Goal: Task Accomplishment & Management: Use online tool/utility

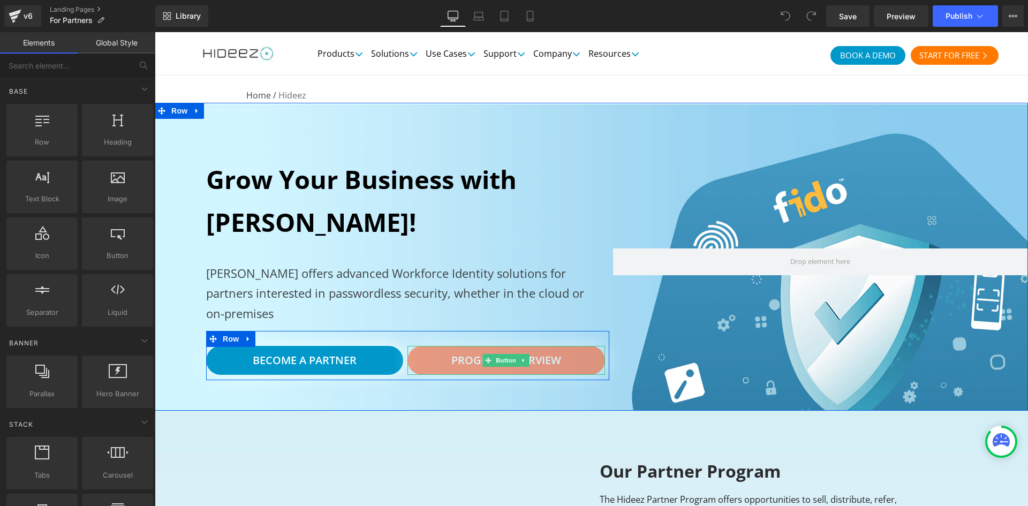
drag, startPoint x: 574, startPoint y: 353, endPoint x: 540, endPoint y: 360, distance: 35.5
click at [574, 353] on link "Program Overview" at bounding box center [505, 360] width 197 height 29
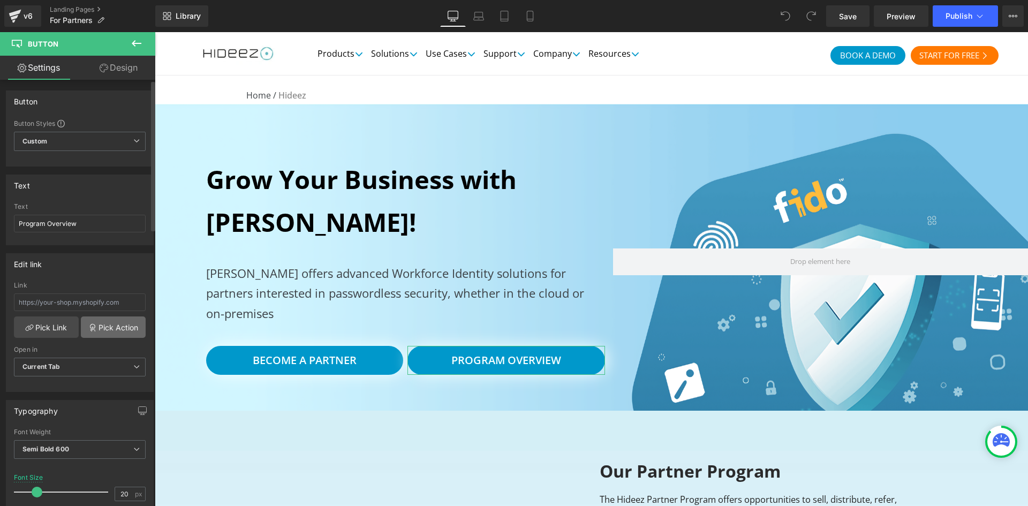
click at [116, 331] on link "Pick Action" at bounding box center [113, 326] width 65 height 21
click at [108, 246] on div "Edit link Link Pick Link Pick Action Current Tab New Tab Open in Current Tab Cu…" at bounding box center [80, 318] width 160 height 147
click at [110, 324] on link "Pick Action" at bounding box center [113, 326] width 65 height 21
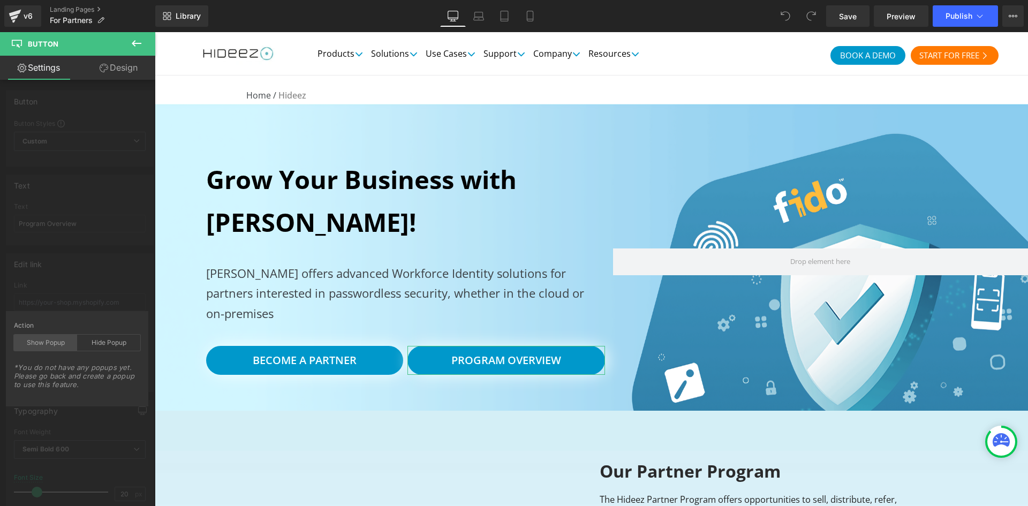
click at [58, 342] on div "Show Popup" at bounding box center [45, 343] width 63 height 16
click at [103, 339] on div "Hide Popup" at bounding box center [108, 343] width 63 height 16
click at [65, 336] on div "Show Popup" at bounding box center [45, 343] width 63 height 16
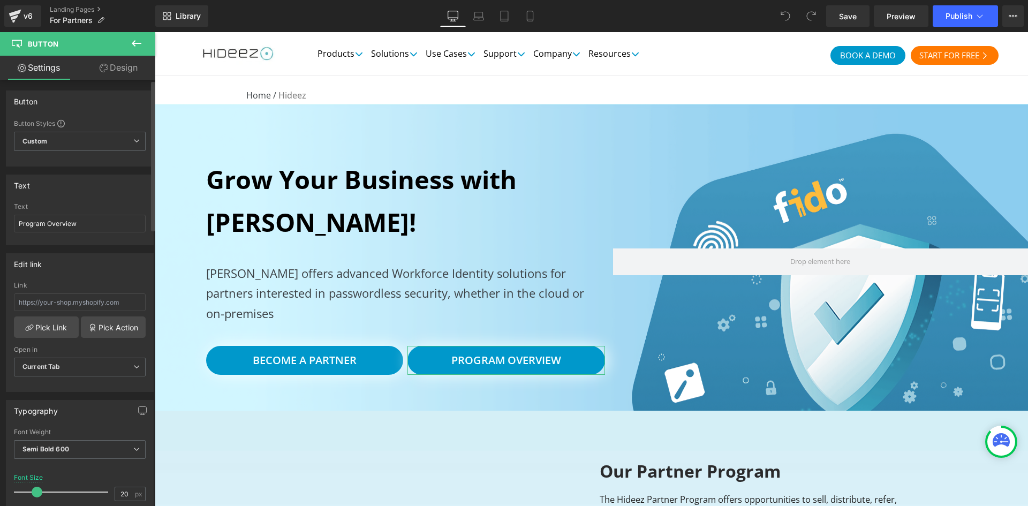
click at [88, 262] on div "Edit link Link Pick Link Pick Action Current Tab New Tab Open in Current Tab Cu…" at bounding box center [80, 318] width 160 height 147
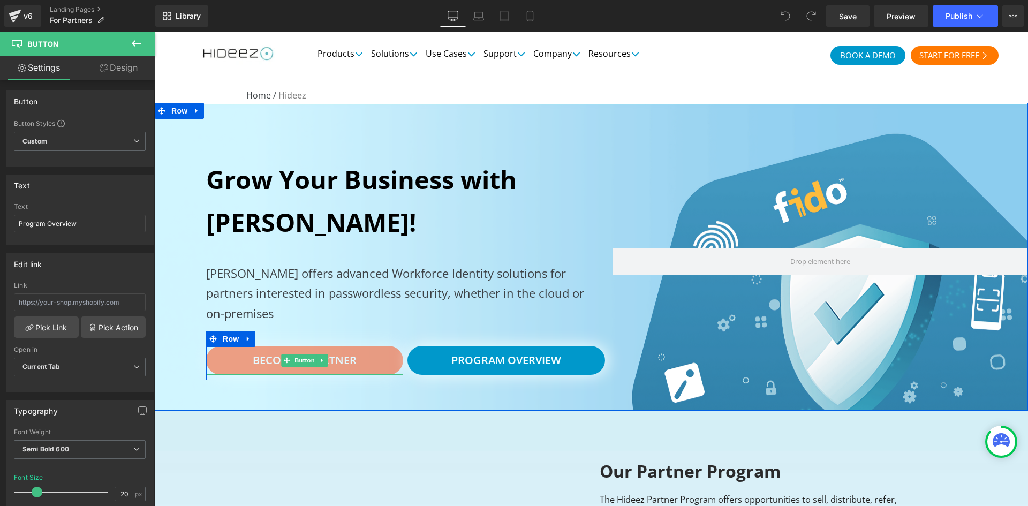
click at [388, 353] on link "Become a Partner" at bounding box center [304, 360] width 197 height 29
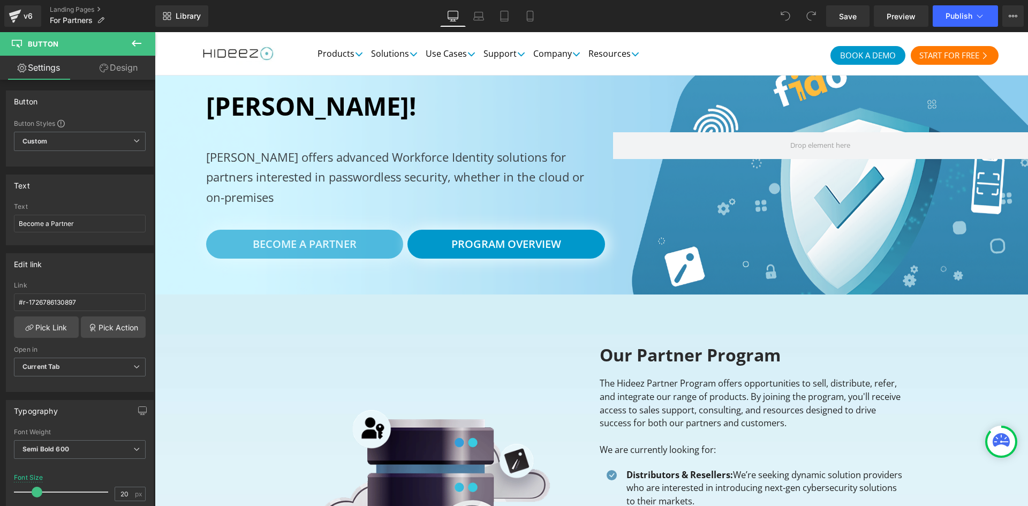
scroll to position [198, 0]
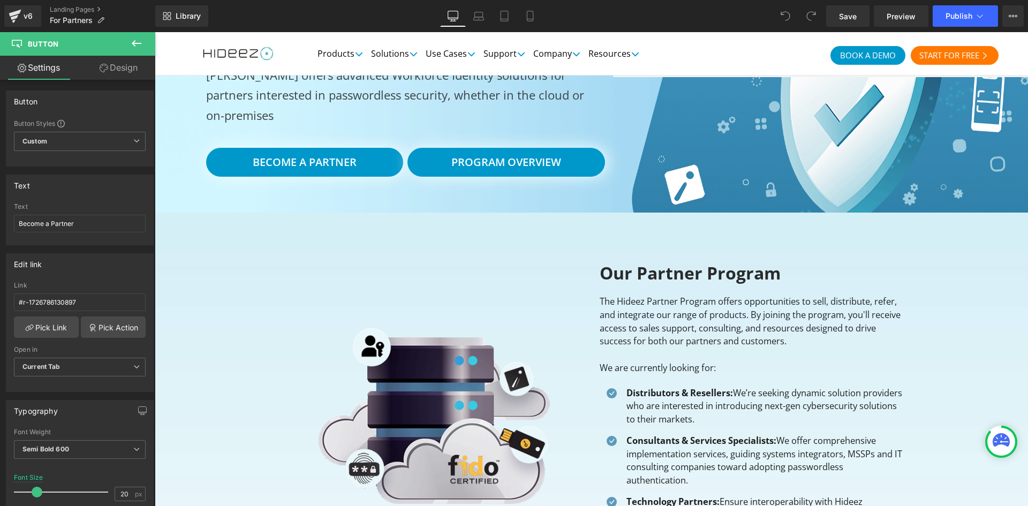
click at [138, 43] on icon at bounding box center [137, 43] width 10 height 6
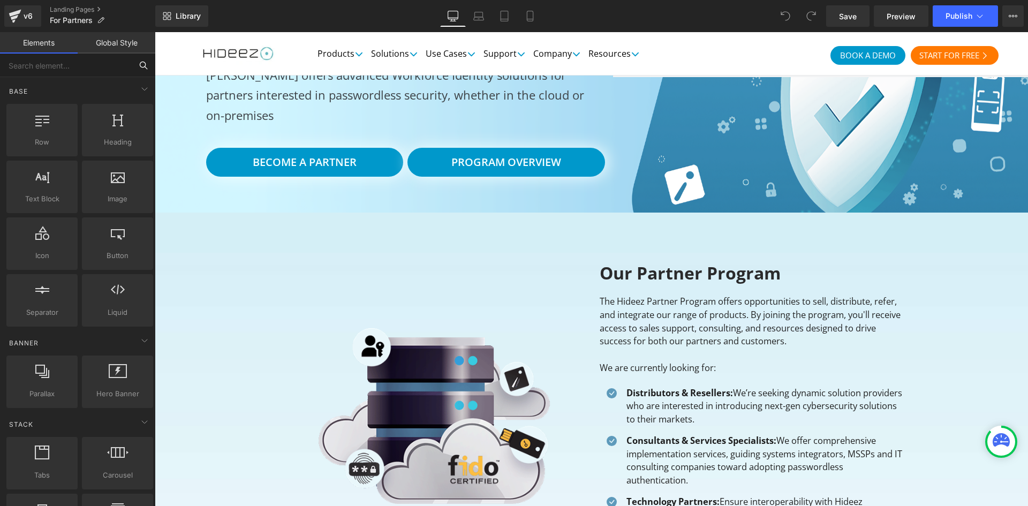
click at [53, 62] on input "text" at bounding box center [66, 66] width 132 height 24
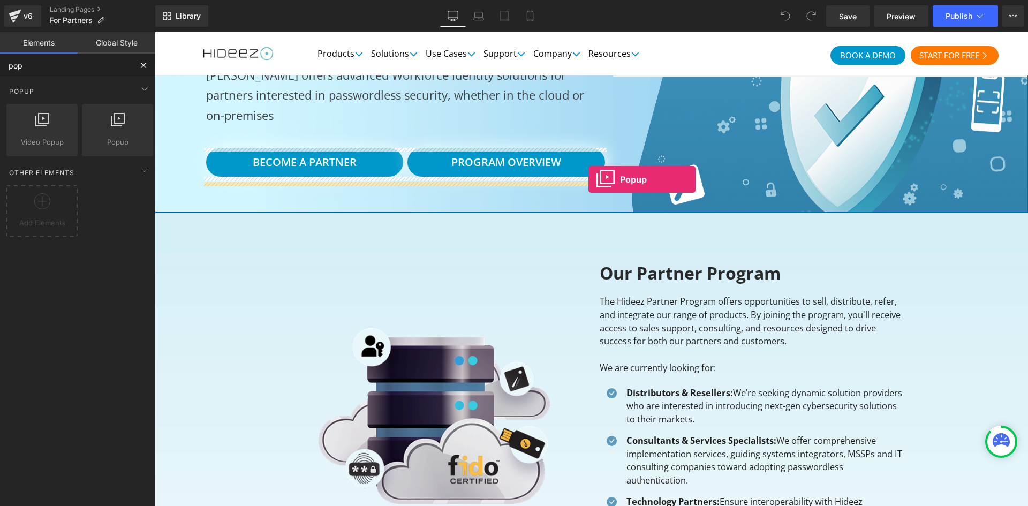
drag, startPoint x: 271, startPoint y: 178, endPoint x: 607, endPoint y: 179, distance: 335.7
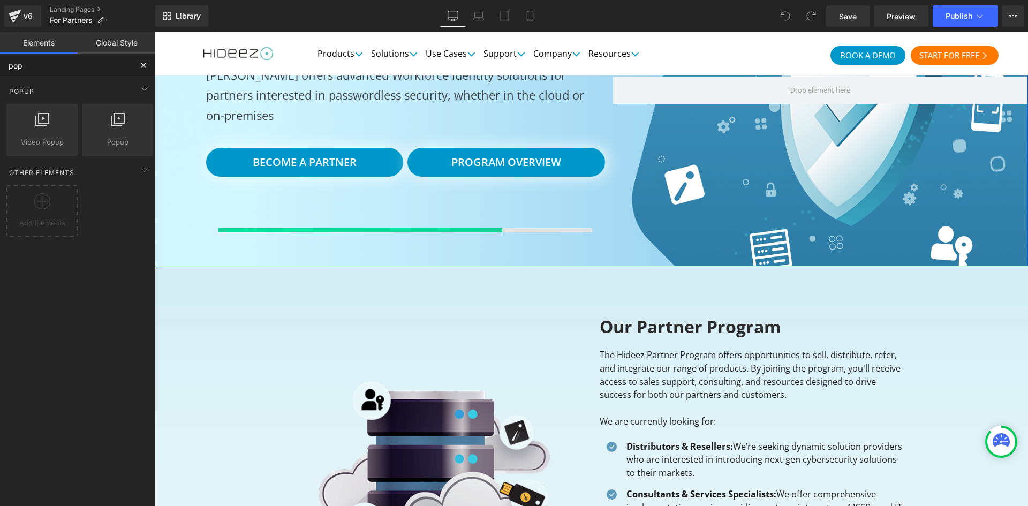
type input "pop"
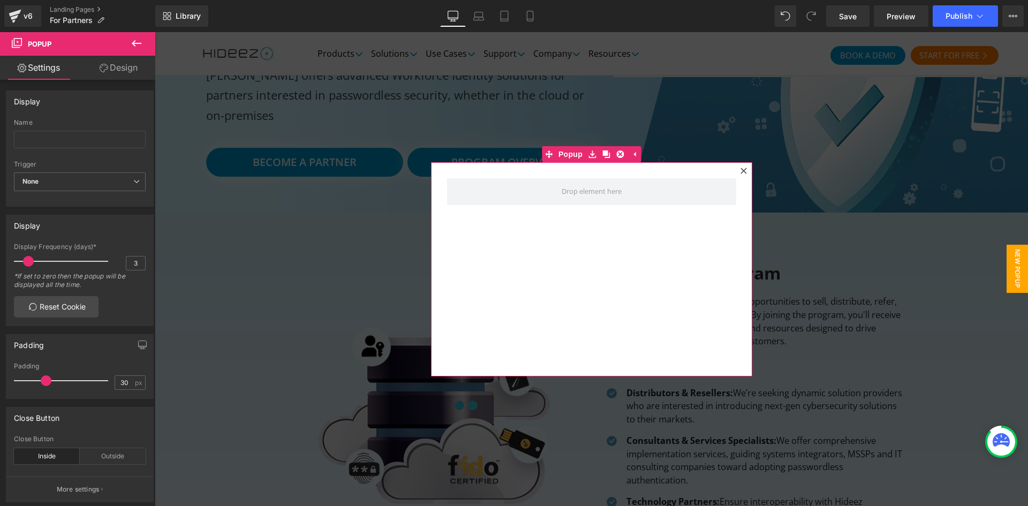
click at [742, 171] on icon at bounding box center [743, 171] width 6 height 6
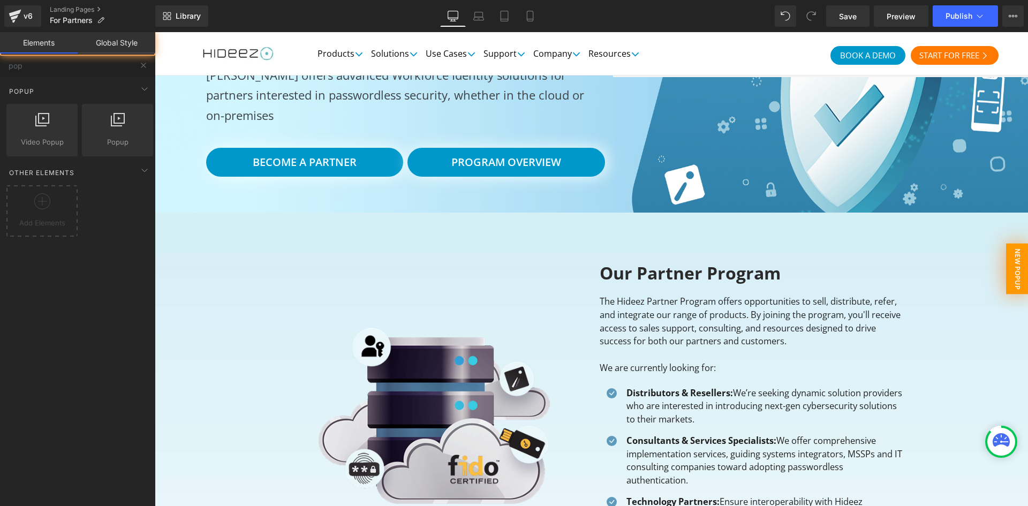
click at [1006, 279] on span "New Popup" at bounding box center [1017, 268] width 22 height 51
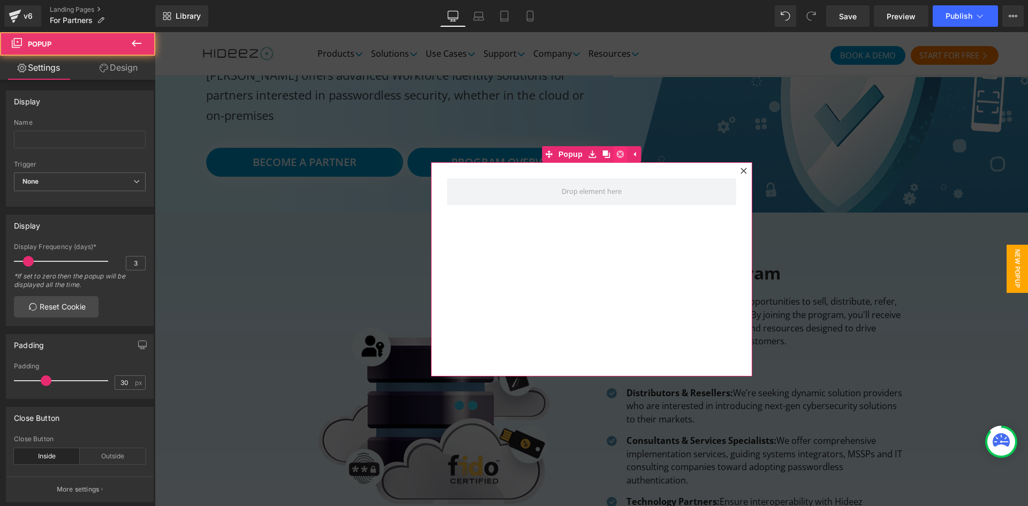
click at [618, 152] on icon at bounding box center [619, 153] width 7 height 7
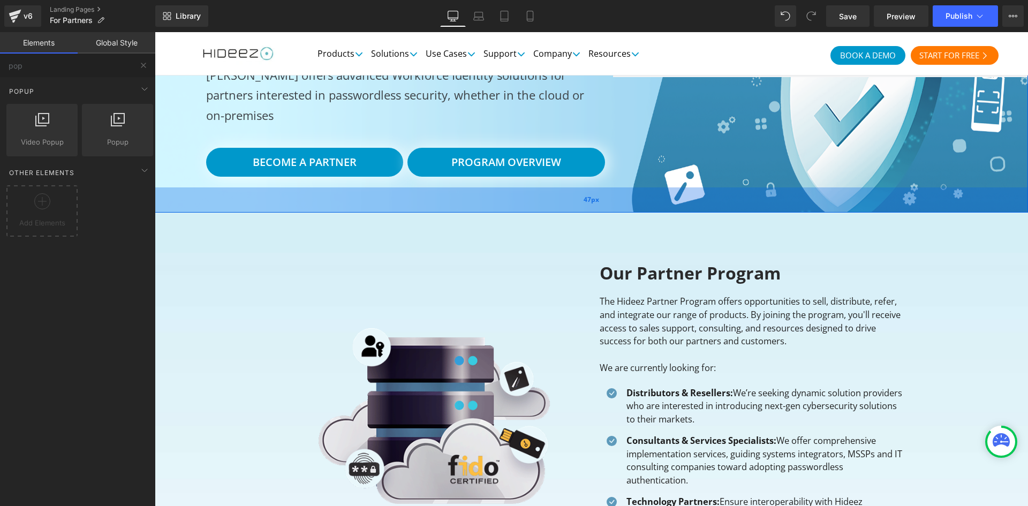
scroll to position [20, 0]
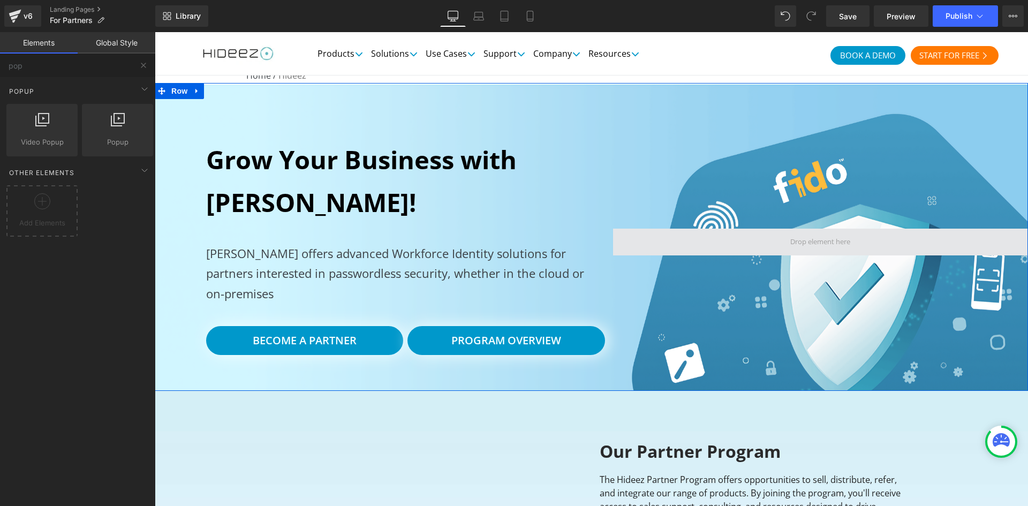
click at [646, 251] on span at bounding box center [820, 242] width 415 height 27
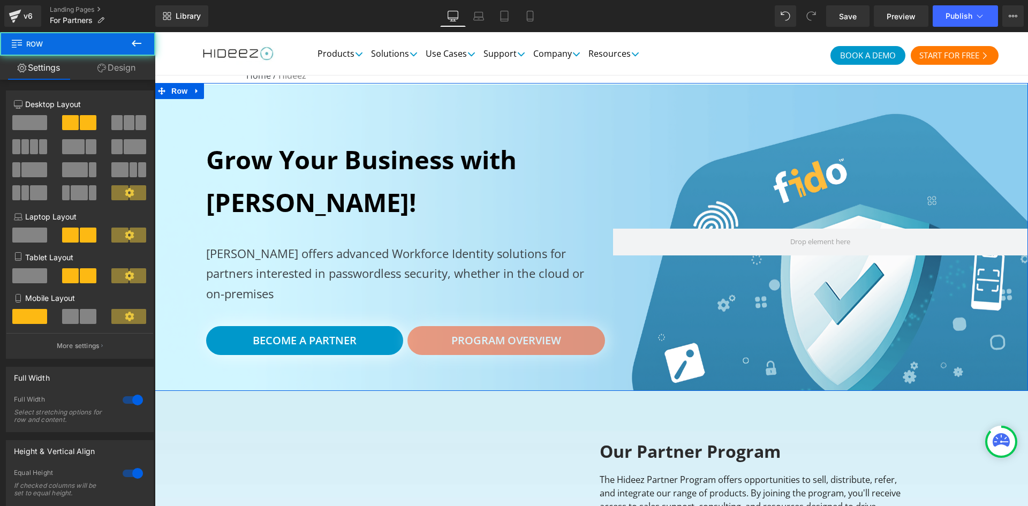
click at [562, 341] on link "Program Overview" at bounding box center [505, 340] width 197 height 29
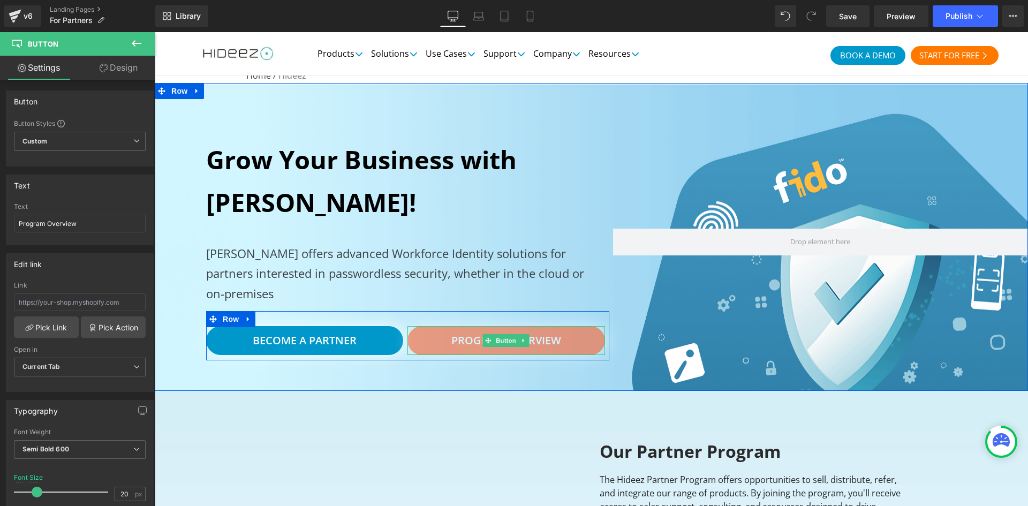
click at [585, 339] on link "Program Overview" at bounding box center [505, 340] width 197 height 29
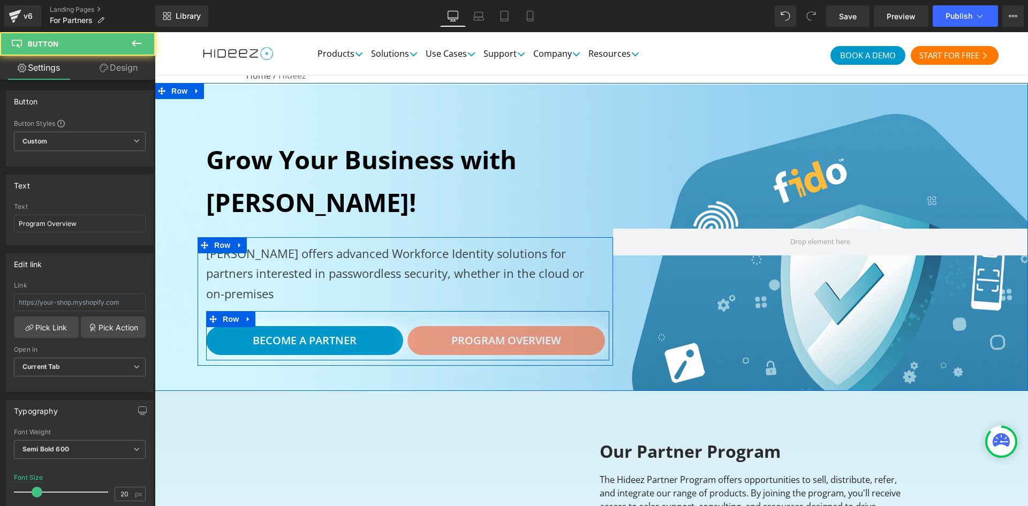
click at [423, 344] on link "Program Overview" at bounding box center [505, 340] width 197 height 29
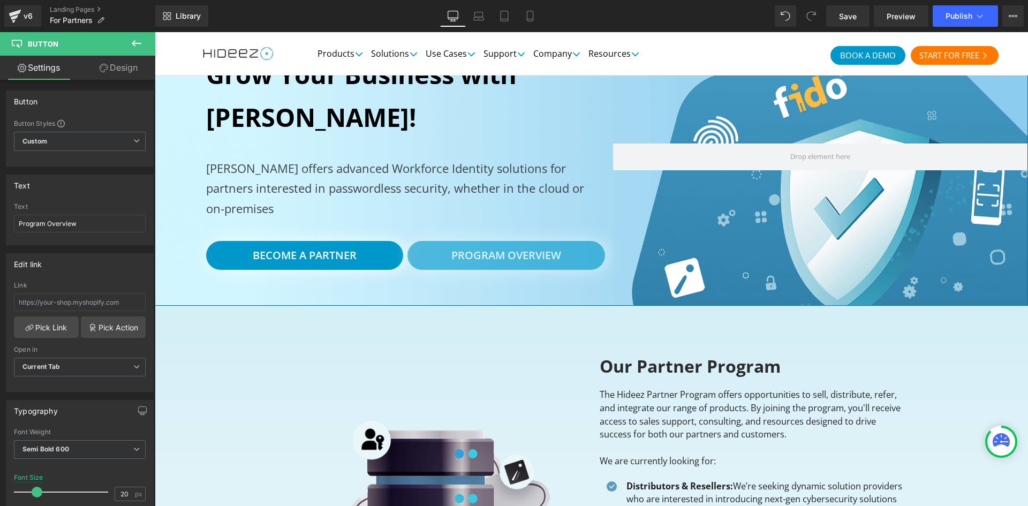
scroll to position [109, 0]
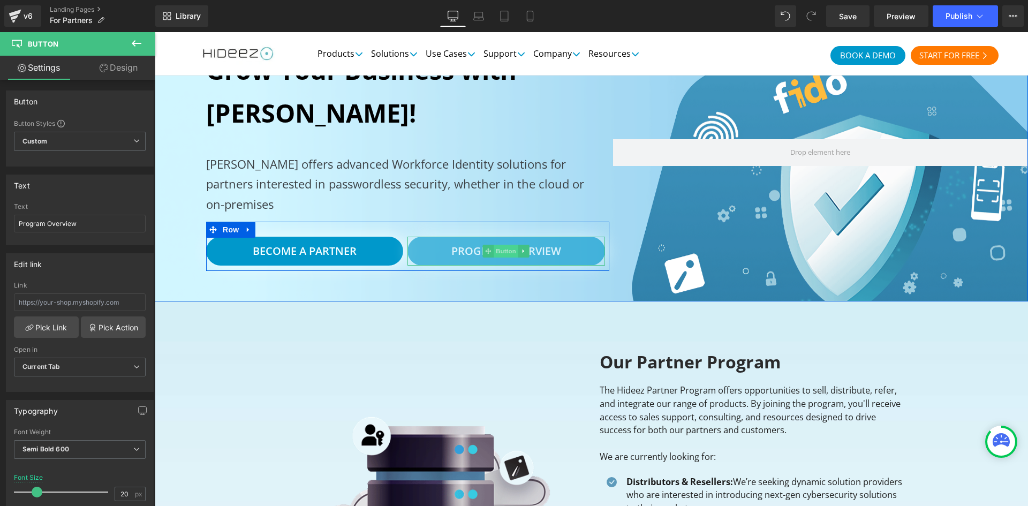
click at [503, 251] on span "Button" at bounding box center [506, 251] width 25 height 13
click at [301, 249] on span "Button" at bounding box center [304, 251] width 25 height 13
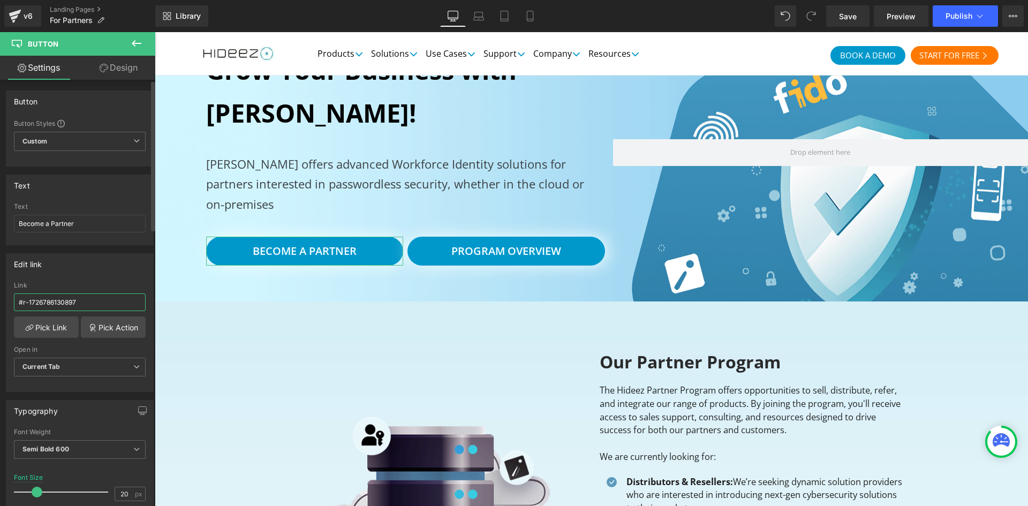
drag, startPoint x: 90, startPoint y: 301, endPoint x: 155, endPoint y: 135, distance: 178.2
click at [90, 301] on input "#r-1726786130897" at bounding box center [80, 302] width 132 height 18
drag, startPoint x: 1011, startPoint y: 19, endPoint x: 993, endPoint y: 21, distance: 18.4
click at [1012, 19] on icon at bounding box center [1013, 16] width 9 height 9
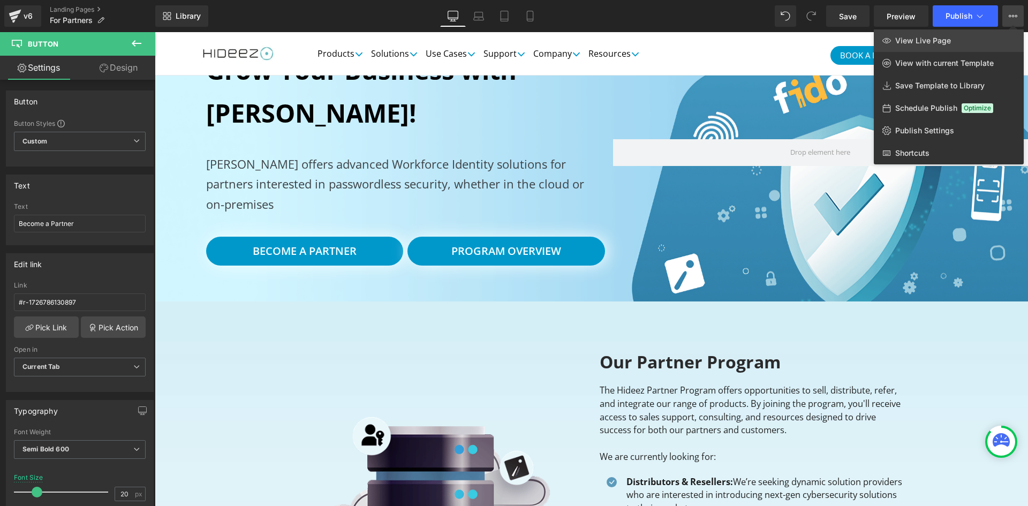
click at [941, 41] on span "View Live Page" at bounding box center [923, 41] width 56 height 10
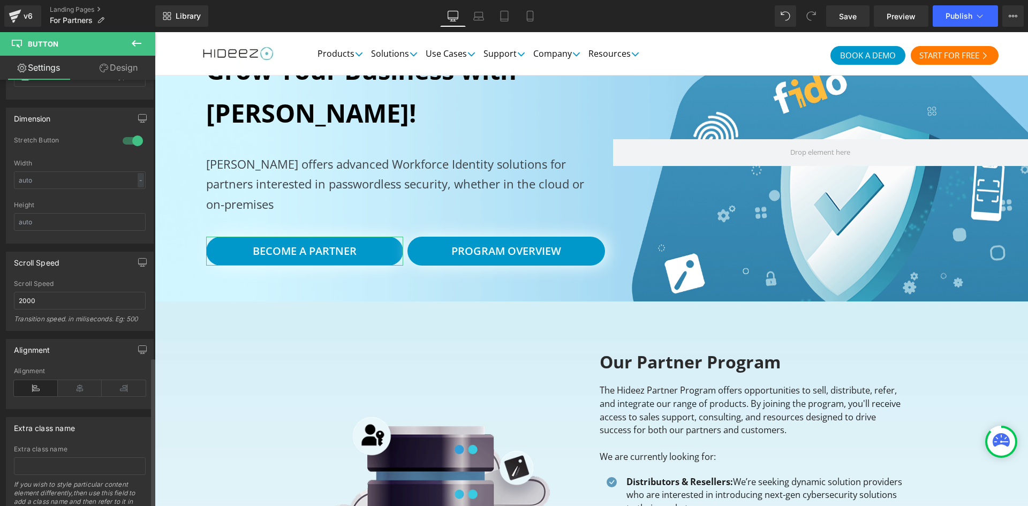
scroll to position [786, 0]
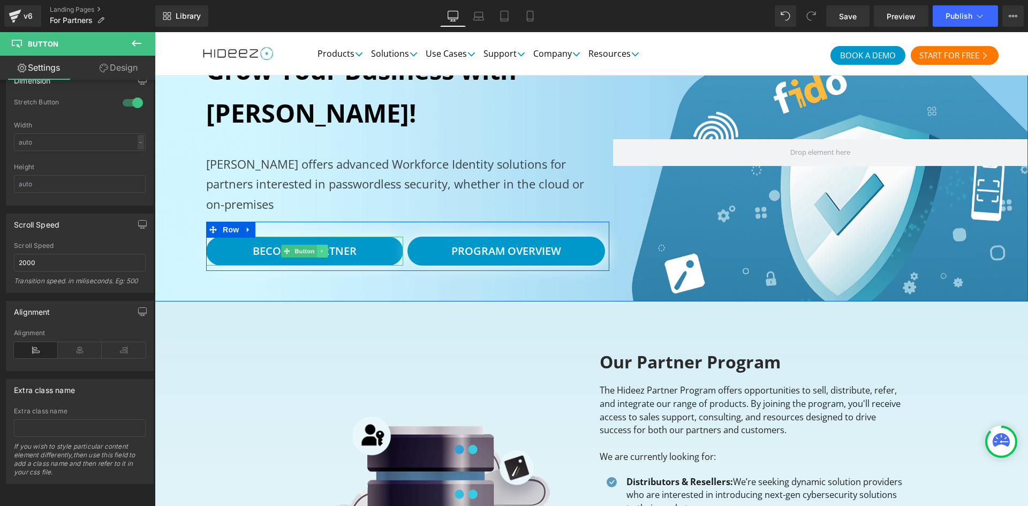
click at [321, 252] on icon at bounding box center [323, 251] width 6 height 6
click at [292, 254] on span "Button" at bounding box center [304, 251] width 25 height 13
click at [495, 252] on span "Button" at bounding box center [506, 251] width 25 height 13
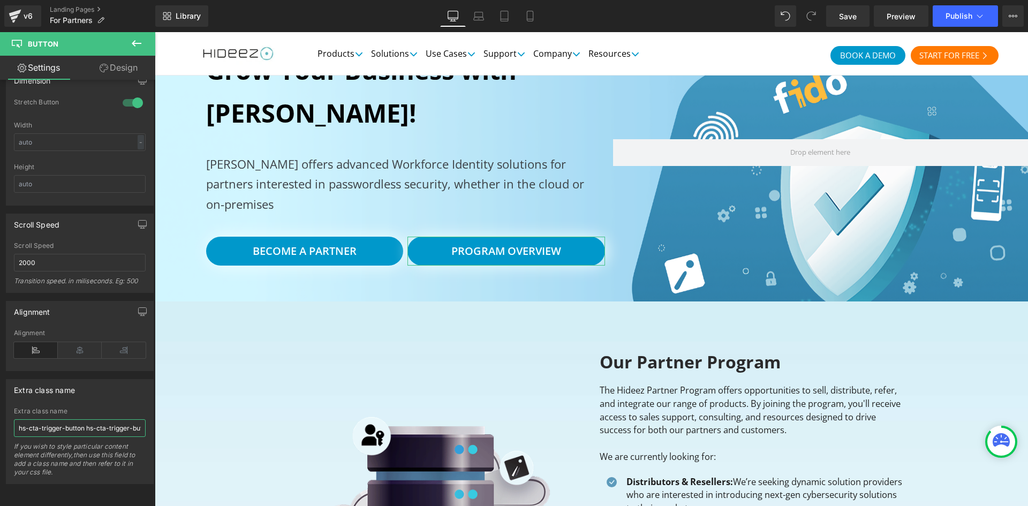
scroll to position [0, 62]
drag, startPoint x: 248, startPoint y: 451, endPoint x: 305, endPoint y: 447, distance: 56.9
click at [109, 422] on input "hs-cta-trigger-button hs-cta-trigger-button-197176479032" at bounding box center [80, 428] width 132 height 18
drag, startPoint x: 108, startPoint y: 419, endPoint x: 0, endPoint y: 434, distance: 108.7
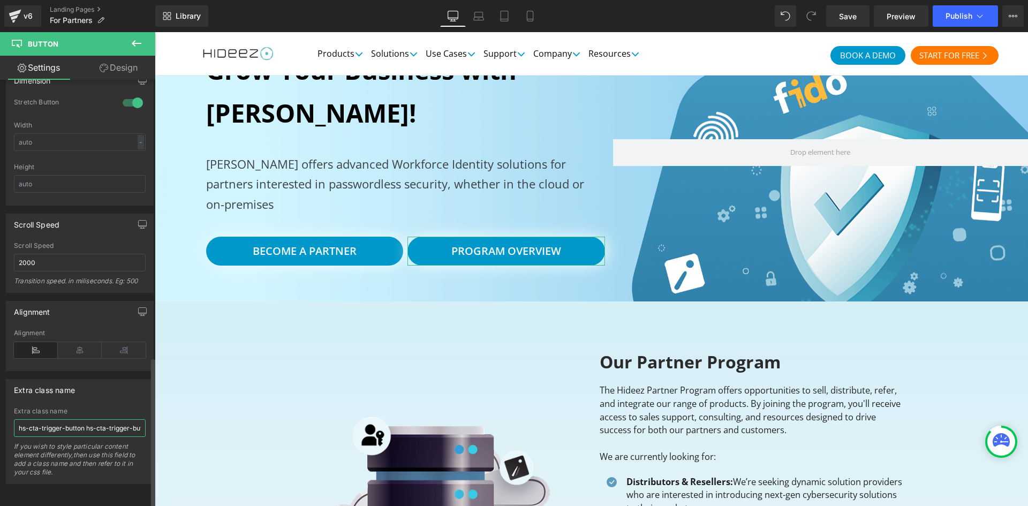
click at [0, 434] on div "Extra class name hs-cta-trigger-button hs-cta-trigger-button-197176479032 Extra…" at bounding box center [80, 427] width 160 height 113
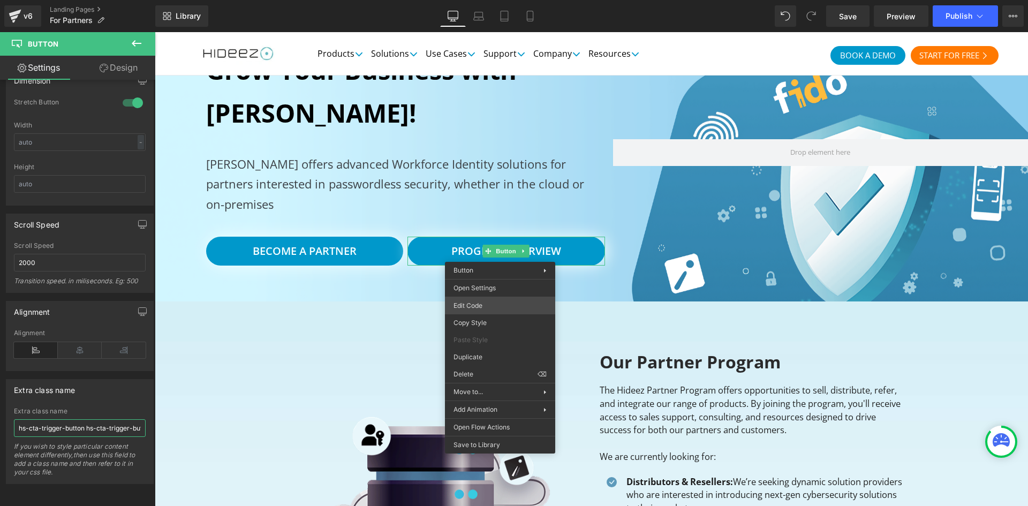
click at [513, 0] on div "Button You are previewing how the will restyle your page. You can not edit Elem…" at bounding box center [514, 0] width 1028 height 0
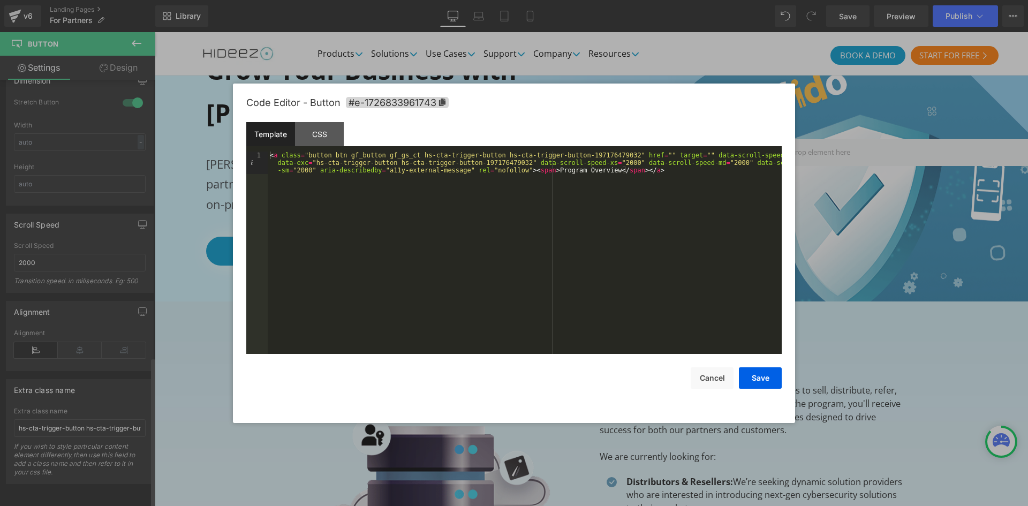
click at [108, 370] on div at bounding box center [514, 253] width 1028 height 506
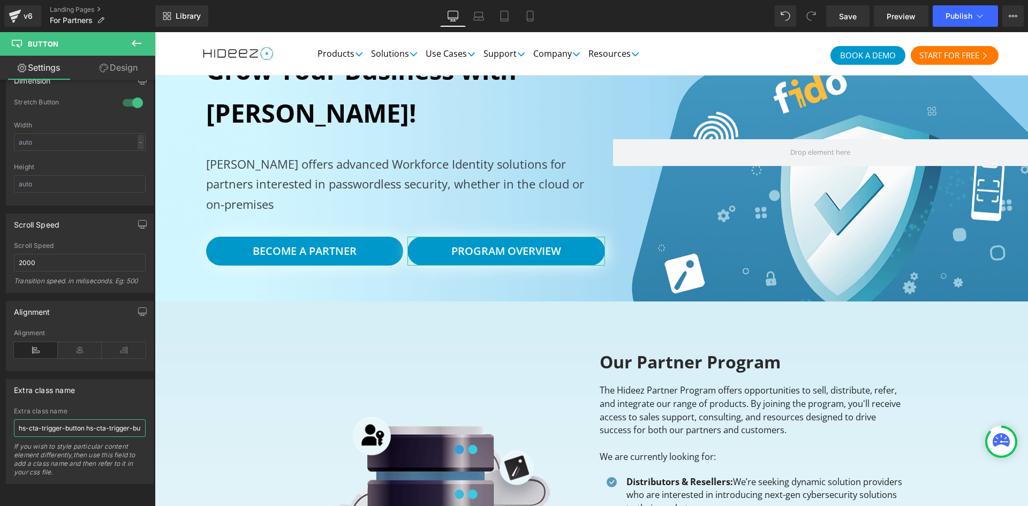
scroll to position [0, 62]
drag, startPoint x: 278, startPoint y: 453, endPoint x: 222, endPoint y: 421, distance: 64.3
click at [131, 371] on div "Extra class name hs-cta-trigger-button hs-cta-trigger-button-197176479032 Extra…" at bounding box center [80, 427] width 160 height 113
click at [1020, 21] on button "View Live Page View with current Template Save Template to Library Schedule Pub…" at bounding box center [1012, 15] width 21 height 21
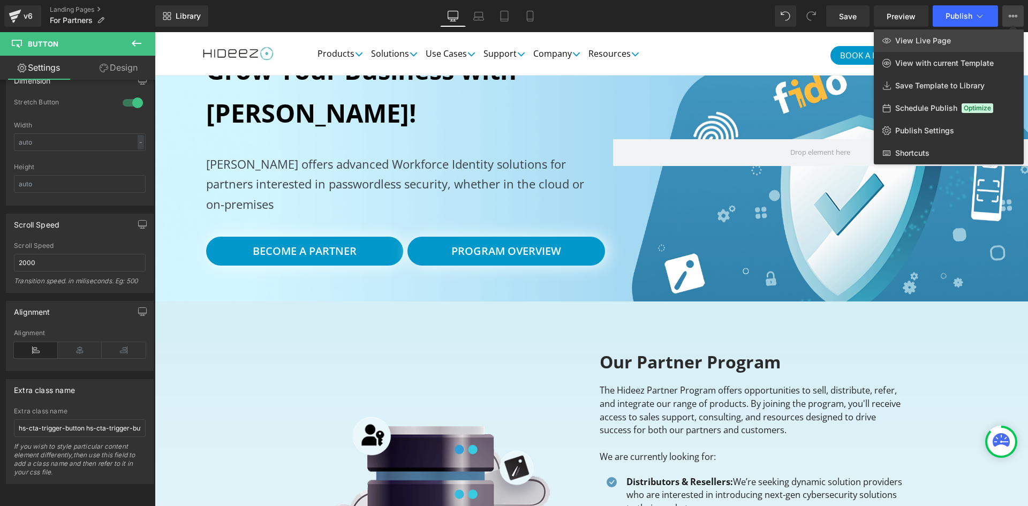
click at [952, 33] on link "View Live Page" at bounding box center [949, 40] width 150 height 22
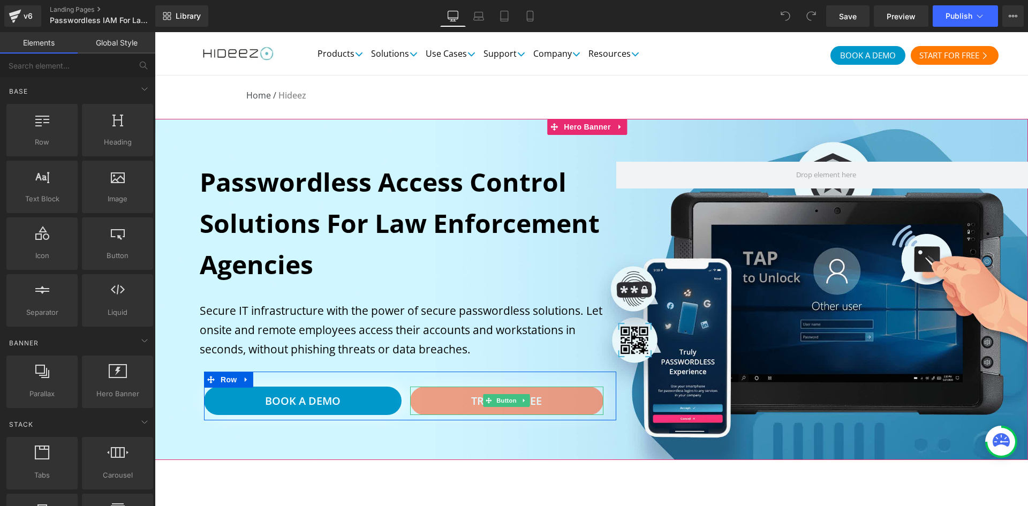
drag, startPoint x: 566, startPoint y: 398, endPoint x: 300, endPoint y: 381, distance: 266.1
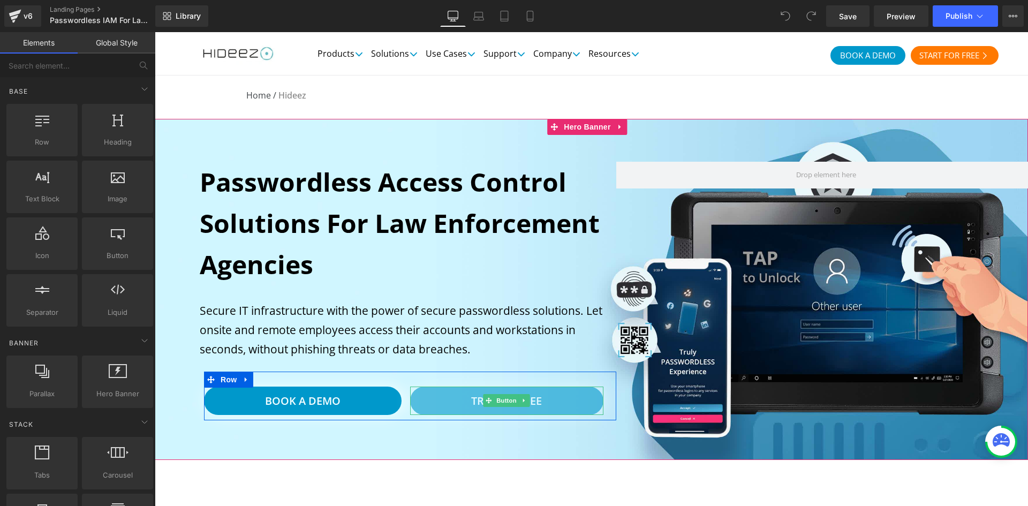
click at [566, 398] on link "Try for free" at bounding box center [506, 401] width 193 height 29
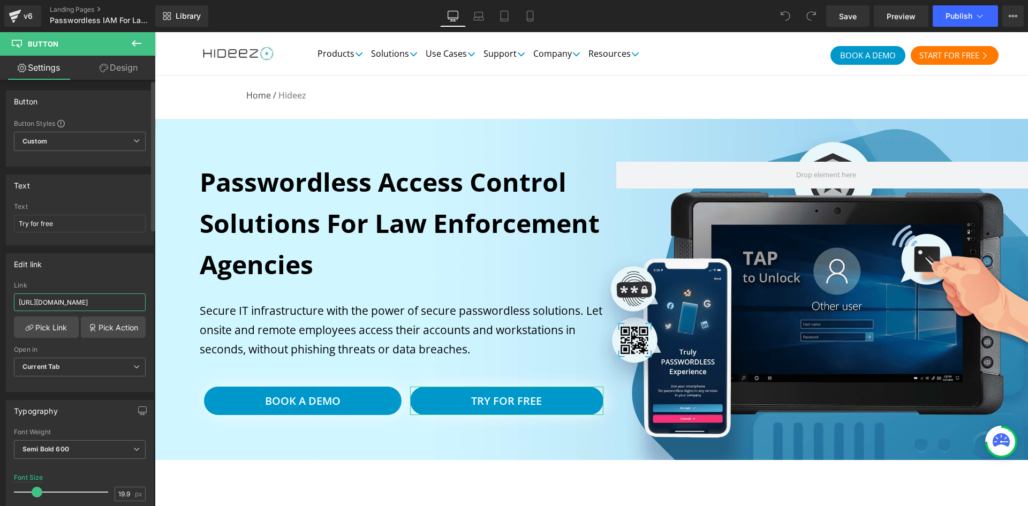
click at [102, 298] on input "[URL][DOMAIN_NAME]" at bounding box center [80, 302] width 132 height 18
click at [102, 298] on input "https://cloud.hideez.com/register" at bounding box center [80, 302] width 132 height 18
click at [1007, 12] on button "View Live Page View with current Template Save Template to Library Schedule Pub…" at bounding box center [1012, 15] width 21 height 21
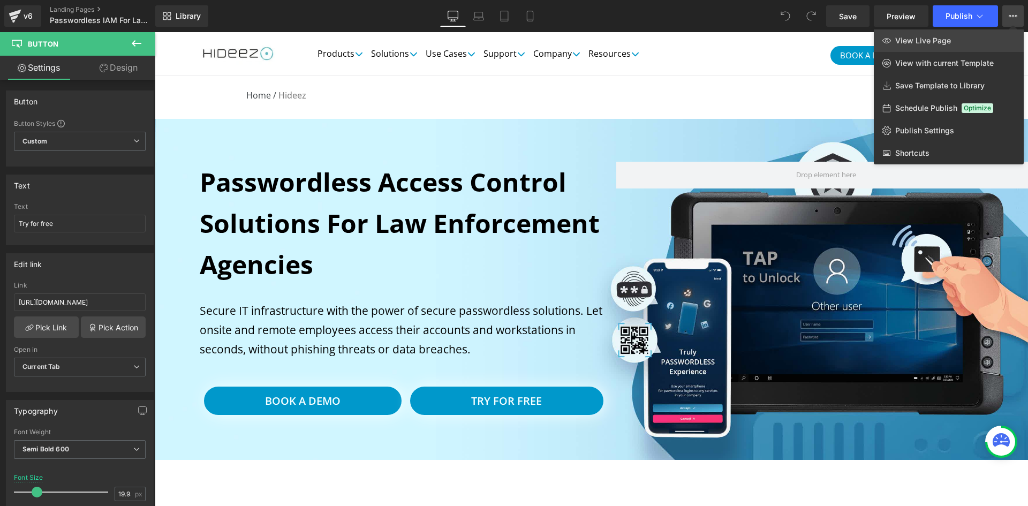
click at [965, 36] on link "View Live Page" at bounding box center [949, 40] width 150 height 22
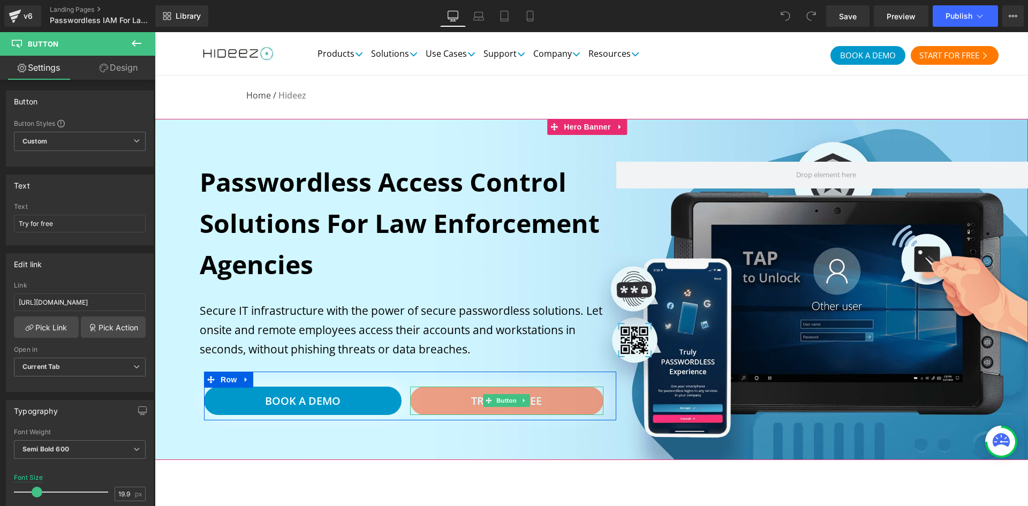
click at [557, 404] on link "Try for free" at bounding box center [506, 401] width 193 height 29
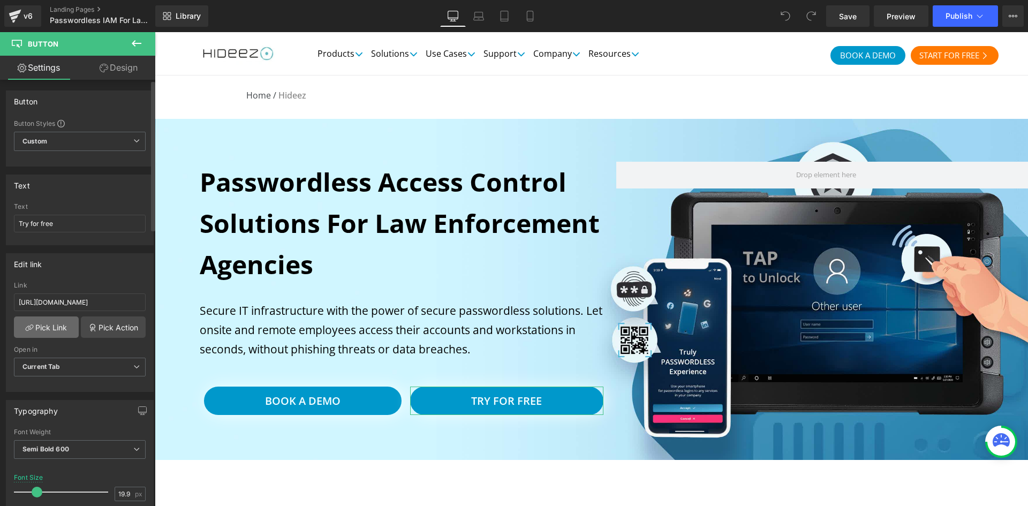
click at [49, 327] on link "Pick Link" at bounding box center [46, 326] width 65 height 21
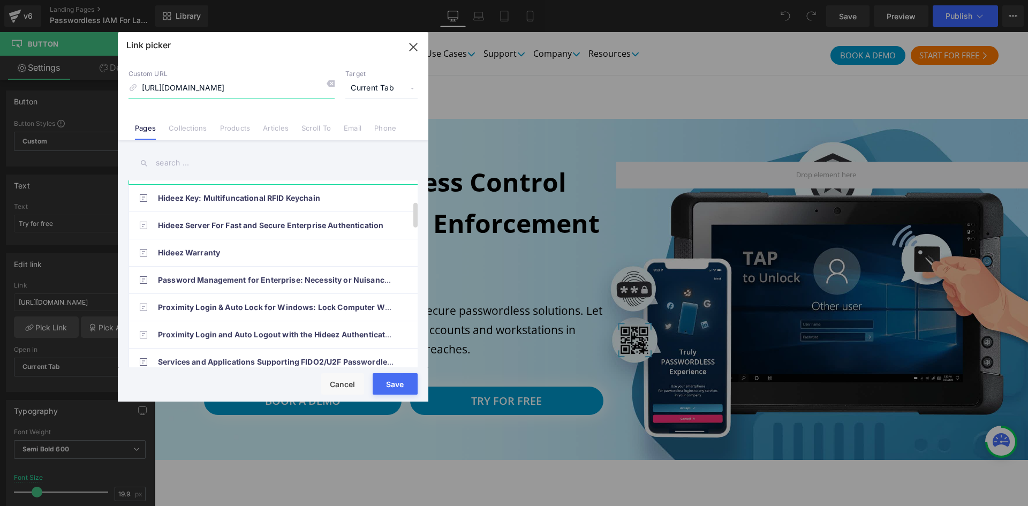
scroll to position [178, 0]
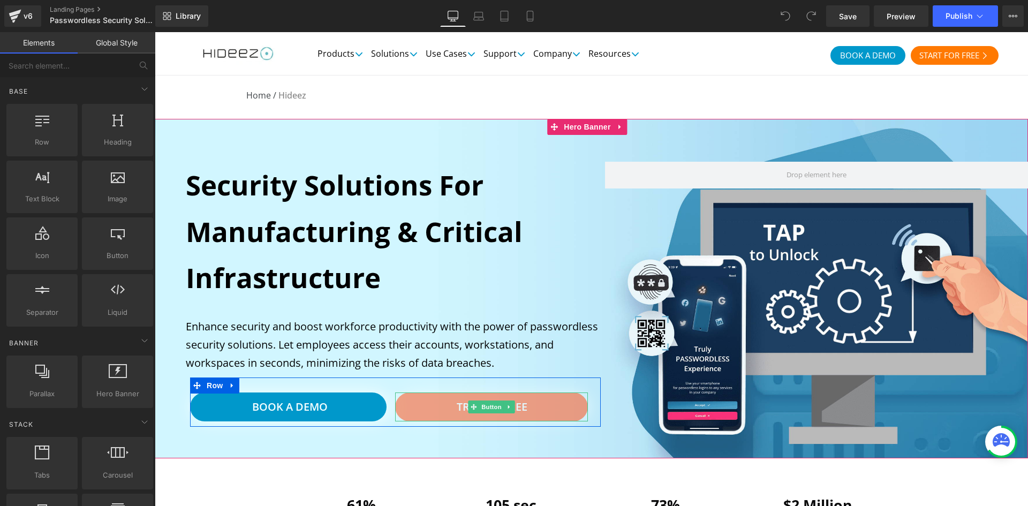
click at [551, 415] on link "Try for free" at bounding box center [491, 406] width 192 height 29
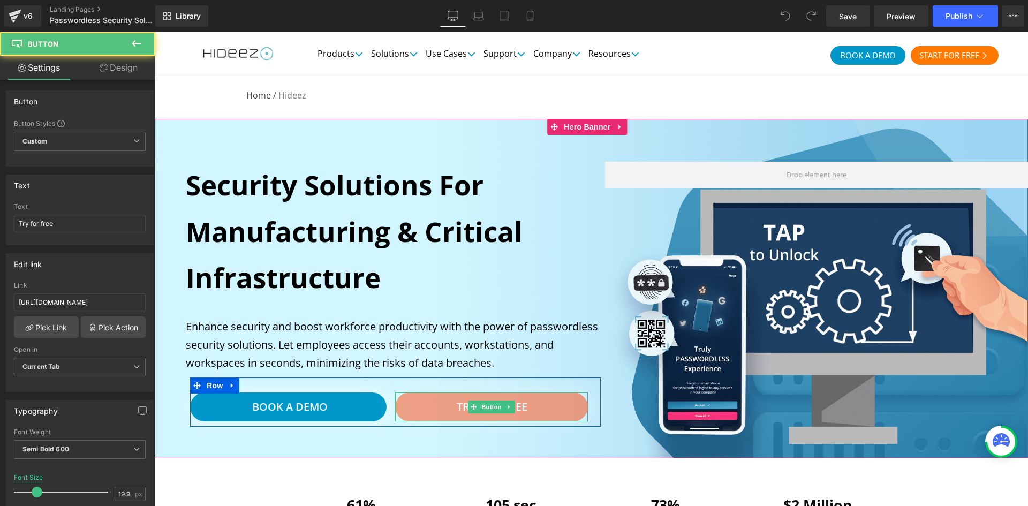
click at [570, 406] on link "Try for free" at bounding box center [491, 406] width 192 height 29
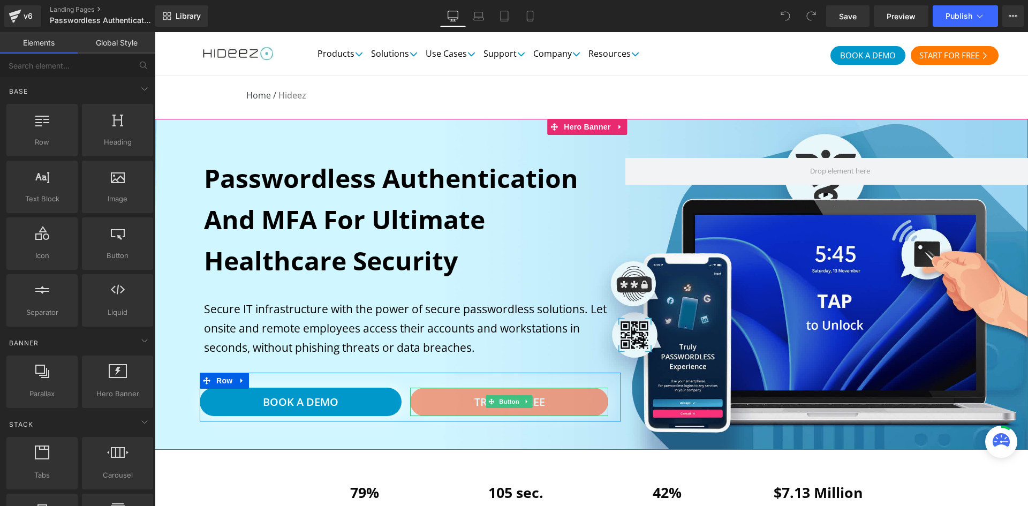
click at [570, 399] on link "Try for free" at bounding box center [509, 402] width 198 height 29
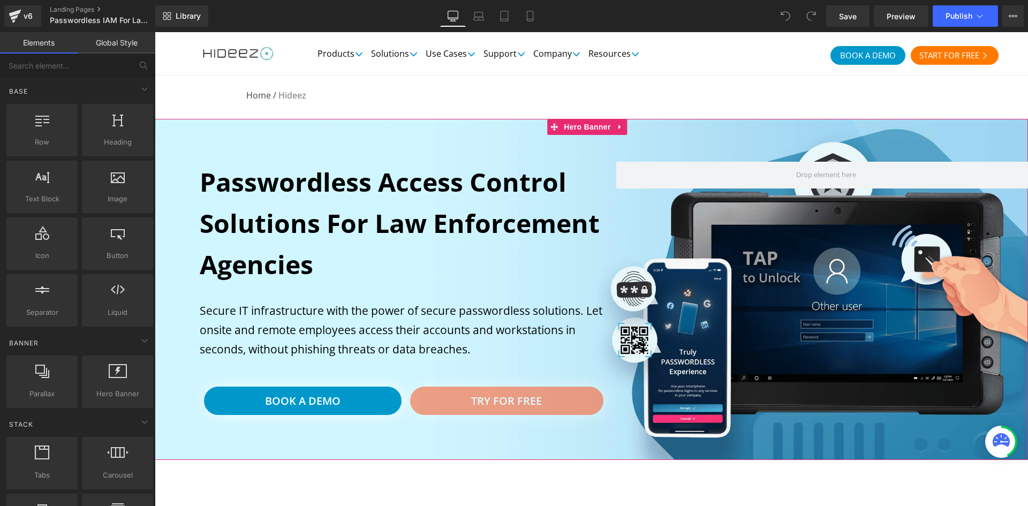
drag, startPoint x: 570, startPoint y: 410, endPoint x: 557, endPoint y: 407, distance: 12.6
click at [570, 410] on link "Try for free" at bounding box center [506, 401] width 193 height 29
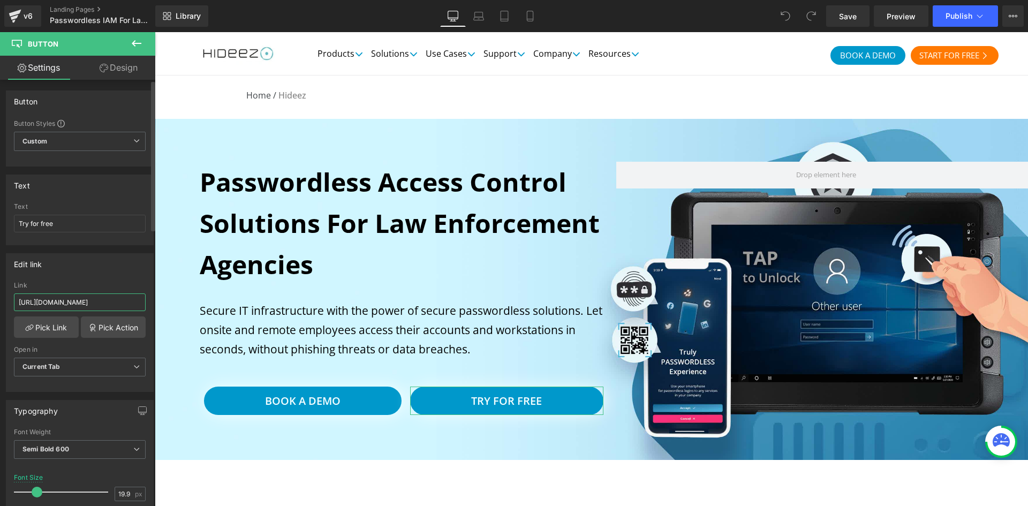
click at [77, 304] on input "[URL][DOMAIN_NAME]" at bounding box center [80, 302] width 132 height 18
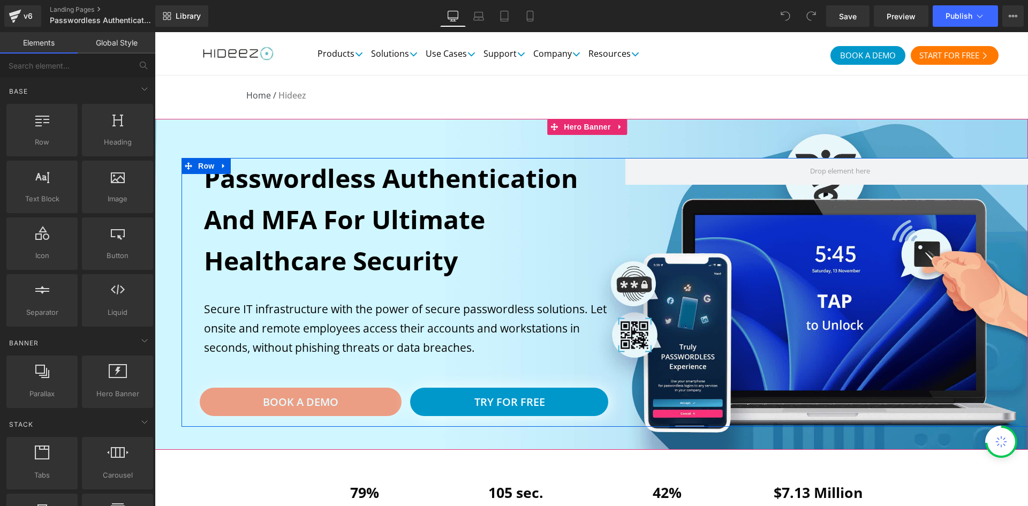
drag, startPoint x: 372, startPoint y: 410, endPoint x: 365, endPoint y: 406, distance: 7.7
click at [372, 410] on link "Book a Demo" at bounding box center [301, 402] width 202 height 29
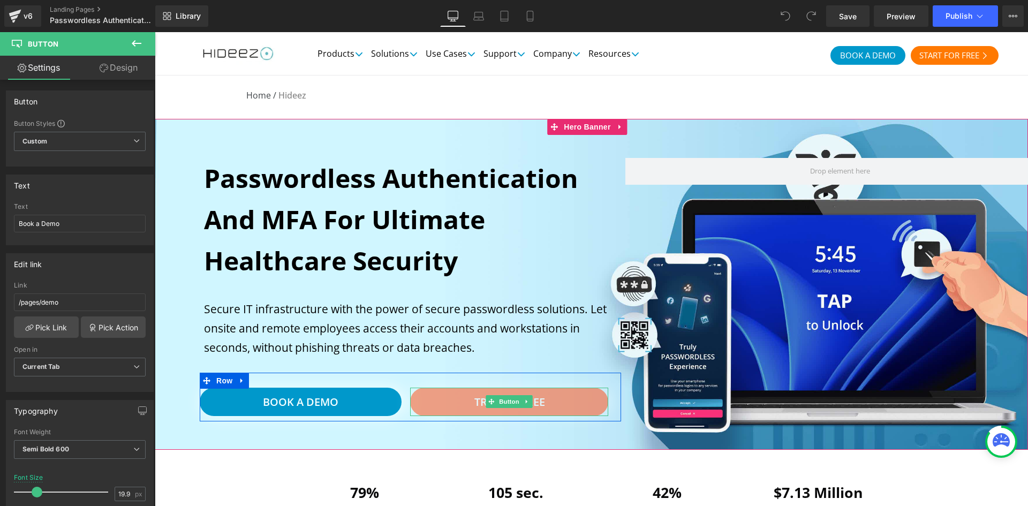
click at [435, 403] on link "Try for free" at bounding box center [509, 402] width 198 height 29
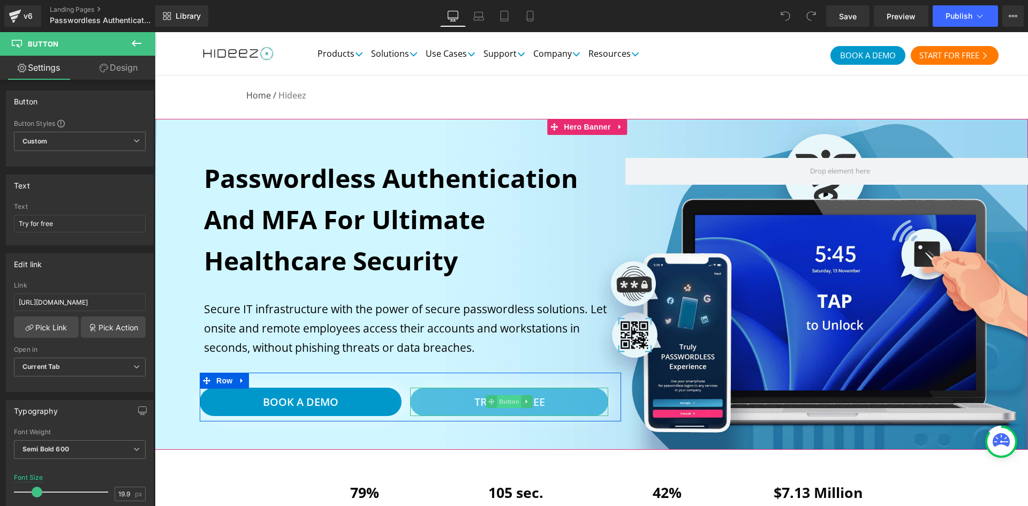
click at [503, 400] on span "Button" at bounding box center [509, 401] width 25 height 13
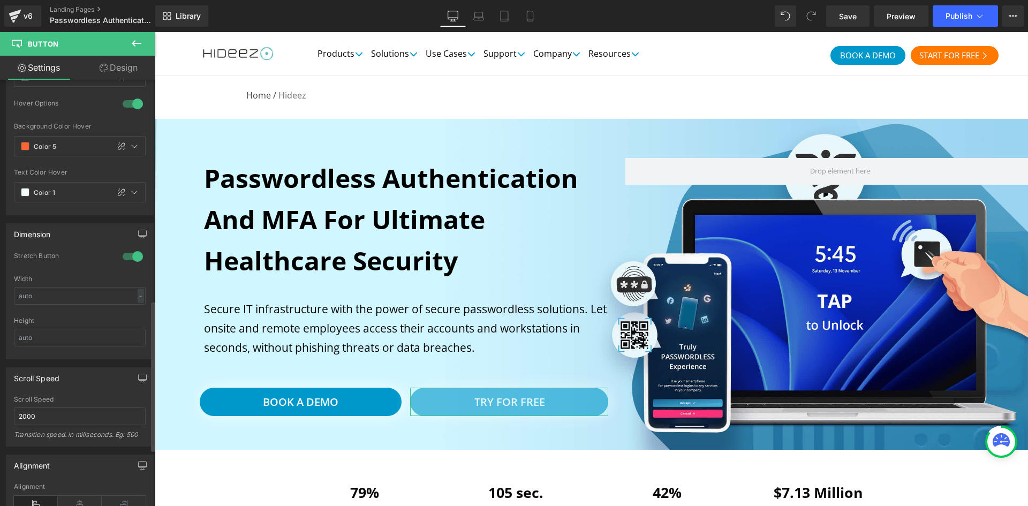
scroll to position [786, 0]
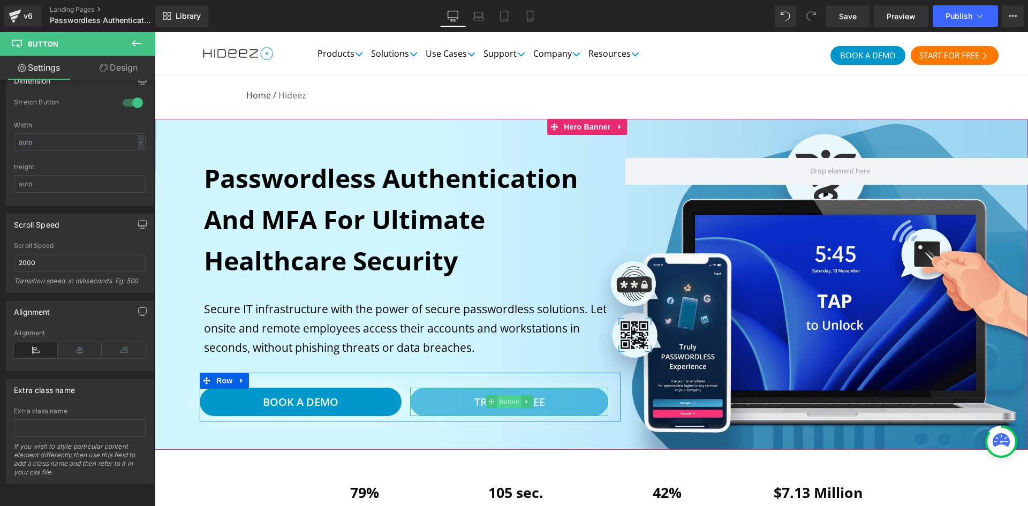
click at [503, 402] on span "Button" at bounding box center [509, 401] width 25 height 13
click at [294, 402] on span "Button" at bounding box center [301, 401] width 25 height 13
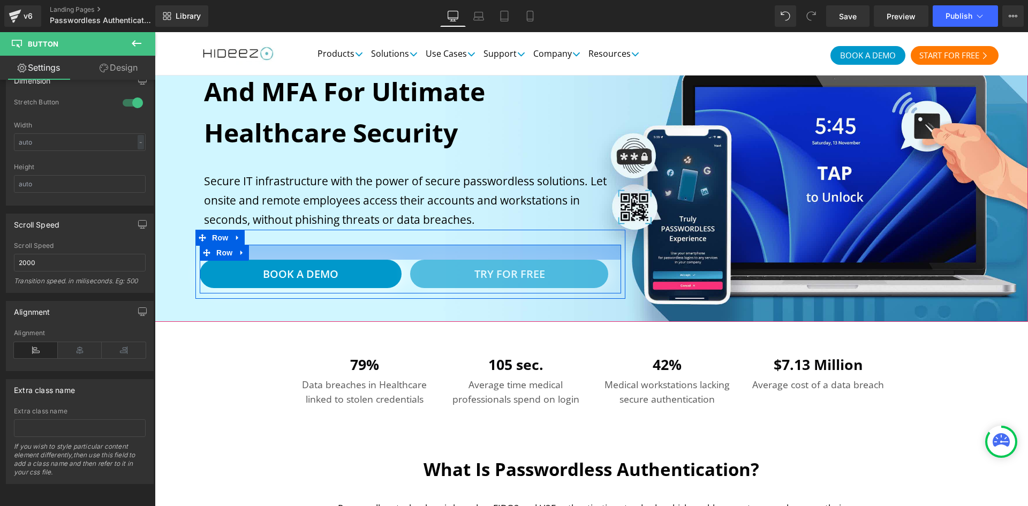
scroll to position [268, 0]
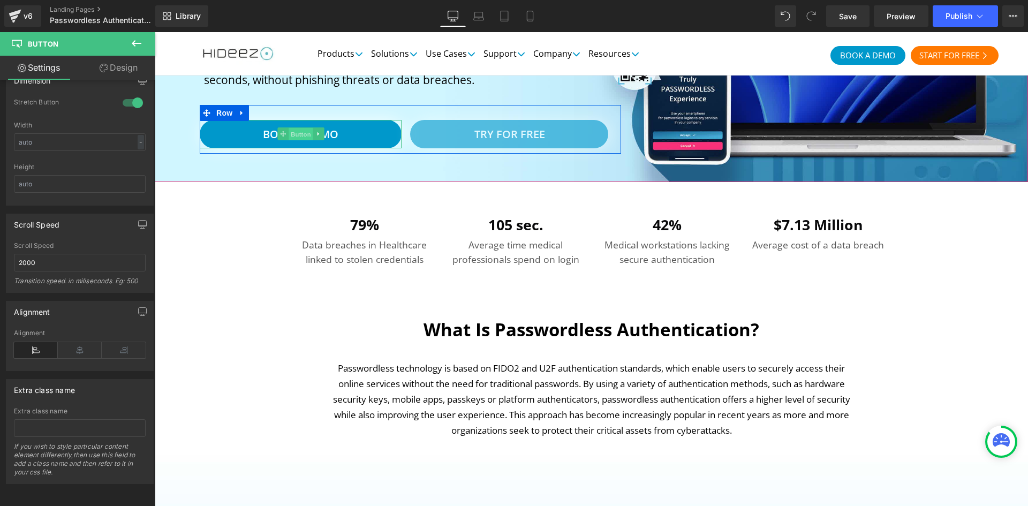
click at [293, 138] on span "Button" at bounding box center [301, 134] width 25 height 13
click at [503, 130] on span "Button" at bounding box center [509, 133] width 25 height 13
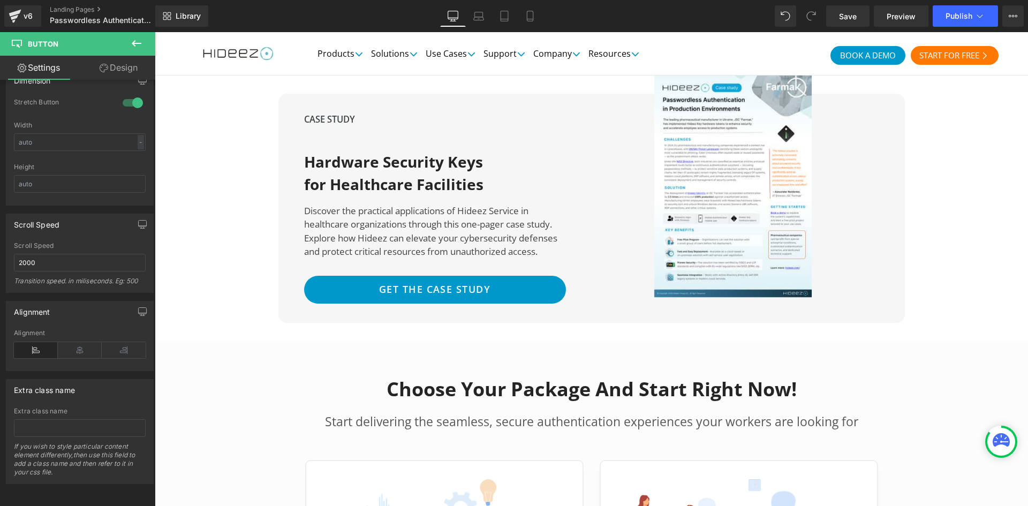
scroll to position [3302, 0]
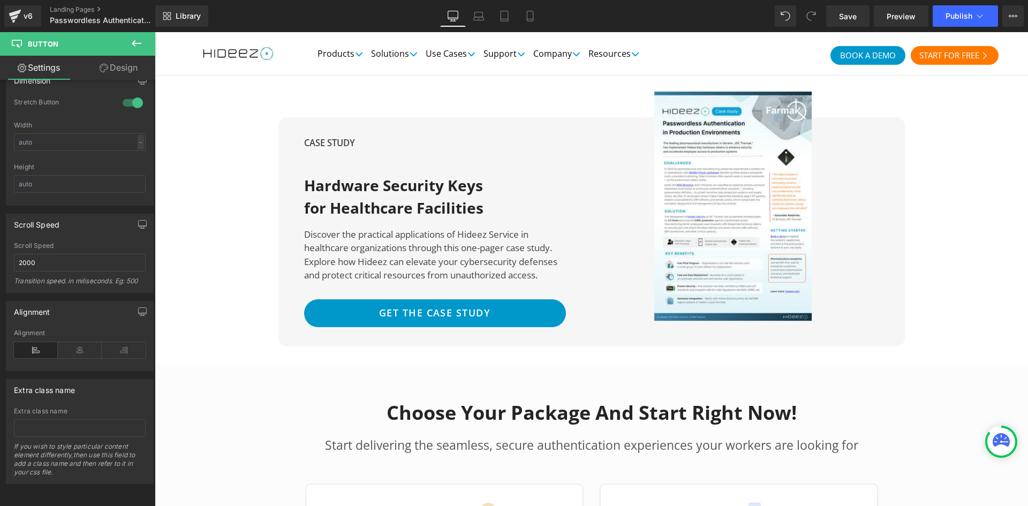
click at [511, 262] on div "CASE STUDY Text Block Hardware Security Keys for Healthcare Facilities Heading …" at bounding box center [435, 232] width 262 height 191
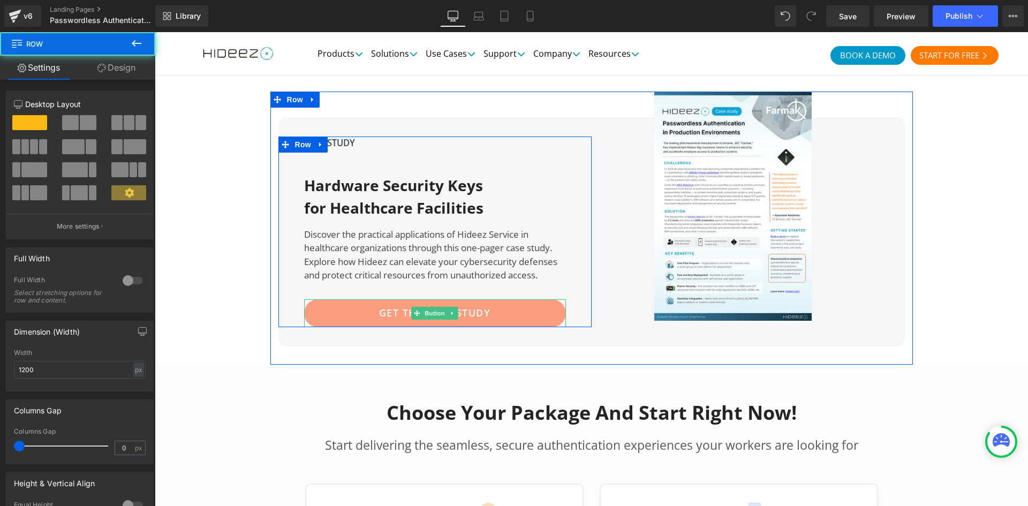
click at [516, 299] on link "Get the case study" at bounding box center [435, 313] width 262 height 28
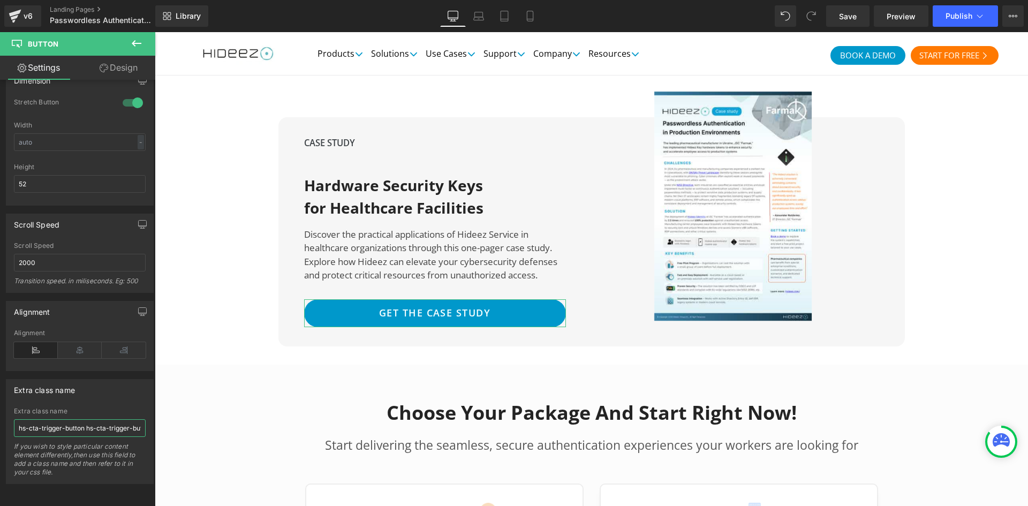
scroll to position [0, 62]
drag, startPoint x: 254, startPoint y: 451, endPoint x: 244, endPoint y: 420, distance: 32.7
click at [124, 421] on input "hs-cta-trigger-button hs-cta-trigger-button-197021388588" at bounding box center [80, 428] width 132 height 18
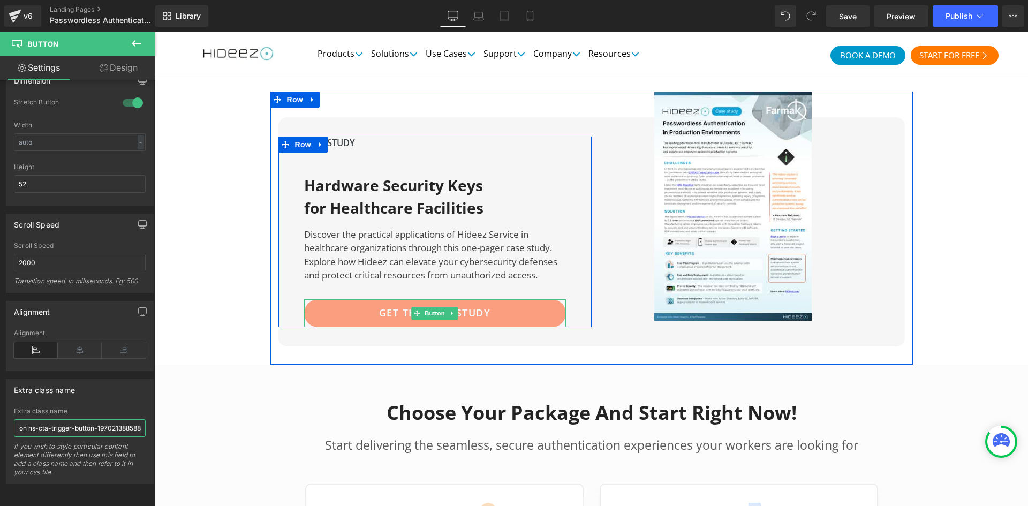
click at [435, 307] on span "Button" at bounding box center [434, 313] width 25 height 13
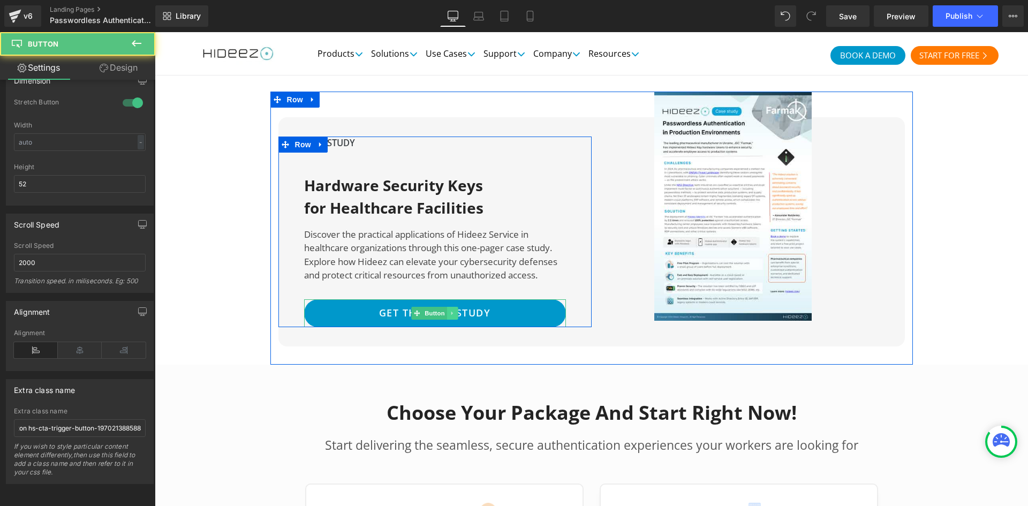
click at [450, 310] on icon at bounding box center [453, 313] width 6 height 6
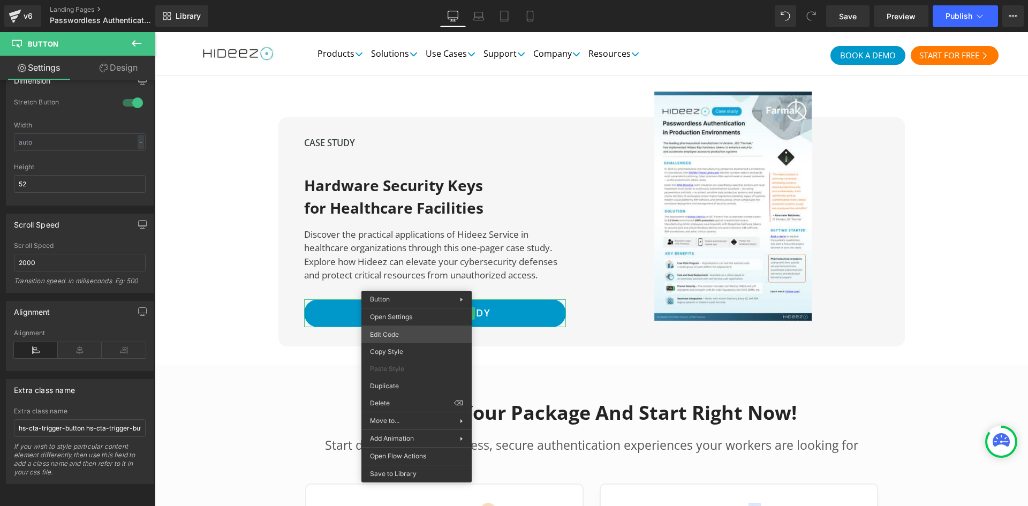
click at [425, 0] on div "Button You are previewing how the will restyle your page. You can not edit Elem…" at bounding box center [514, 0] width 1028 height 0
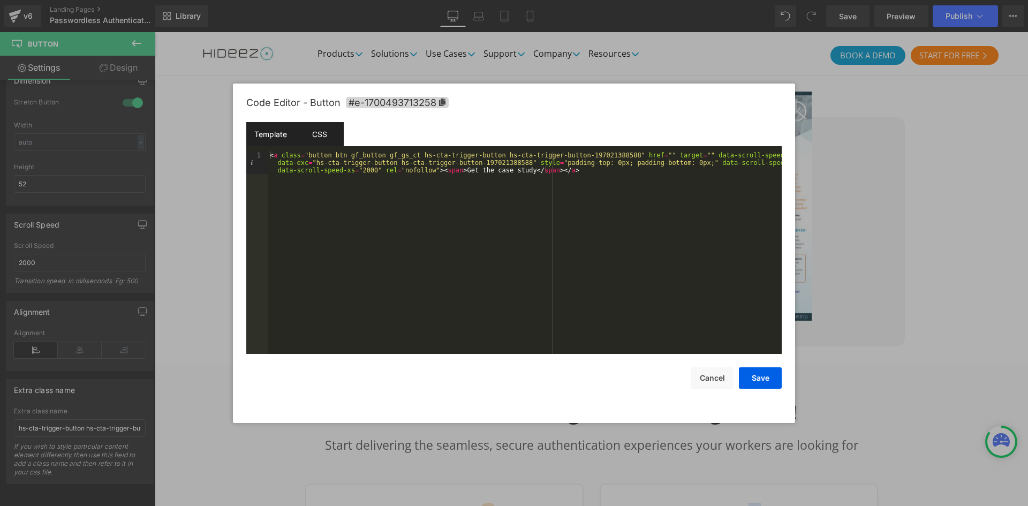
click at [328, 136] on div "CSS" at bounding box center [319, 134] width 49 height 24
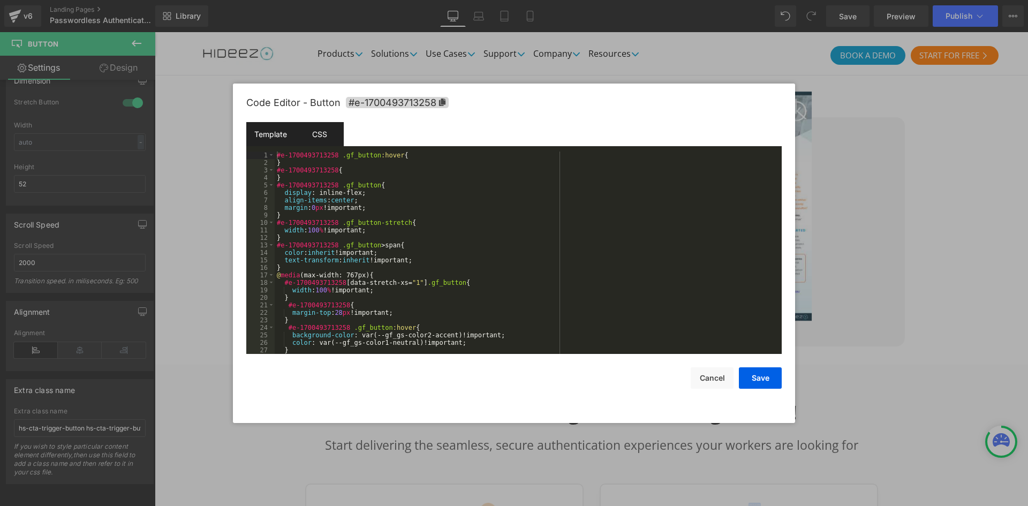
click at [276, 133] on div "Template" at bounding box center [270, 134] width 49 height 24
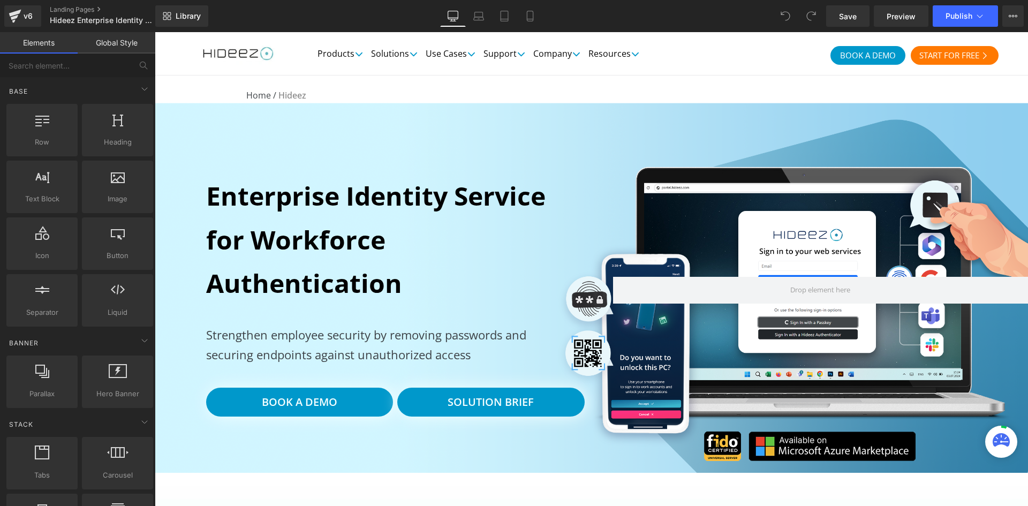
scroll to position [178, 0]
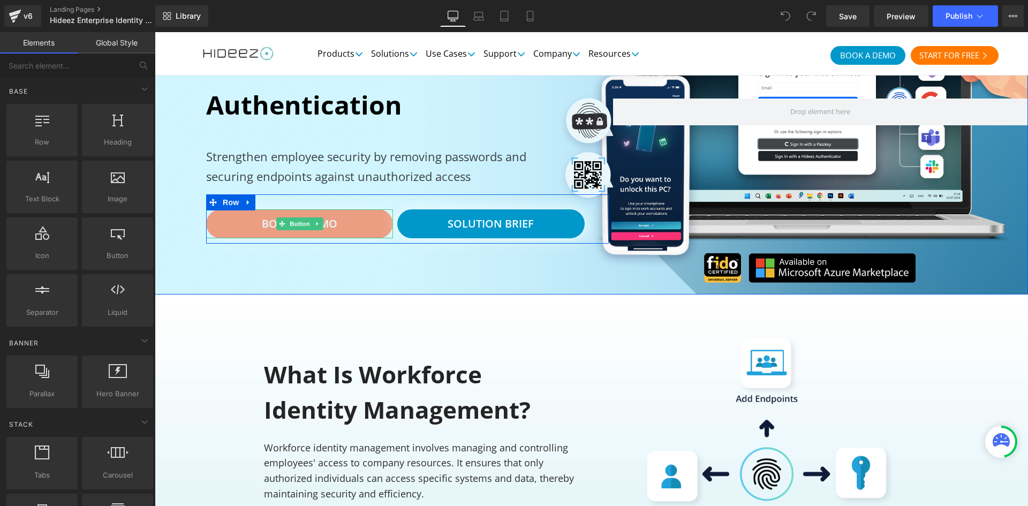
click at [356, 227] on link "book a demo" at bounding box center [299, 223] width 187 height 29
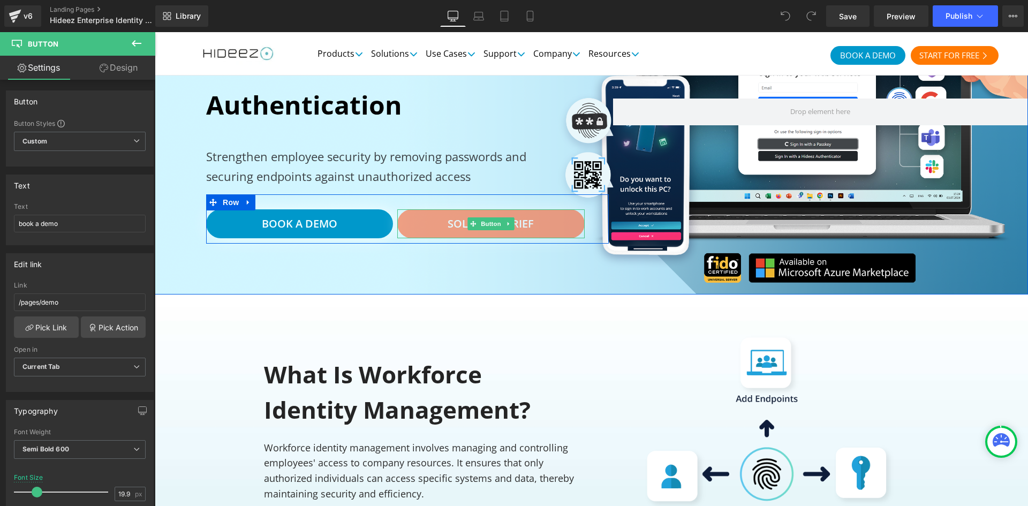
click at [417, 225] on link "Solution Brief" at bounding box center [490, 223] width 187 height 29
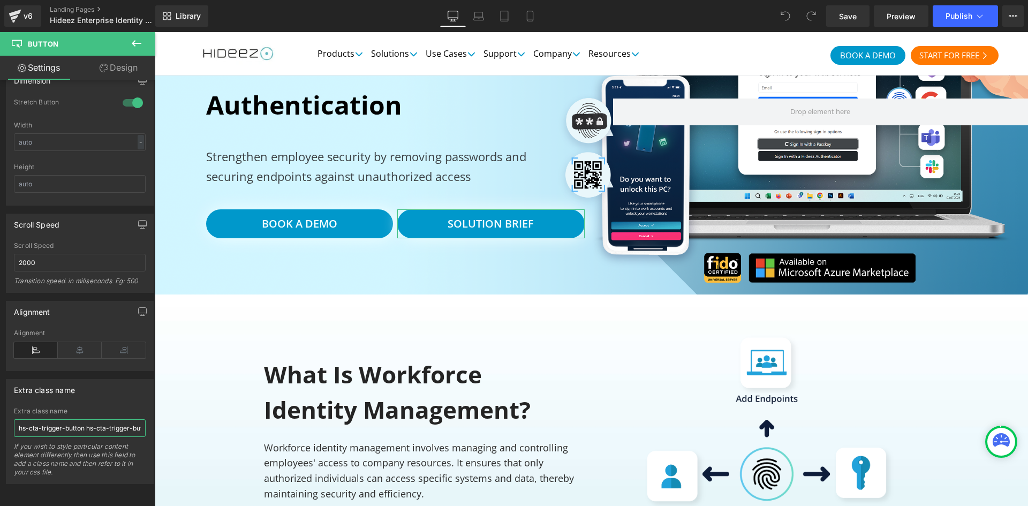
scroll to position [0, 59]
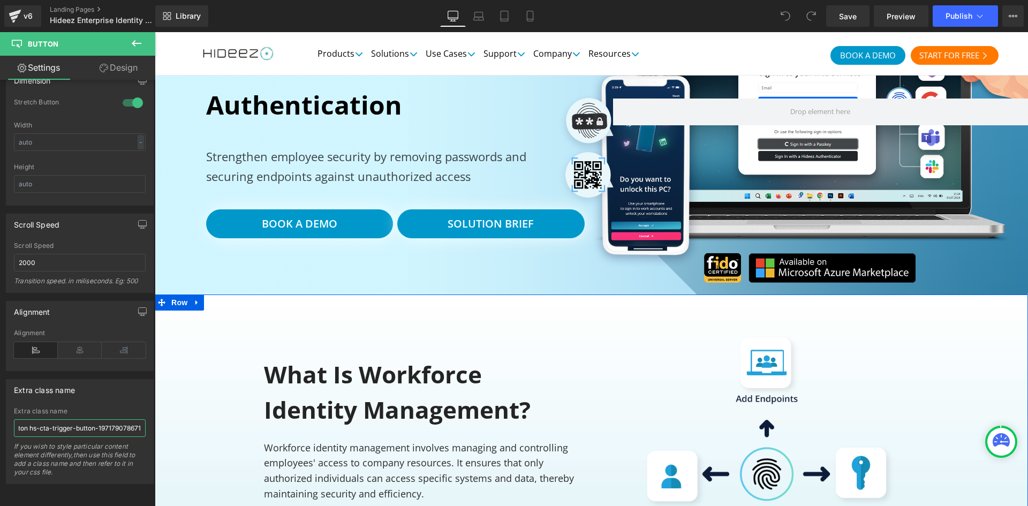
drag, startPoint x: 272, startPoint y: 448, endPoint x: 200, endPoint y: 411, distance: 80.9
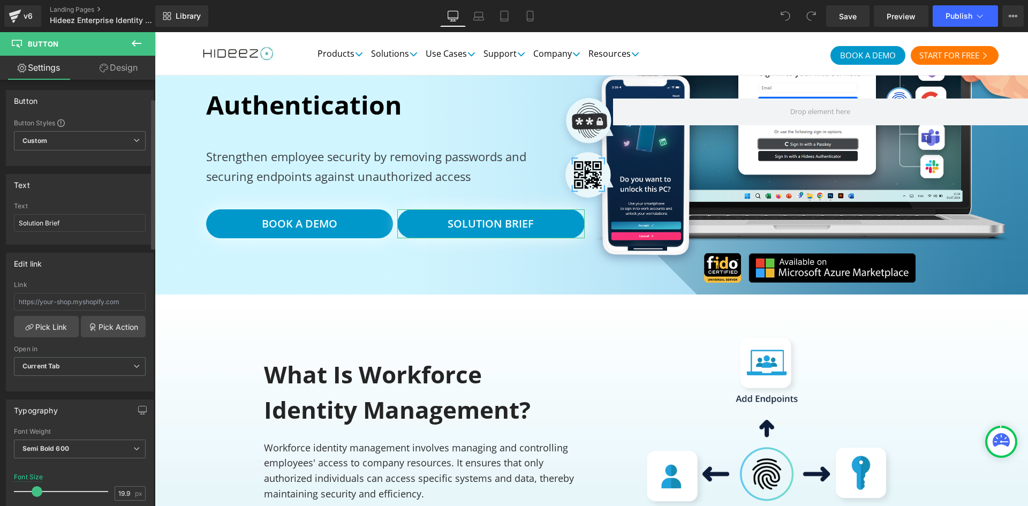
scroll to position [0, 0]
click at [104, 299] on input "text" at bounding box center [80, 302] width 132 height 18
click at [77, 304] on input "text" at bounding box center [80, 302] width 132 height 18
click at [85, 285] on div "Link" at bounding box center [80, 285] width 132 height 7
click at [72, 306] on input "text" at bounding box center [80, 302] width 132 height 18
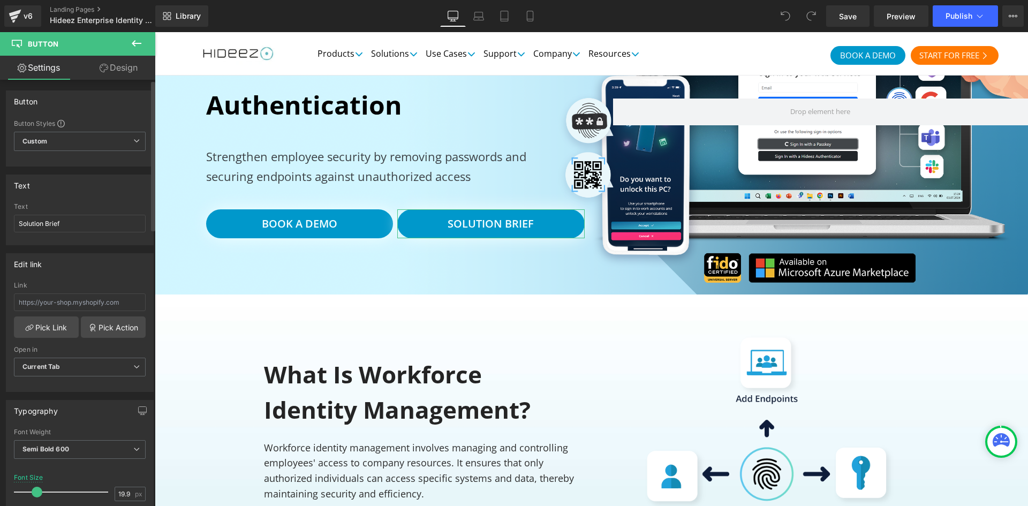
click at [84, 272] on div "Edit link" at bounding box center [79, 264] width 147 height 20
click at [66, 305] on input "text" at bounding box center [80, 302] width 132 height 18
click at [84, 264] on div "Edit link" at bounding box center [79, 264] width 147 height 20
click at [70, 302] on input "text" at bounding box center [80, 302] width 132 height 18
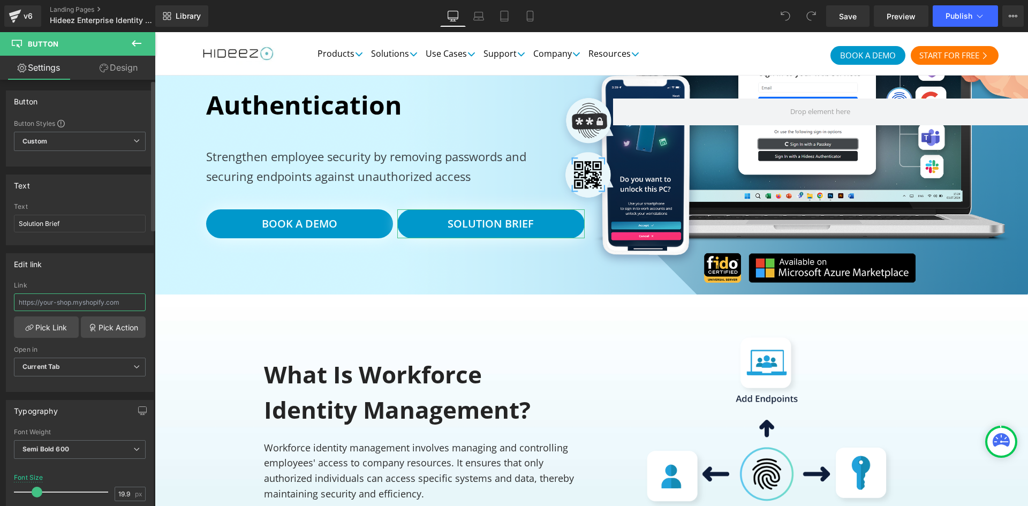
click at [70, 302] on input "text" at bounding box center [80, 302] width 132 height 18
click at [95, 274] on div "Edit link" at bounding box center [79, 264] width 147 height 20
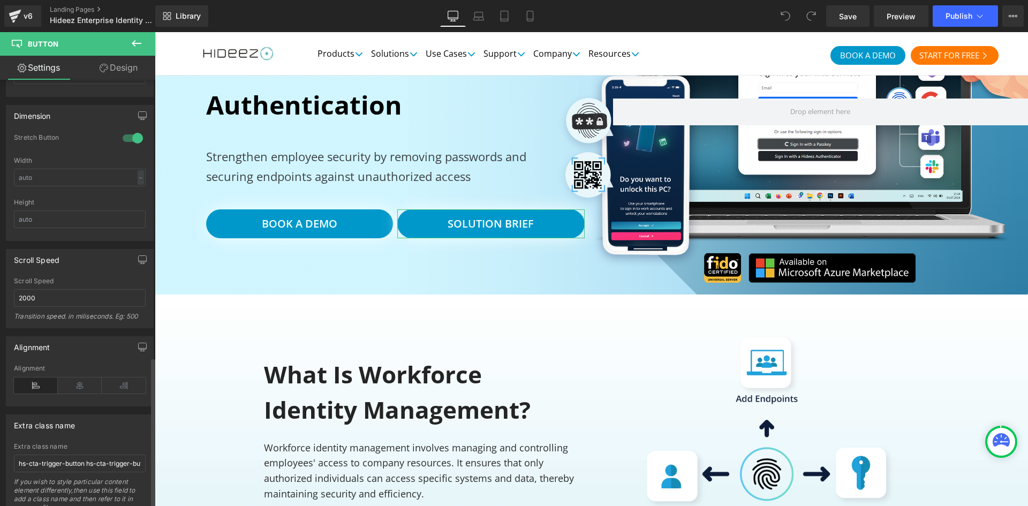
scroll to position [786, 0]
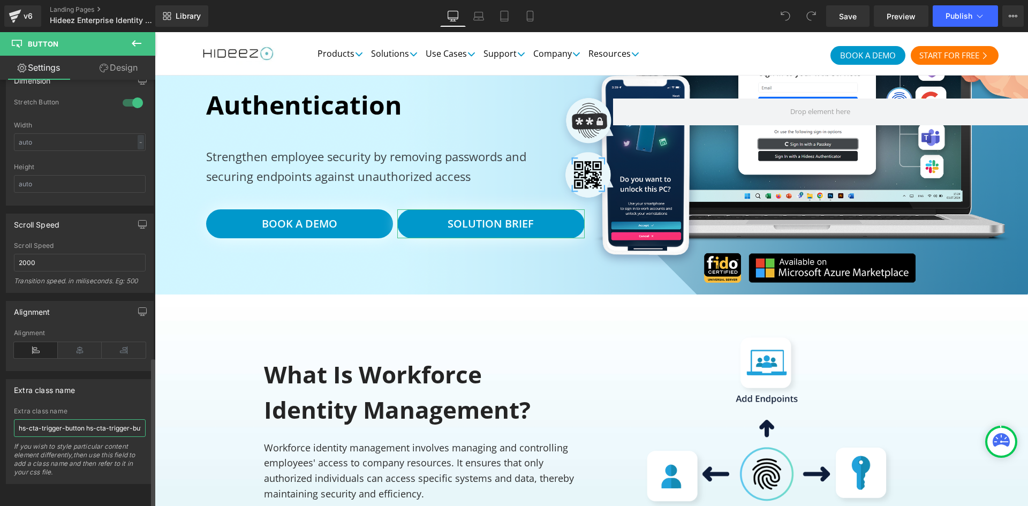
click at [67, 421] on input "hs-cta-trigger-button hs-cta-trigger-button-197179078671" at bounding box center [80, 428] width 132 height 18
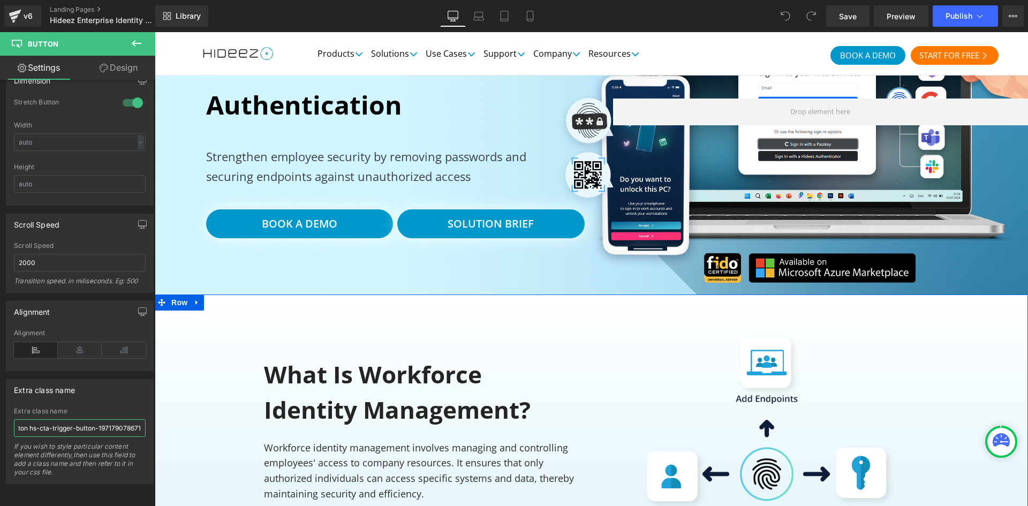
drag, startPoint x: 240, startPoint y: 451, endPoint x: 214, endPoint y: 419, distance: 41.5
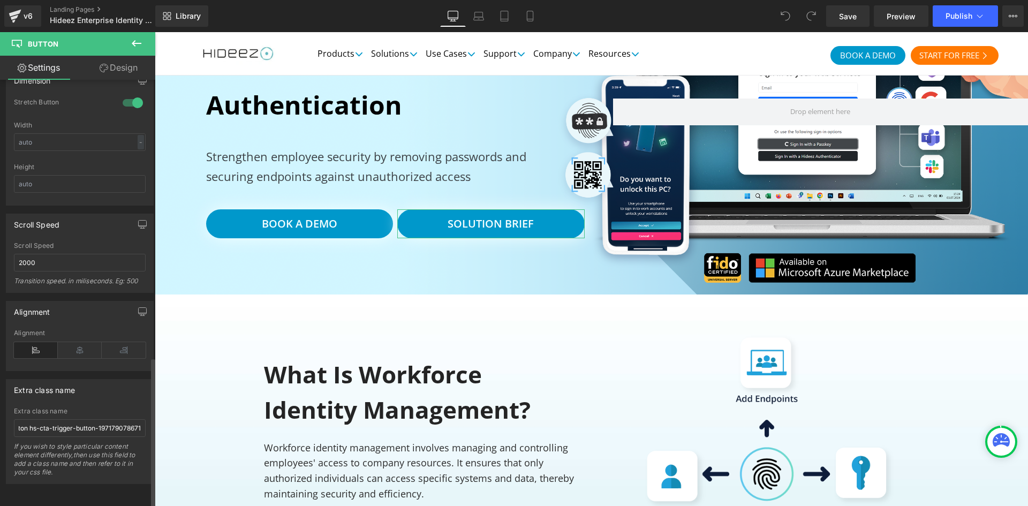
scroll to position [0, 0]
click at [125, 397] on div "Extra class name hs-cta-trigger-button hs-cta-trigger-button-197179078671 Extra…" at bounding box center [80, 431] width 148 height 105
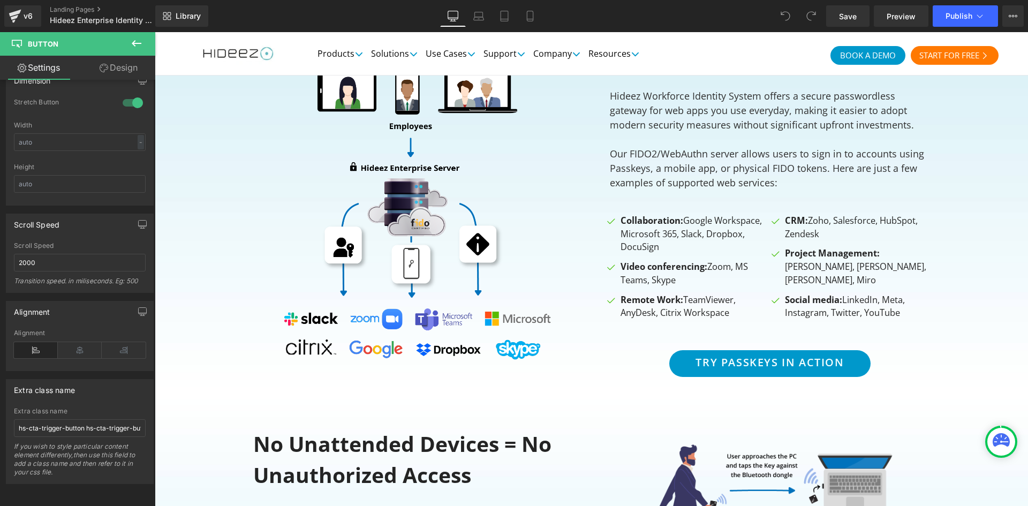
scroll to position [1160, 0]
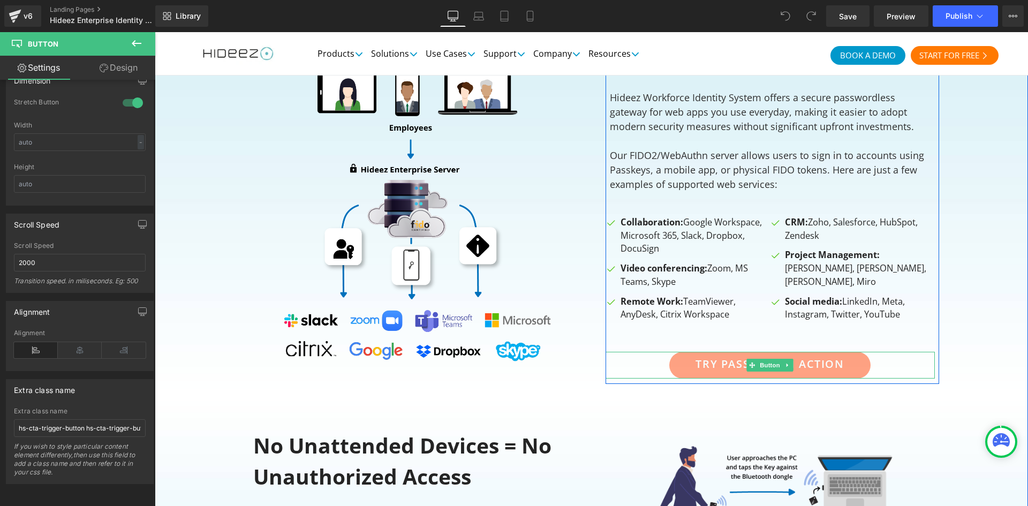
click at [670, 360] on link "TRY PASSKEYS IN ACTION" at bounding box center [769, 365] width 201 height 27
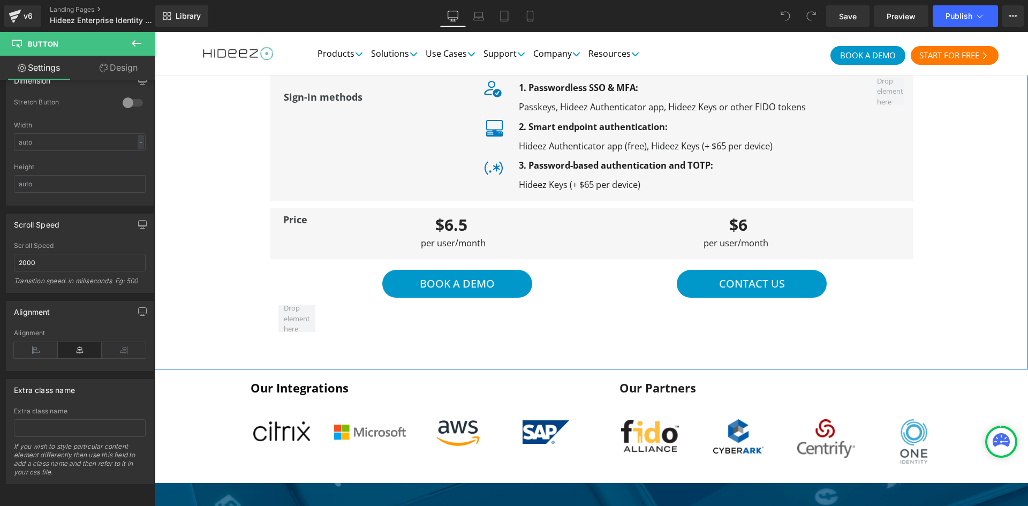
scroll to position [2499, 0]
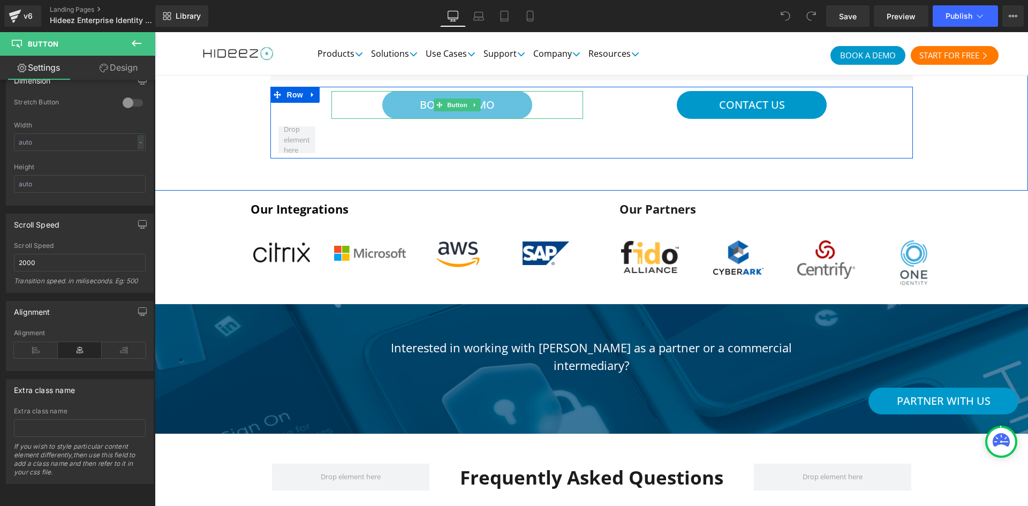
click at [513, 105] on link "BOOK A DEMO" at bounding box center [457, 105] width 150 height 28
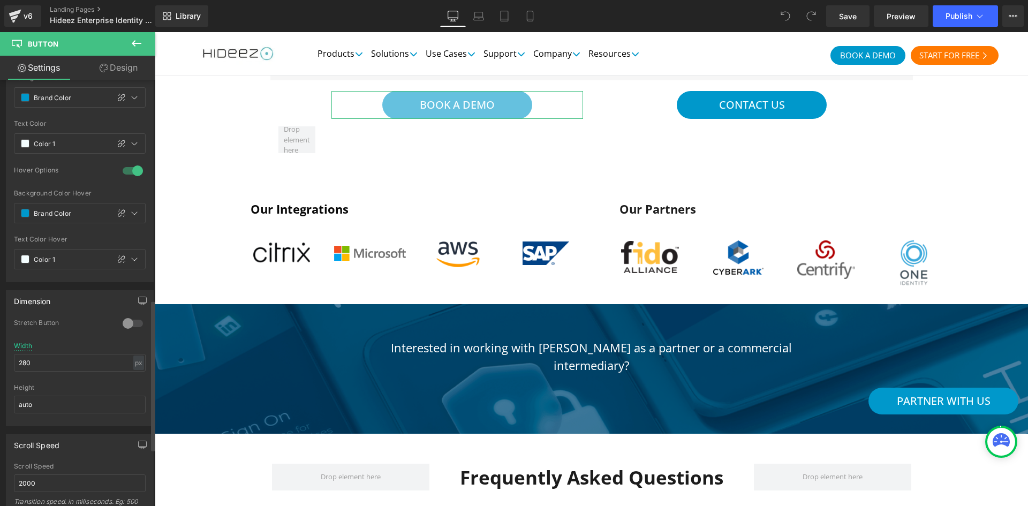
scroll to position [786, 0]
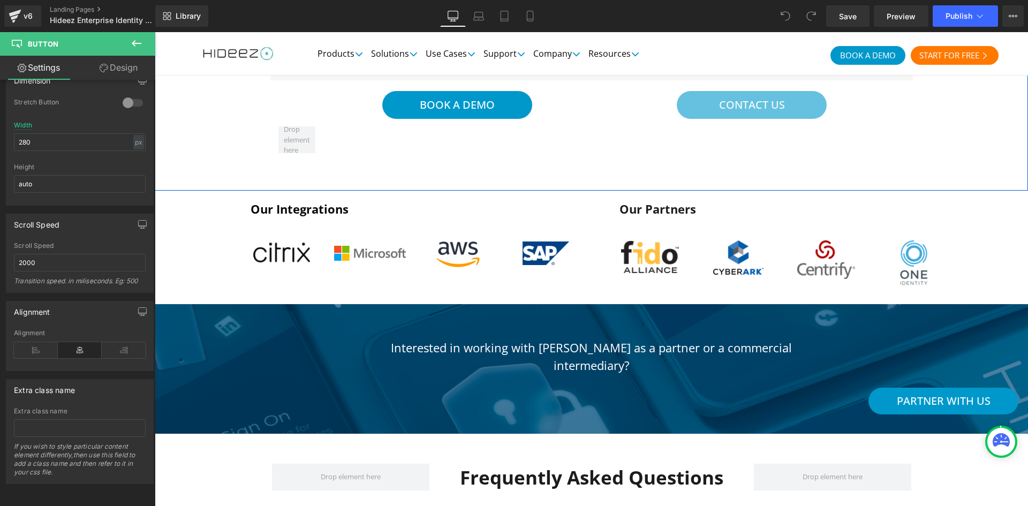
click at [708, 99] on link "CONTACT US" at bounding box center [752, 105] width 150 height 28
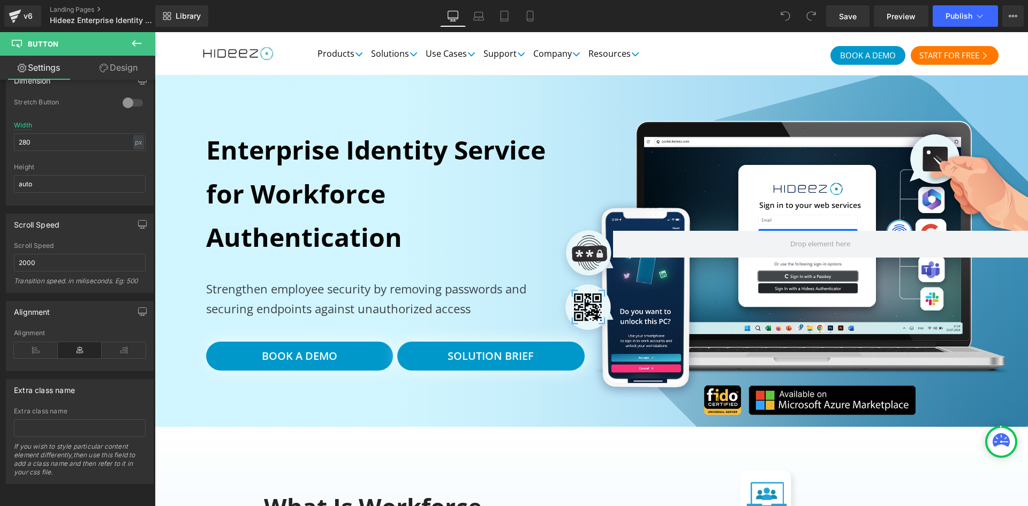
scroll to position [0, 0]
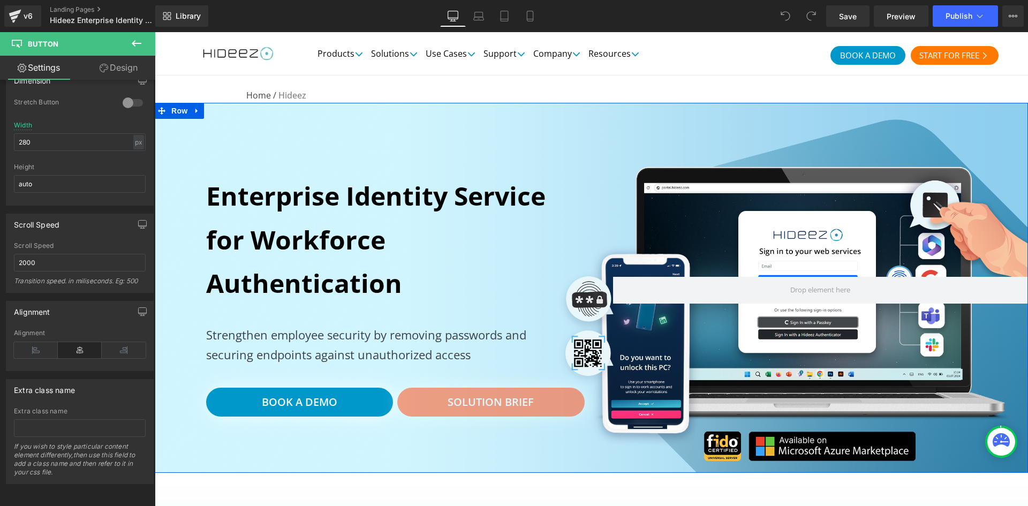
click at [425, 409] on link "Solution Brief" at bounding box center [490, 402] width 187 height 29
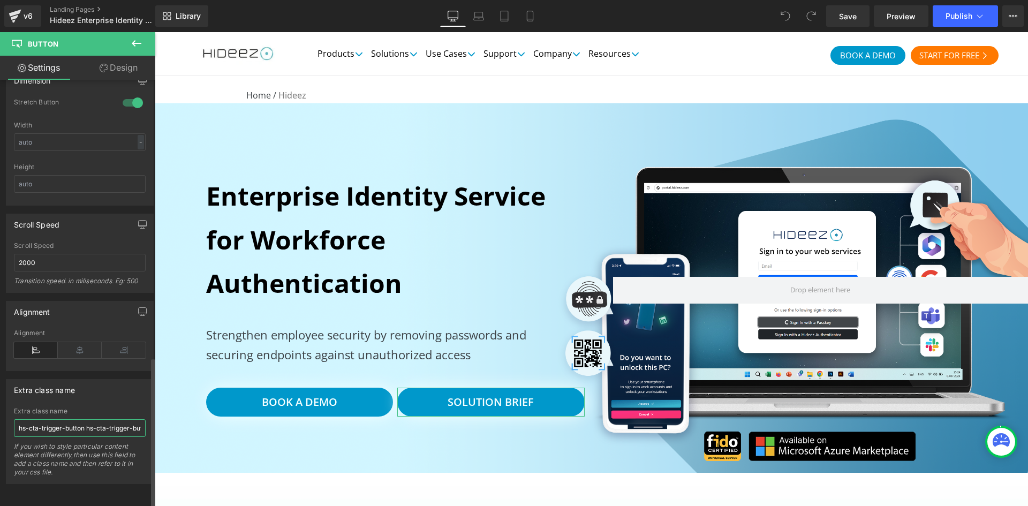
scroll to position [0, 59]
drag, startPoint x: 92, startPoint y: 427, endPoint x: 139, endPoint y: 430, distance: 47.7
click at [139, 430] on div "Extra class name hs-cta-trigger-button hs-cta-trigger-button-197179078671 If yo…" at bounding box center [80, 445] width 132 height 76
click at [102, 424] on input "hs-cta-trigger-button hs-cta-trigger-button-197179078671" at bounding box center [80, 428] width 132 height 18
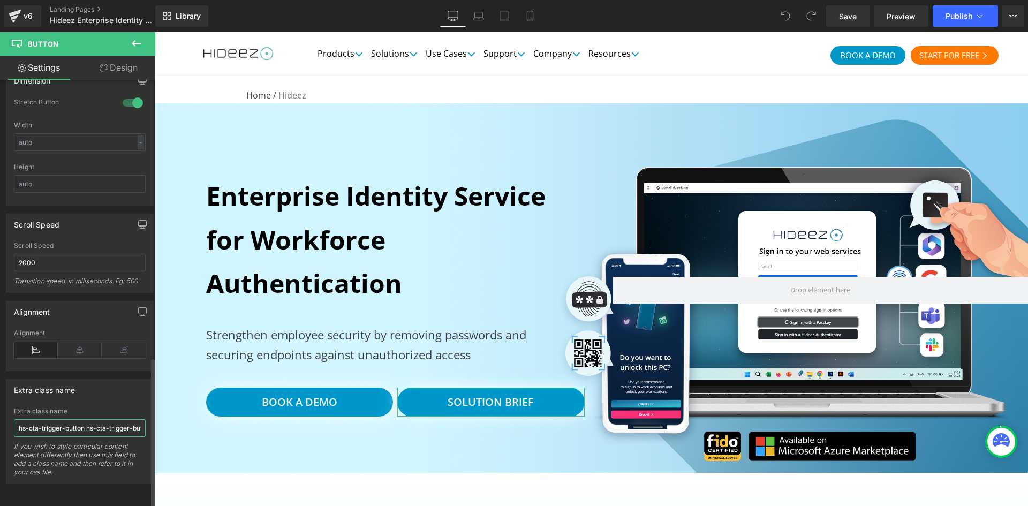
drag, startPoint x: 102, startPoint y: 424, endPoint x: 0, endPoint y: 428, distance: 102.4
click at [0, 428] on div "Extra class name hs-cta-trigger-button hs-cta-trigger-button-197179078671 Extra…" at bounding box center [80, 427] width 160 height 113
click at [58, 429] on input "hs-cta-trigger-button hs-cta-trigger-button-197179078671" at bounding box center [80, 428] width 132 height 18
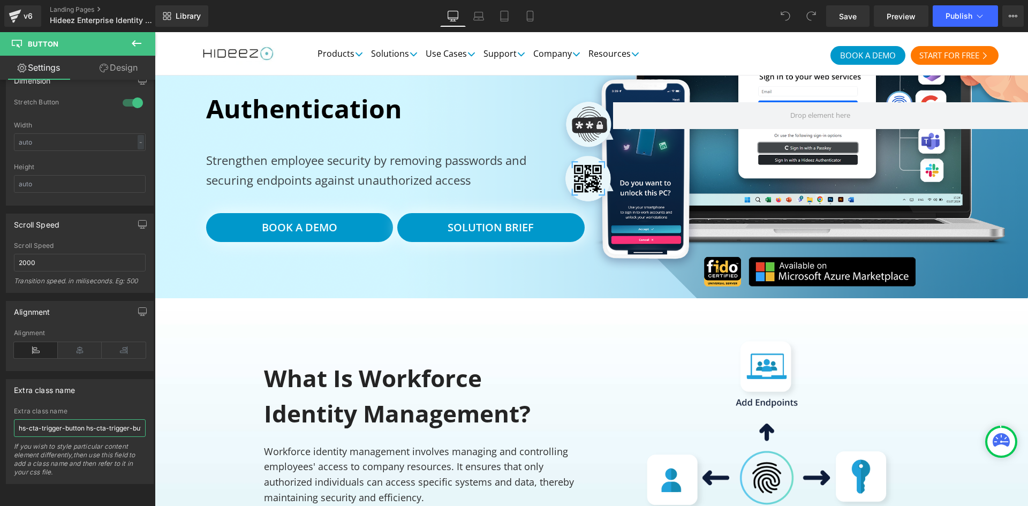
scroll to position [89, 0]
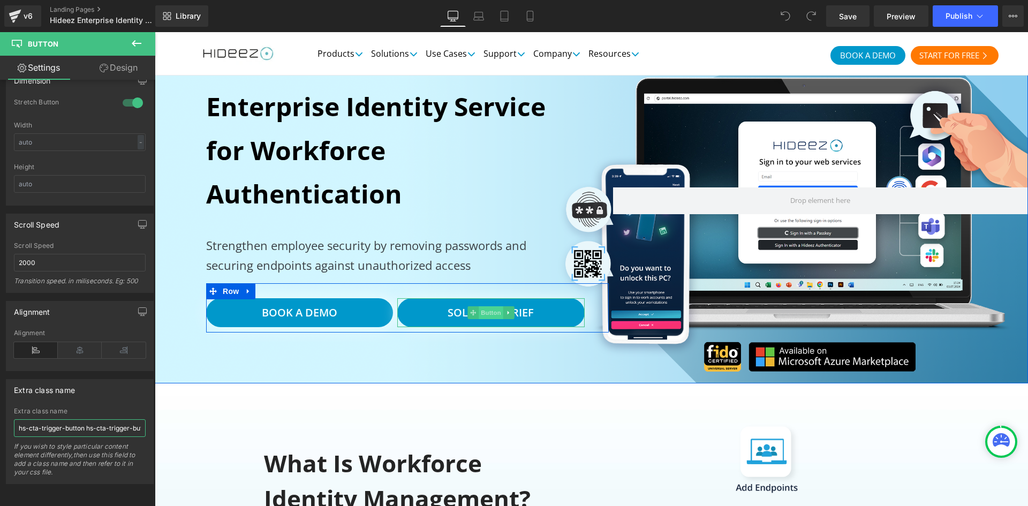
click at [487, 316] on span "Button" at bounding box center [491, 312] width 25 height 13
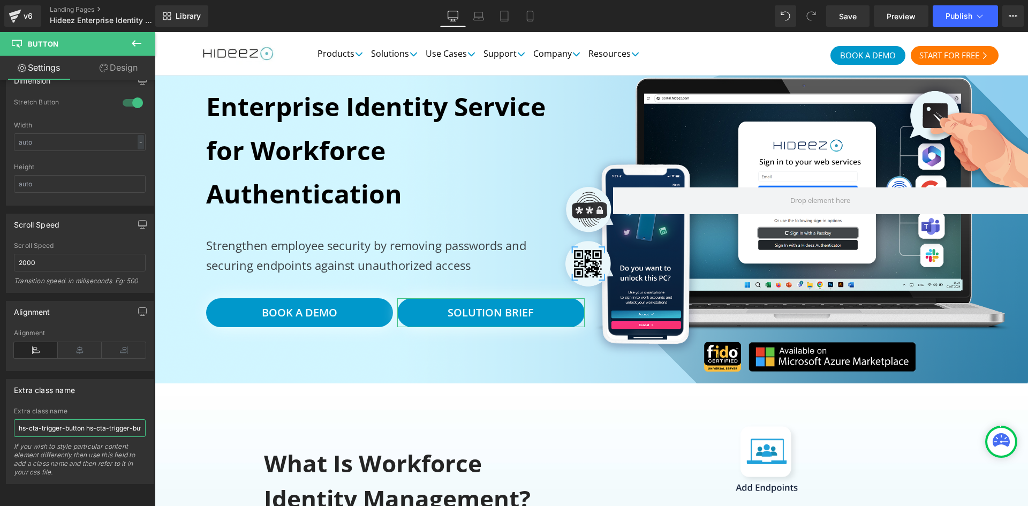
scroll to position [0, 59]
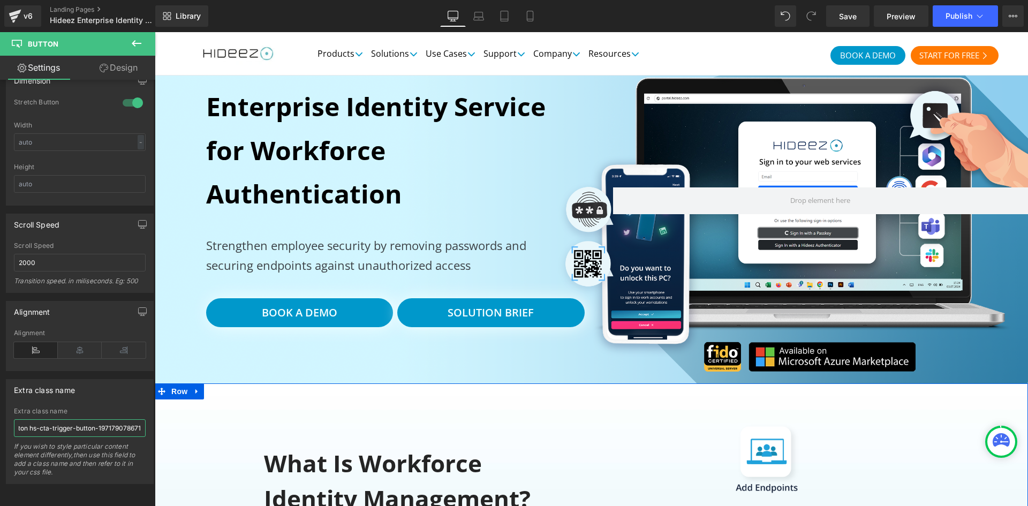
drag, startPoint x: 244, startPoint y: 453, endPoint x: 187, endPoint y: 407, distance: 73.0
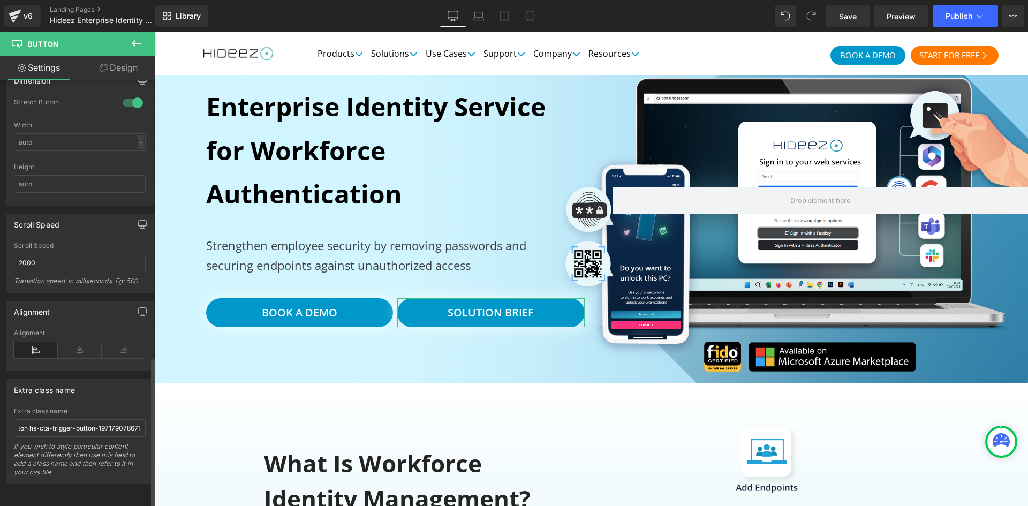
click at [100, 407] on div "Extra class name" at bounding box center [80, 410] width 132 height 7
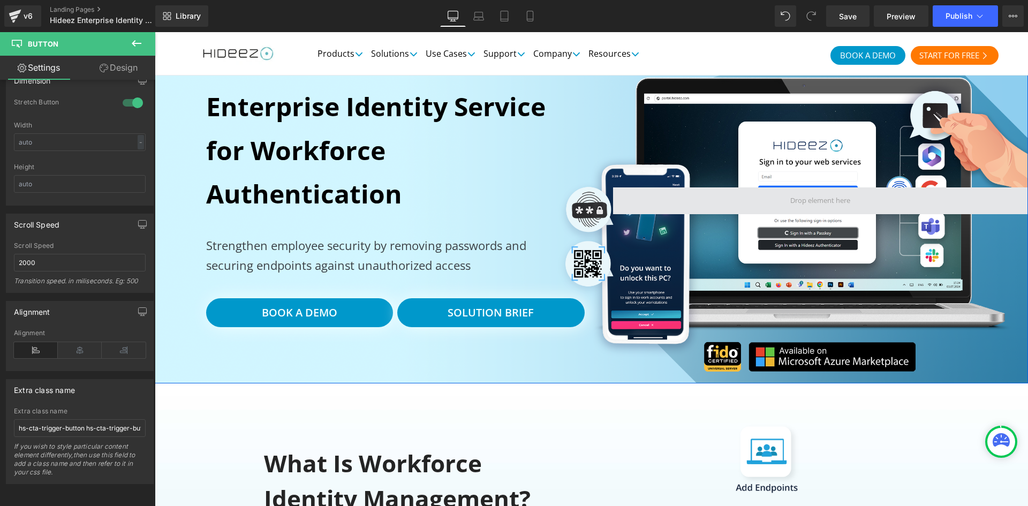
click at [820, 201] on span at bounding box center [819, 201] width 67 height 16
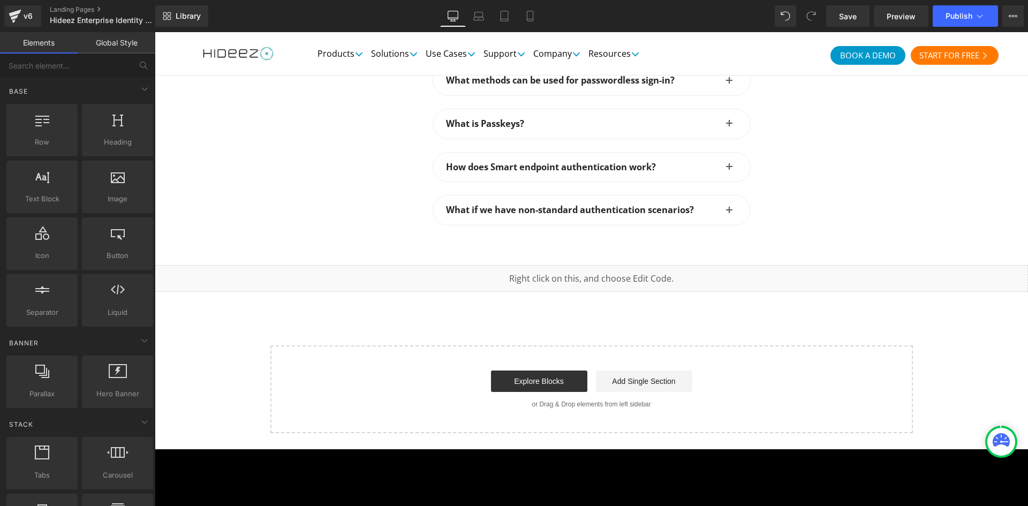
scroll to position [2993, 0]
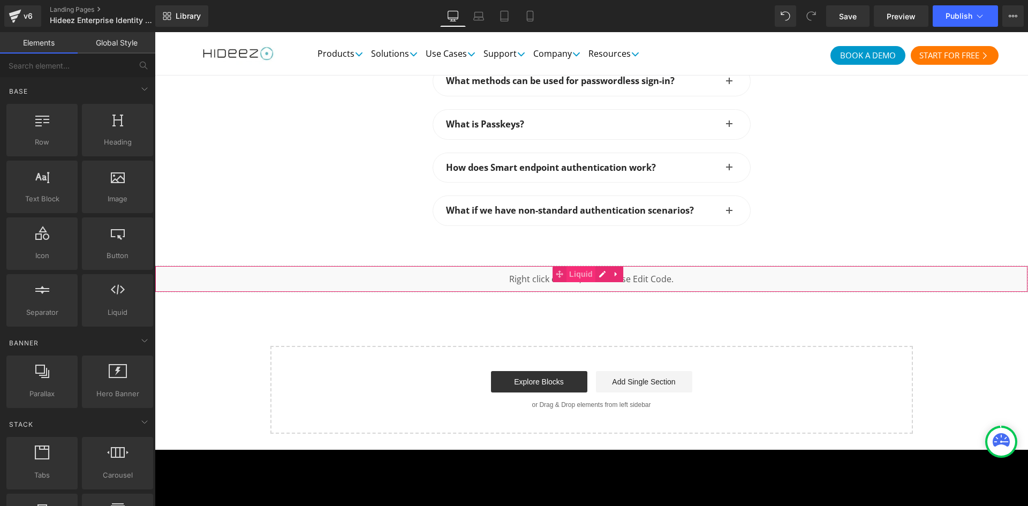
click at [584, 266] on span "Liquid" at bounding box center [580, 274] width 29 height 16
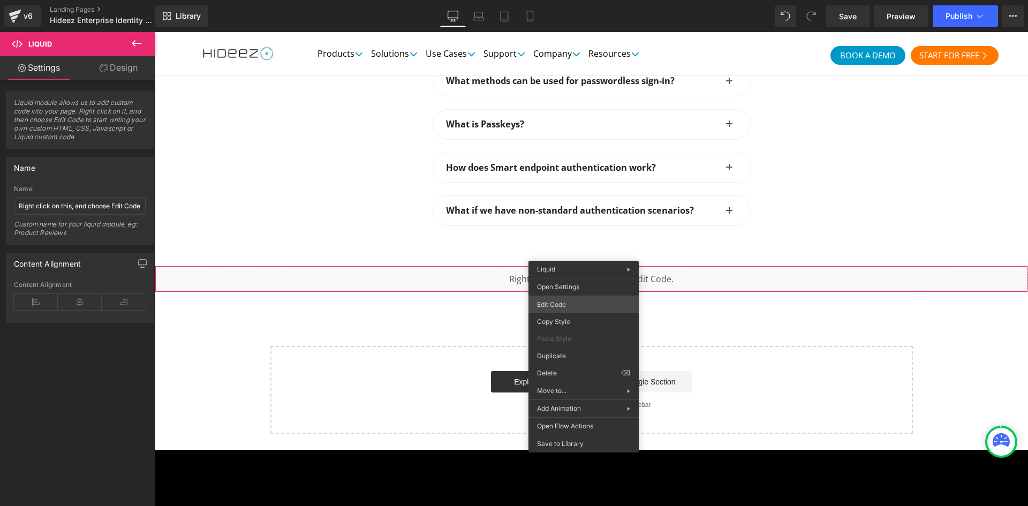
click at [586, 0] on div "Liquid You are previewing how the will restyle your page. You can not edit Elem…" at bounding box center [514, 0] width 1028 height 0
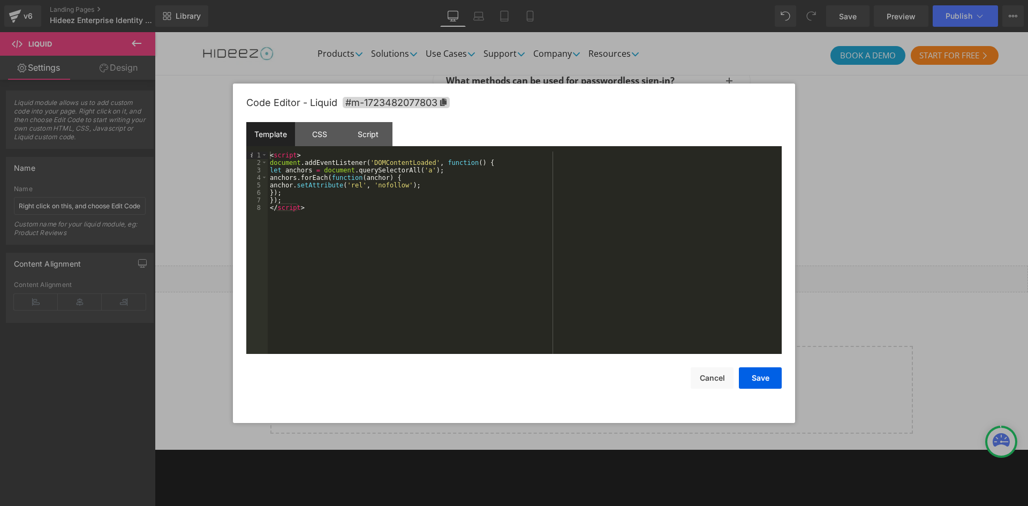
click at [252, 167] on div "3" at bounding box center [256, 170] width 21 height 7
click at [200, 173] on div at bounding box center [514, 253] width 1028 height 506
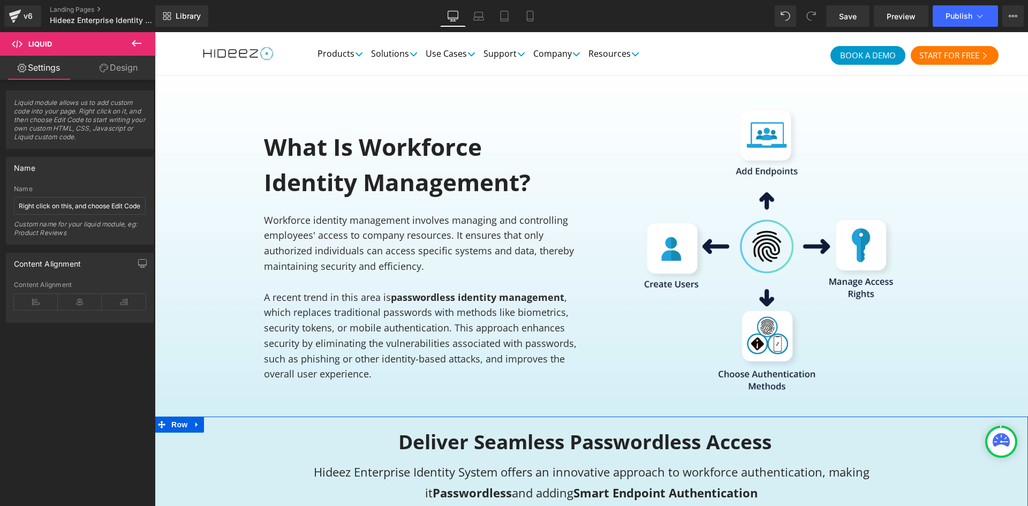
scroll to position [49, 0]
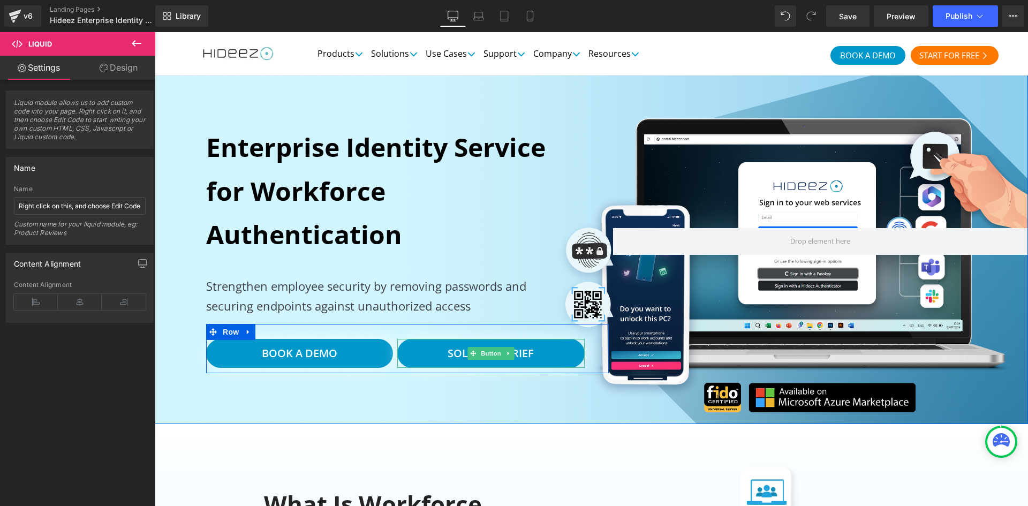
drag, startPoint x: 488, startPoint y: 358, endPoint x: 342, endPoint y: 326, distance: 150.2
click at [488, 358] on span "Button" at bounding box center [491, 353] width 25 height 13
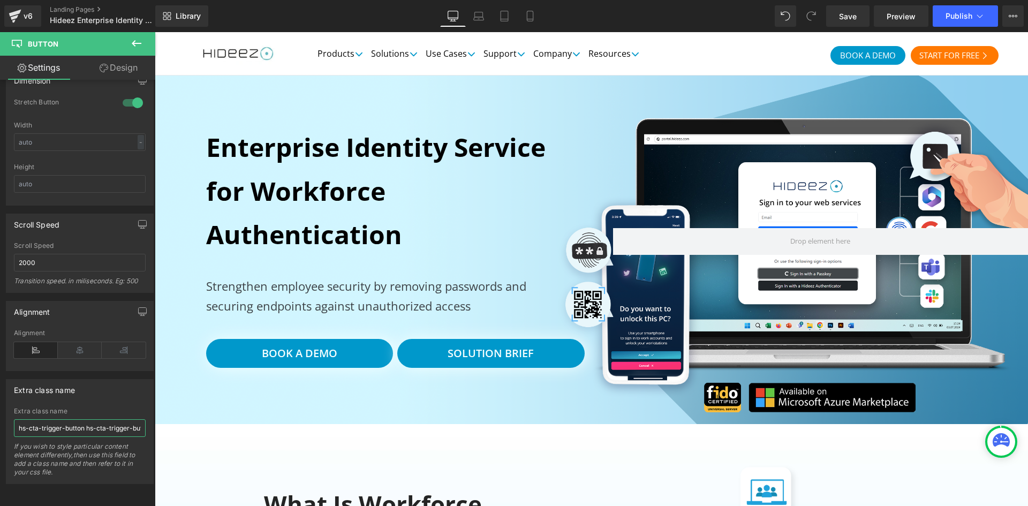
scroll to position [0, 59]
drag, startPoint x: 264, startPoint y: 447, endPoint x: 183, endPoint y: 415, distance: 87.3
click at [103, 422] on input "hs-cta-trigger-button hs-cta-trigger-button-197179078671" at bounding box center [80, 428] width 132 height 18
drag, startPoint x: 258, startPoint y: 454, endPoint x: 175, endPoint y: 422, distance: 89.0
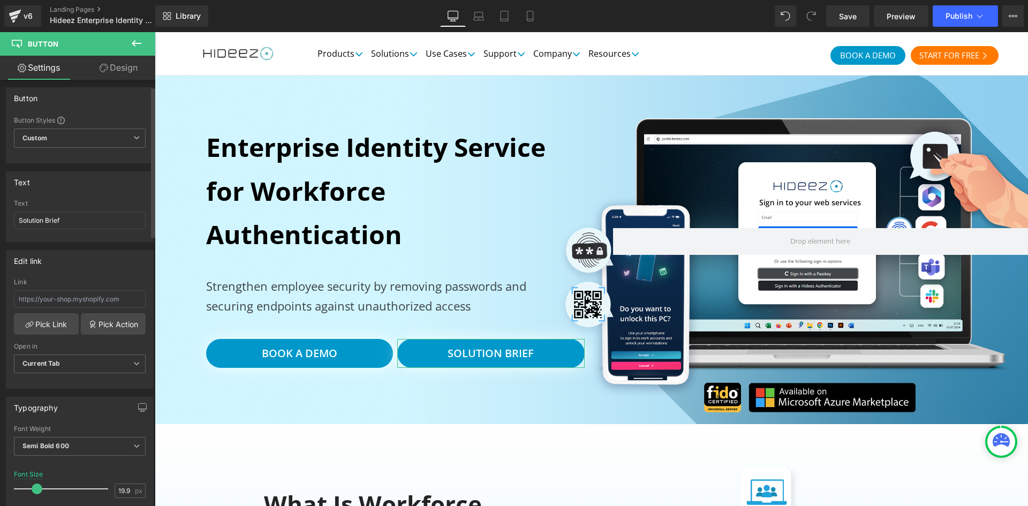
scroll to position [0, 0]
click at [111, 323] on link "Pick Action" at bounding box center [113, 326] width 65 height 21
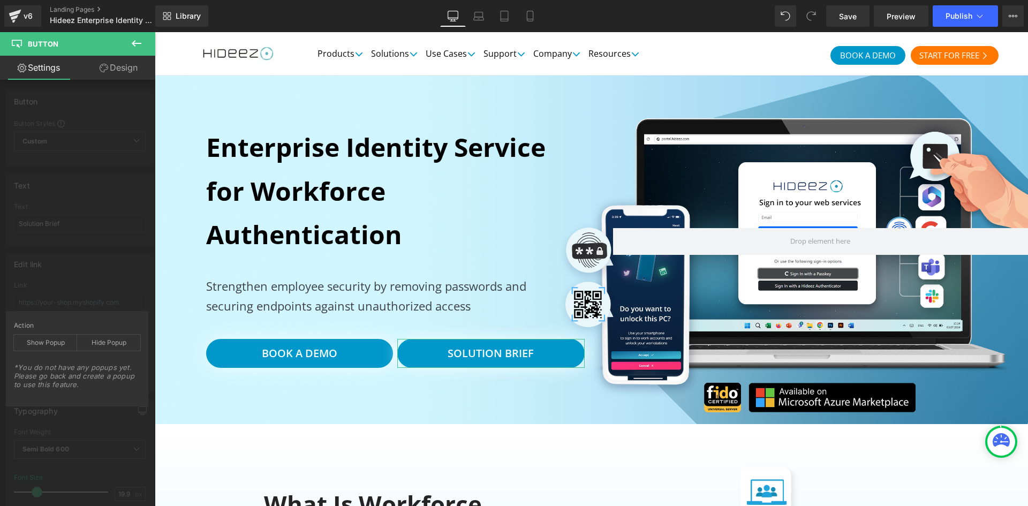
click at [110, 287] on div "Edit link Link Pick Link Pick Action Current Tab New Tab Open in Current Tab Cu…" at bounding box center [80, 318] width 160 height 147
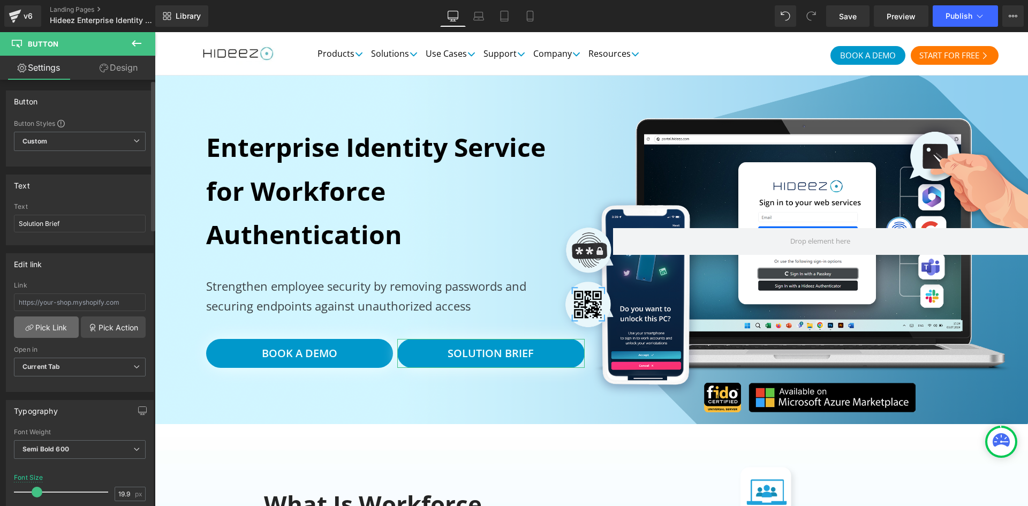
click at [47, 332] on link "Pick Link" at bounding box center [46, 326] width 65 height 21
click at [96, 325] on link "Pick Action" at bounding box center [113, 326] width 65 height 21
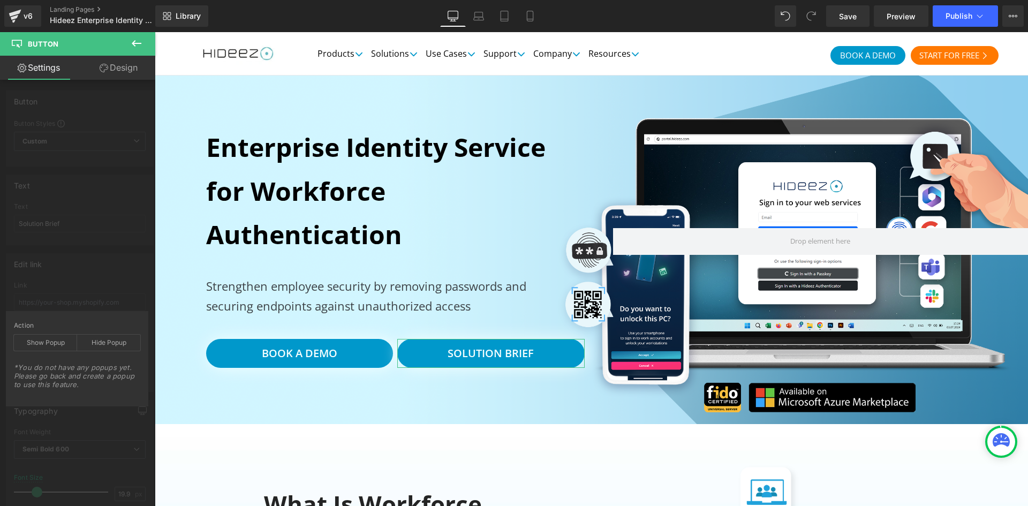
click at [82, 273] on div "Edit link Link Pick Link Pick Action Current Tab New Tab Open in Current Tab Cu…" at bounding box center [80, 318] width 160 height 147
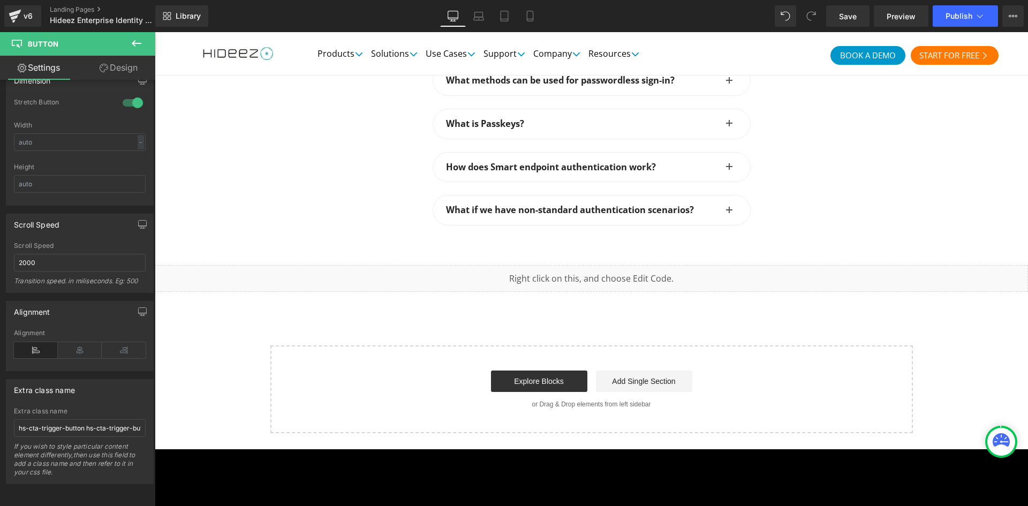
scroll to position [2993, 0]
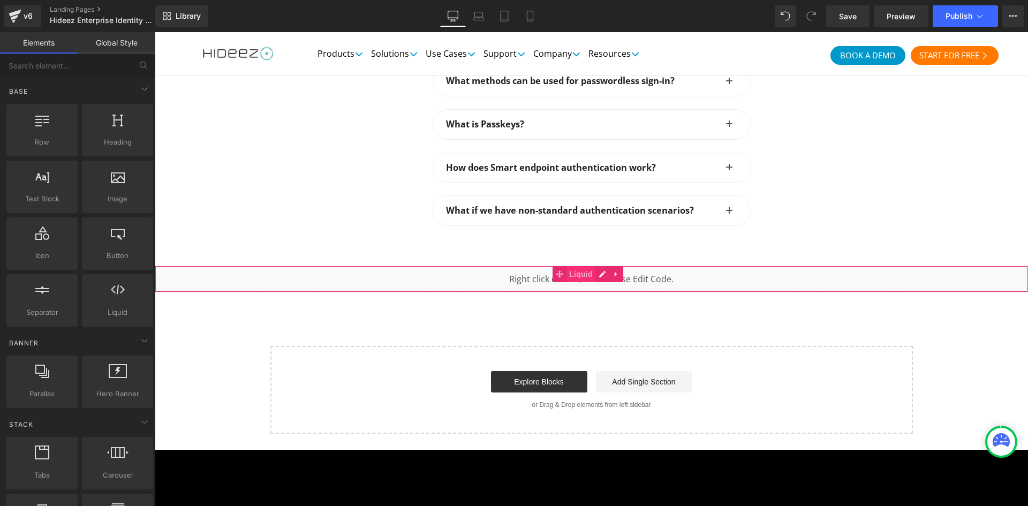
click at [572, 266] on span "Liquid" at bounding box center [580, 274] width 29 height 16
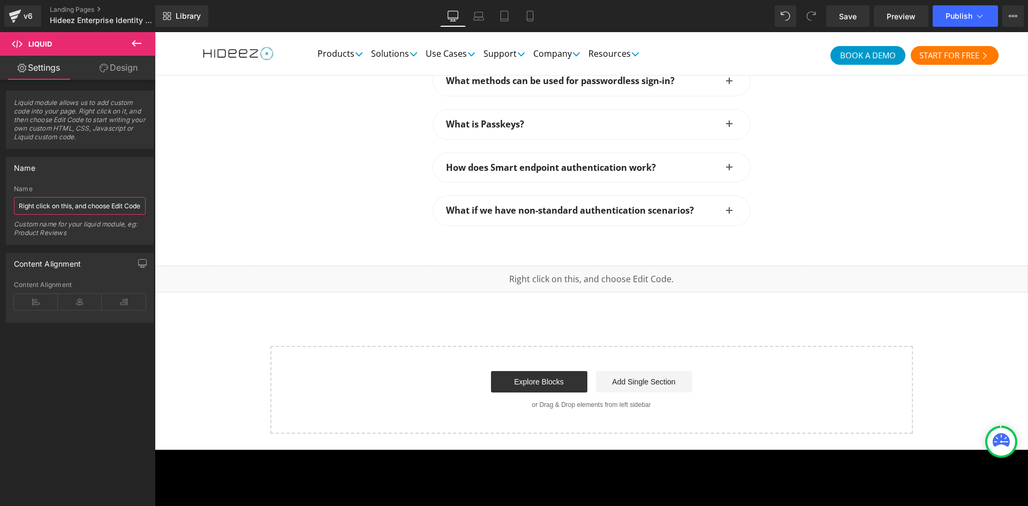
scroll to position [0, 8]
drag, startPoint x: 214, startPoint y: 240, endPoint x: 217, endPoint y: 204, distance: 36.0
click at [598, 266] on div "Liquid" at bounding box center [591, 279] width 873 height 27
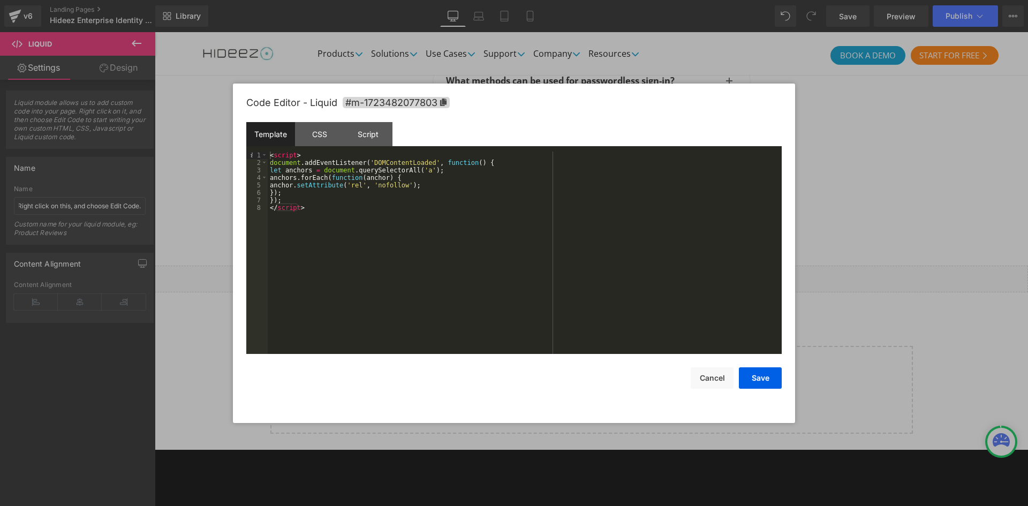
scroll to position [0, 0]
click at [369, 205] on div "< script > document . addEventListener ( 'DOMContentLoaded' , function ( ) { le…" at bounding box center [525, 260] width 514 height 217
click at [183, 201] on div at bounding box center [514, 253] width 1028 height 506
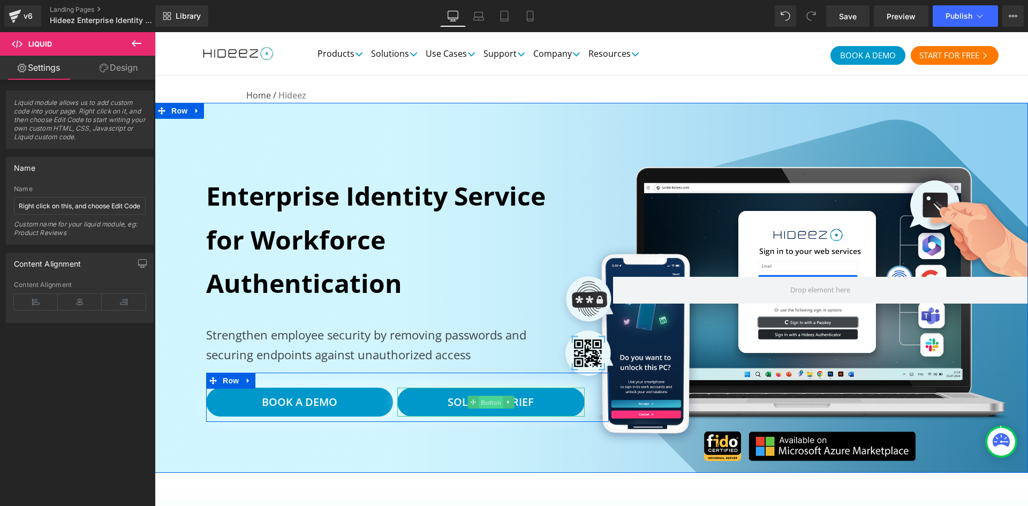
click at [487, 406] on span "Button" at bounding box center [491, 402] width 25 height 13
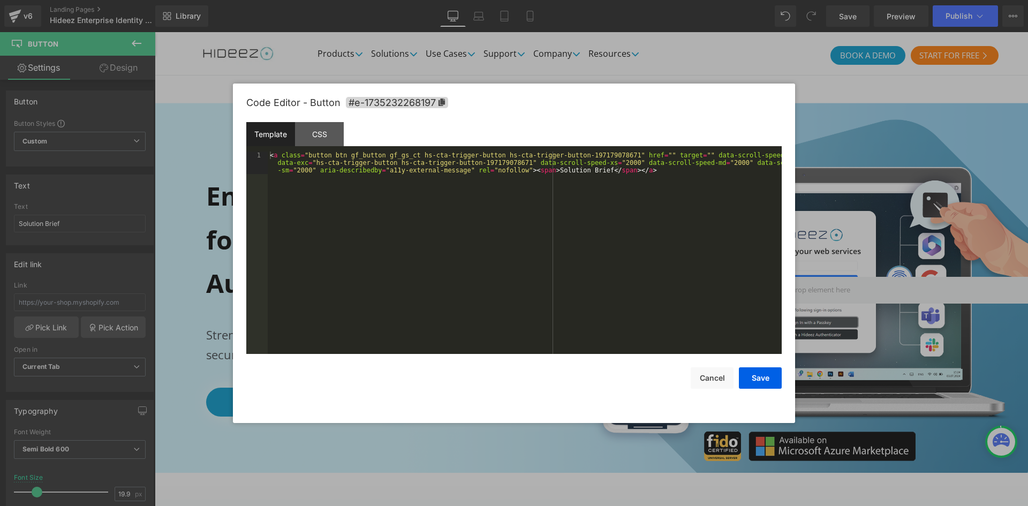
click at [488, 0] on div "Button You are previewing how the will restyle your page. You can not edit Elem…" at bounding box center [514, 0] width 1028 height 0
click at [153, 345] on div at bounding box center [514, 253] width 1028 height 506
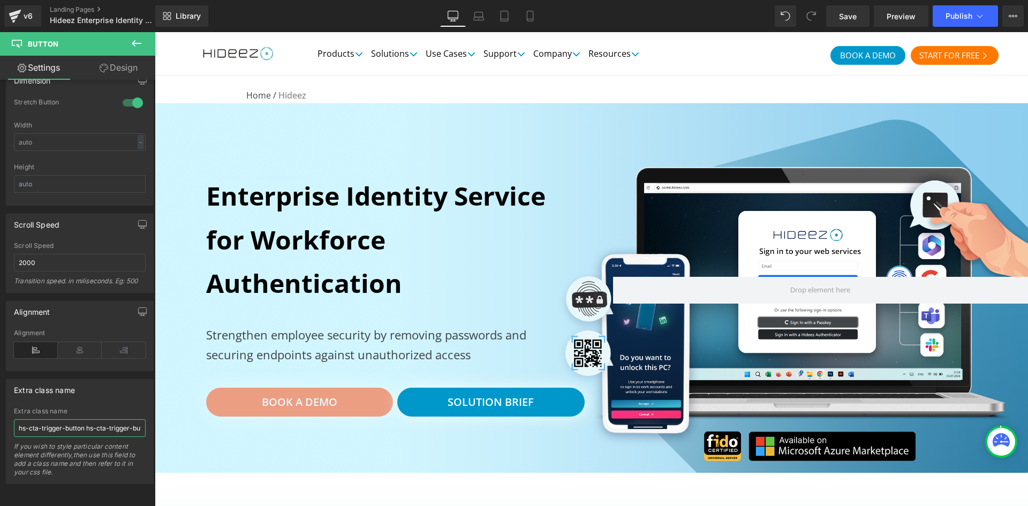
scroll to position [0, 59]
drag, startPoint x: 261, startPoint y: 452, endPoint x: 252, endPoint y: 411, distance: 42.9
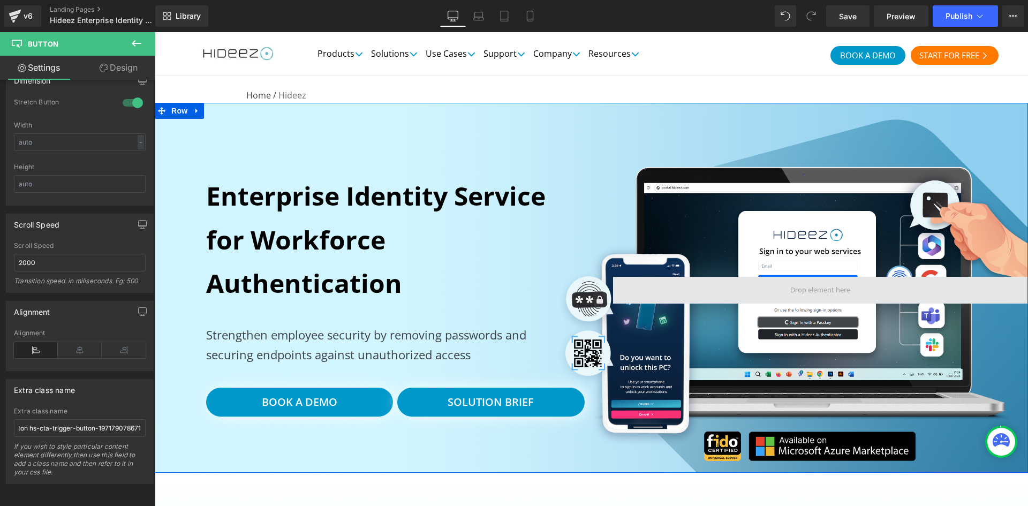
click at [723, 280] on span at bounding box center [820, 290] width 415 height 27
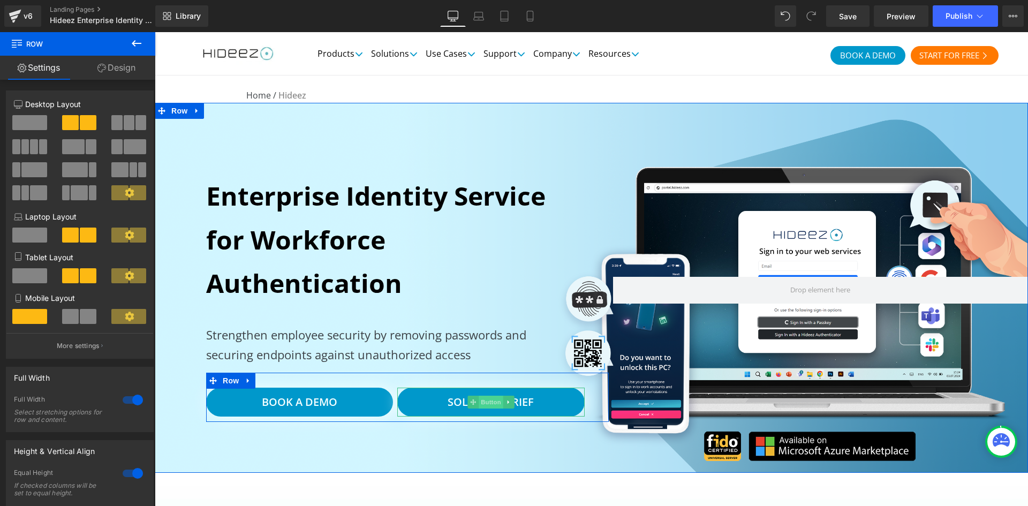
click at [485, 401] on span "Button" at bounding box center [491, 402] width 25 height 13
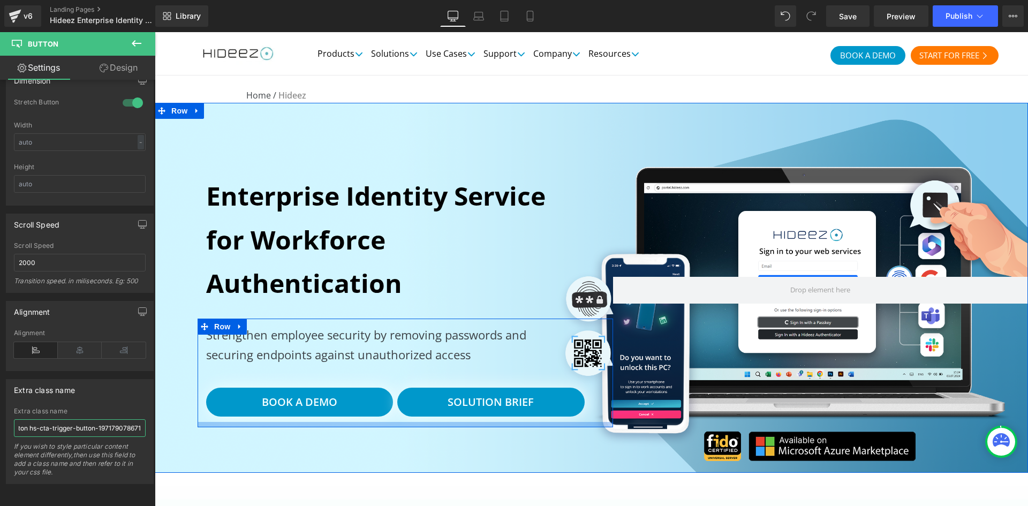
drag, startPoint x: 230, startPoint y: 459, endPoint x: 220, endPoint y: 426, distance: 34.9
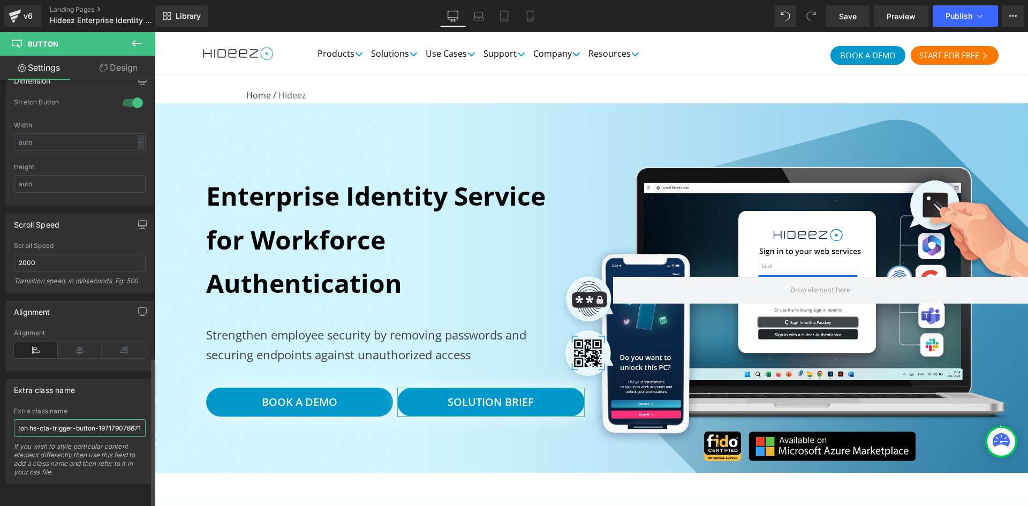
click at [74, 425] on input "hs-cta-trigger-button hs-cta-trigger-button-197179078671" at bounding box center [80, 428] width 132 height 18
drag, startPoint x: 74, startPoint y: 425, endPoint x: 0, endPoint y: 425, distance: 73.9
click at [0, 425] on div "Extra class name hs-cta-trigger-button hs-cta-trigger-button-197179078671 Extra…" at bounding box center [80, 427] width 160 height 113
click at [69, 419] on input "hs-cta-trigger-button hs-cta-trigger-button-197179078671" at bounding box center [80, 428] width 132 height 18
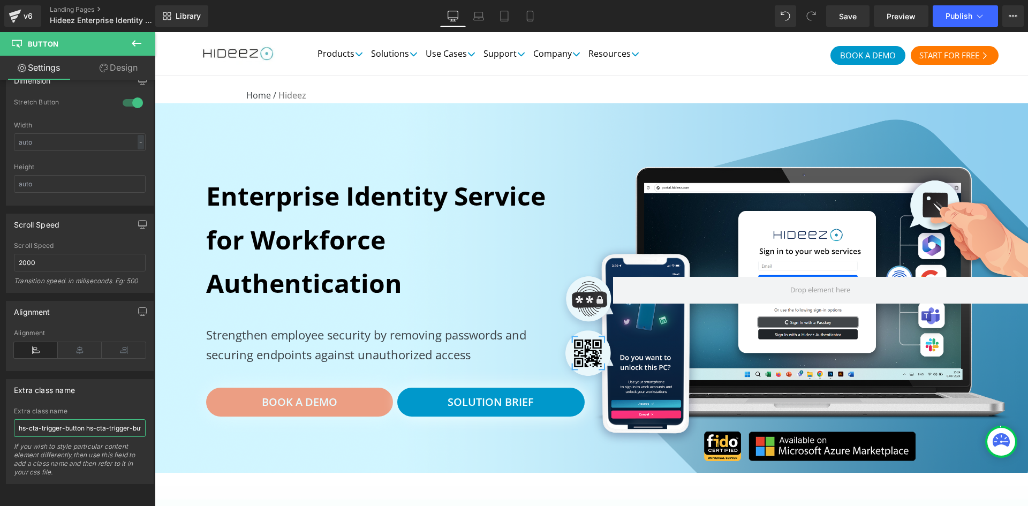
scroll to position [0, 59]
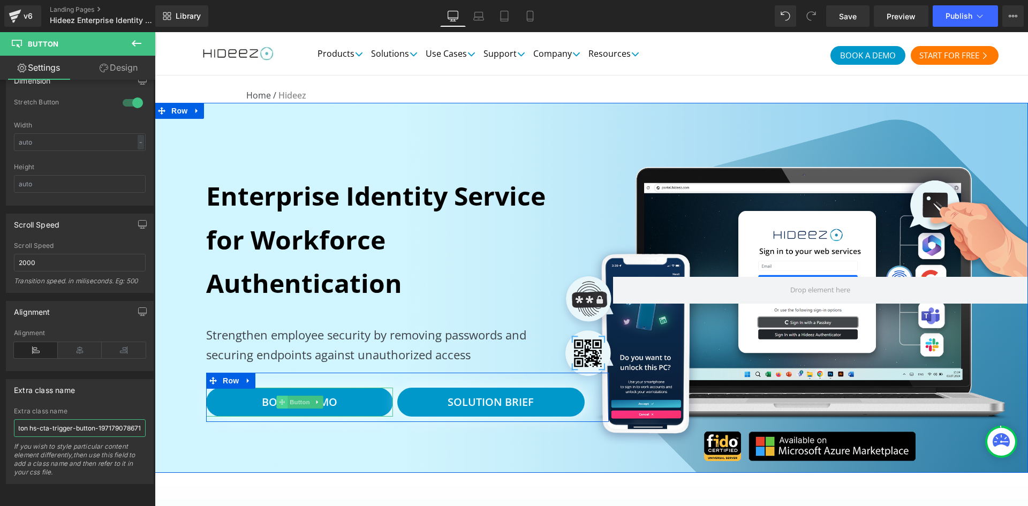
drag, startPoint x: 221, startPoint y: 449, endPoint x: 282, endPoint y: 404, distance: 75.8
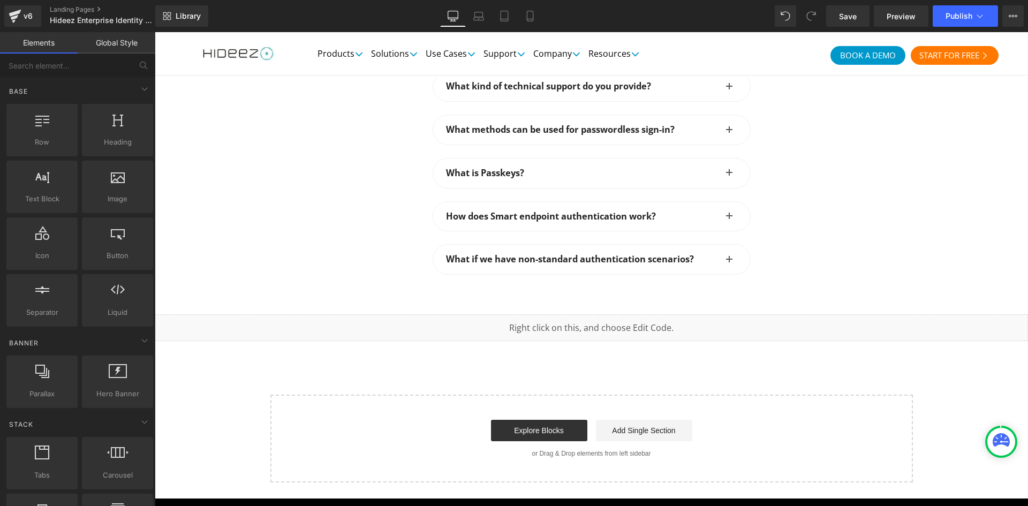
scroll to position [0, 0]
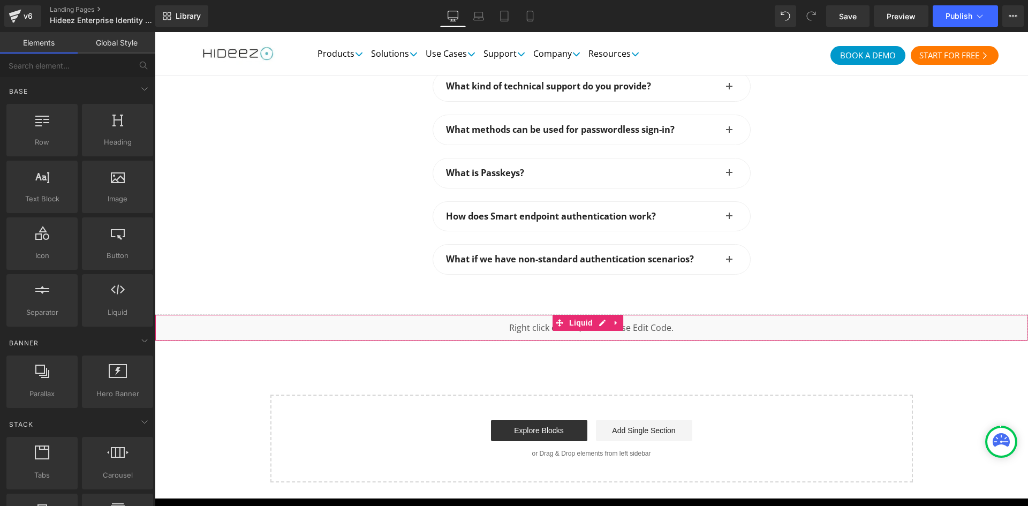
click at [473, 314] on div "Liquid" at bounding box center [591, 327] width 873 height 27
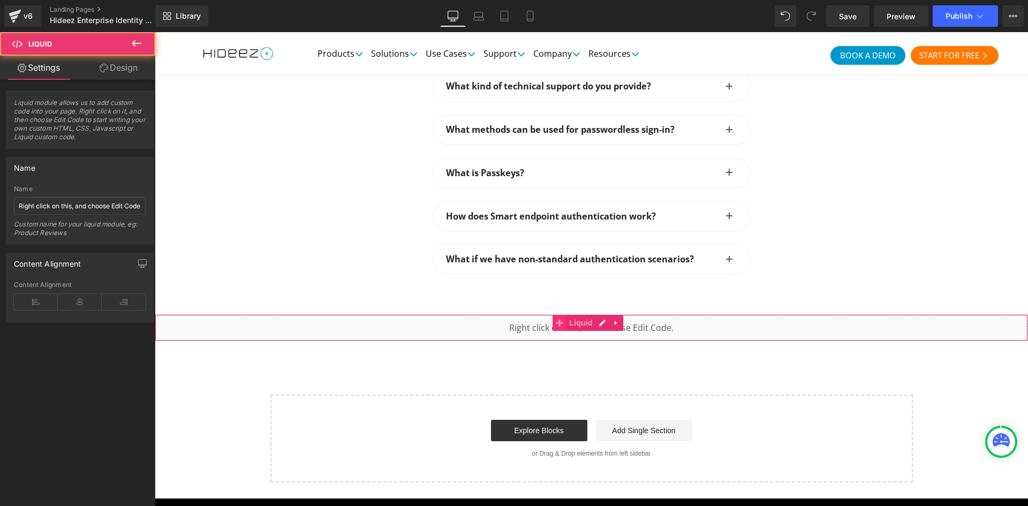
click at [557, 319] on icon at bounding box center [559, 323] width 7 height 8
click at [617, 319] on icon at bounding box center [615, 323] width 7 height 8
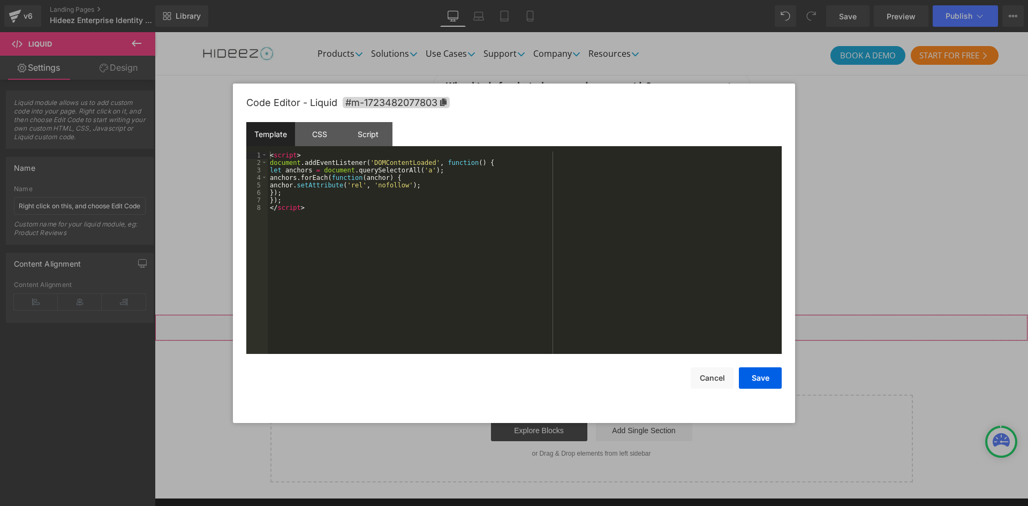
click at [584, 314] on div "Liquid" at bounding box center [591, 327] width 873 height 27
click at [325, 133] on div "CSS" at bounding box center [319, 134] width 49 height 24
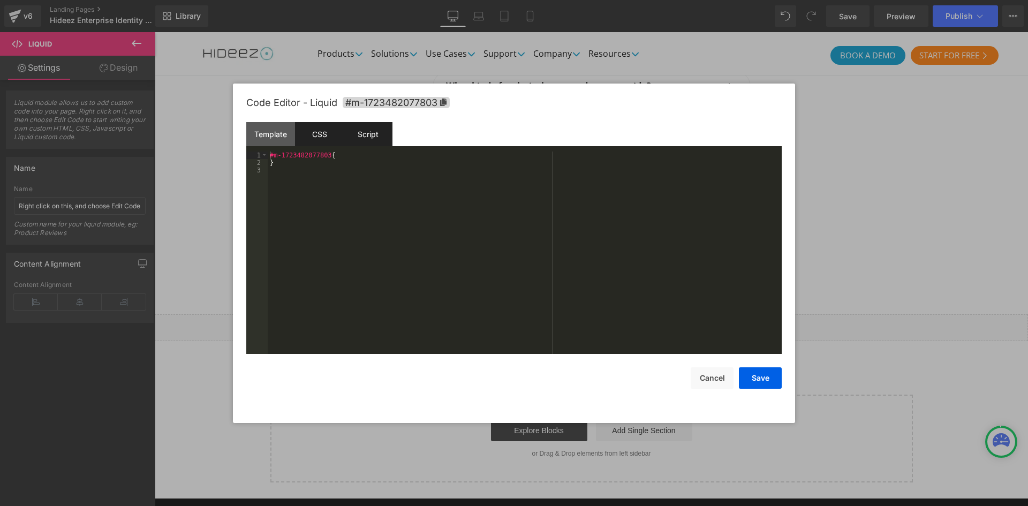
click at [372, 131] on div "Script" at bounding box center [368, 134] width 49 height 24
click at [335, 131] on div "CSS" at bounding box center [319, 134] width 49 height 24
click at [374, 129] on div "Script" at bounding box center [368, 134] width 49 height 24
click at [890, 268] on div at bounding box center [514, 253] width 1028 height 506
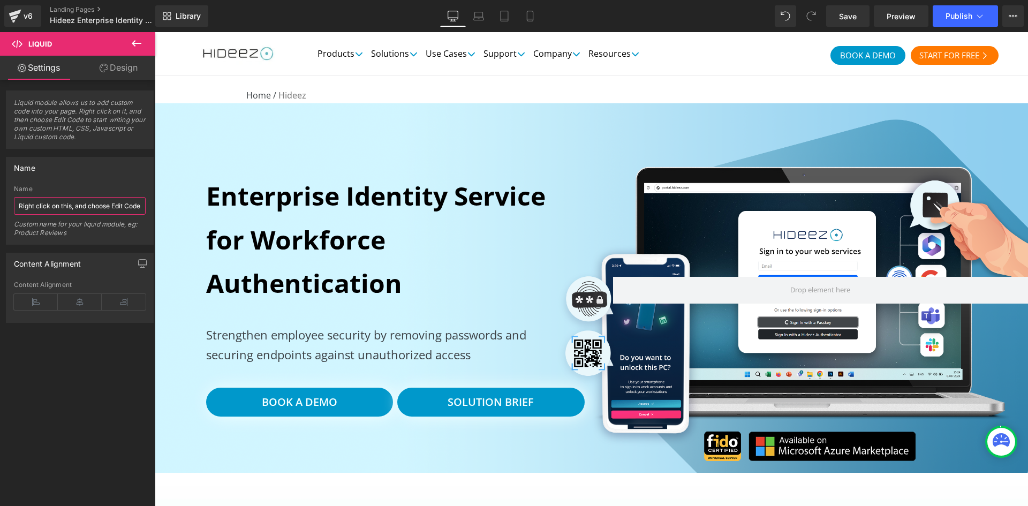
scroll to position [0, 8]
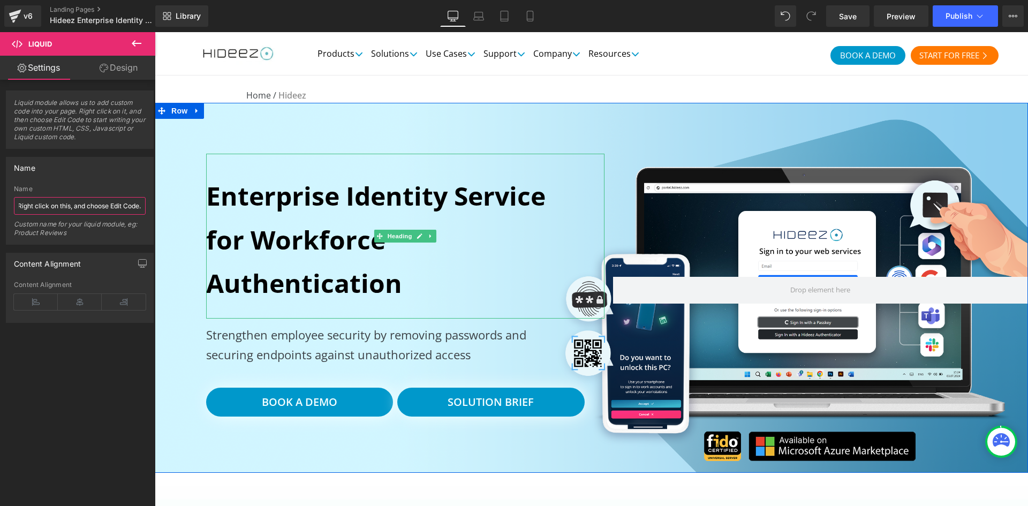
drag, startPoint x: 234, startPoint y: 243, endPoint x: 231, endPoint y: 206, distance: 37.0
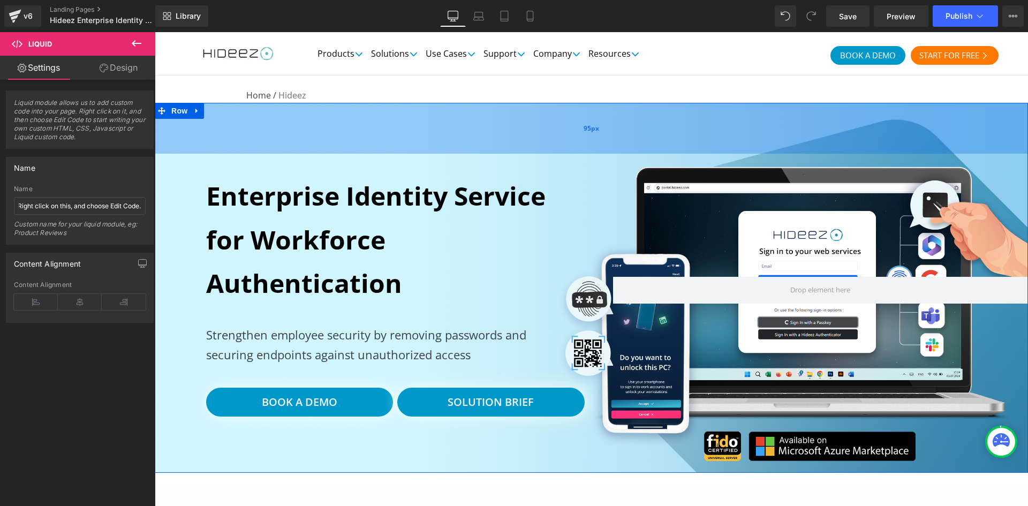
click at [626, 103] on div "95px" at bounding box center [591, 128] width 873 height 51
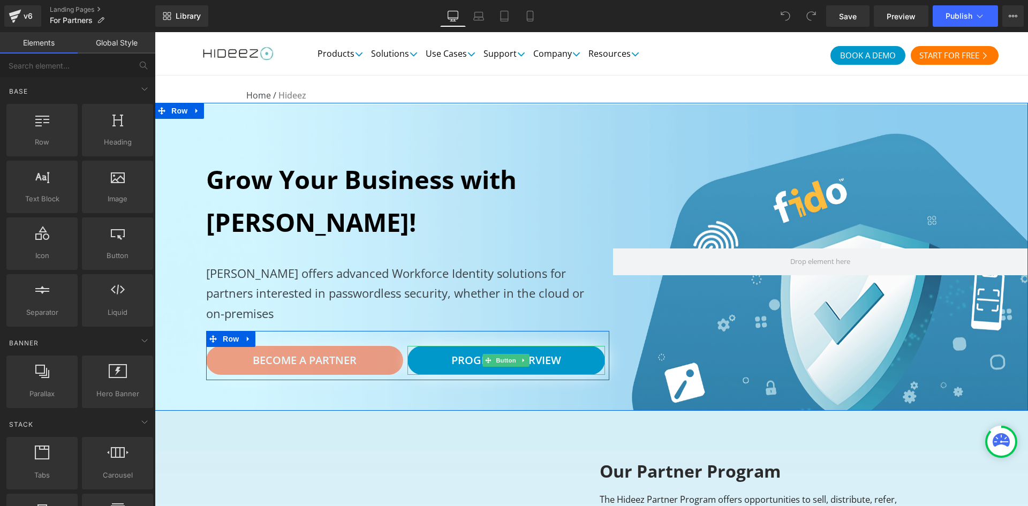
drag, startPoint x: 502, startPoint y: 358, endPoint x: 283, endPoint y: 358, distance: 219.0
click at [502, 358] on span "Button" at bounding box center [506, 360] width 25 height 13
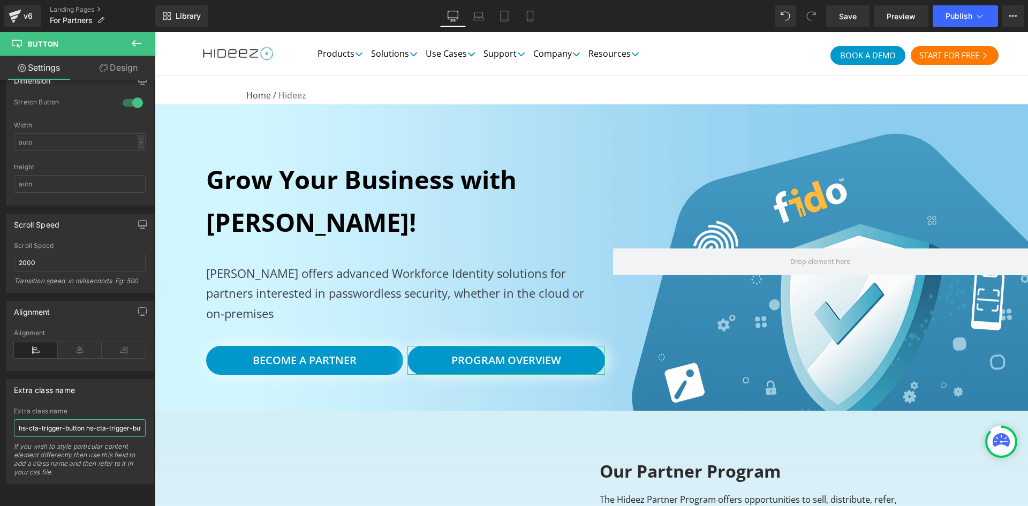
scroll to position [0, 62]
drag, startPoint x: 300, startPoint y: 457, endPoint x: 277, endPoint y: 425, distance: 38.8
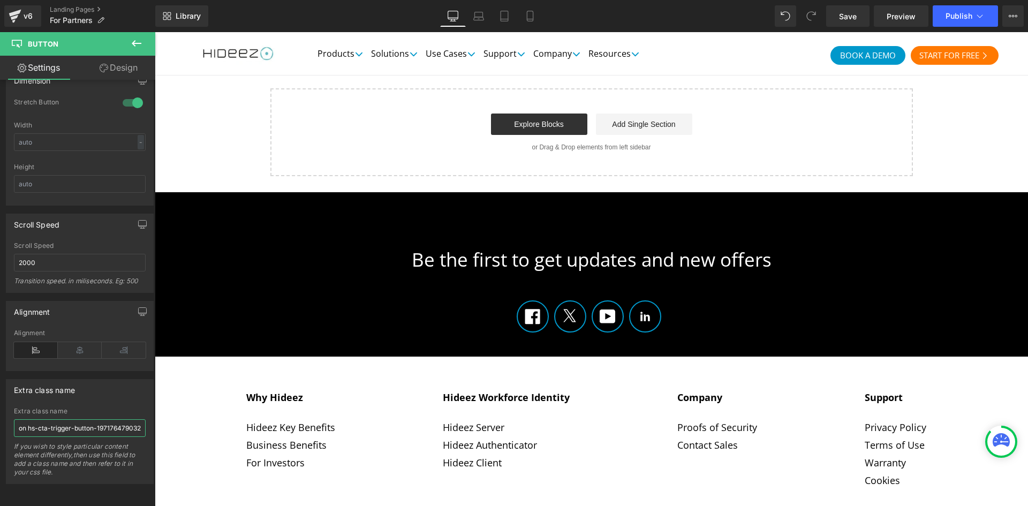
scroll to position [1219, 0]
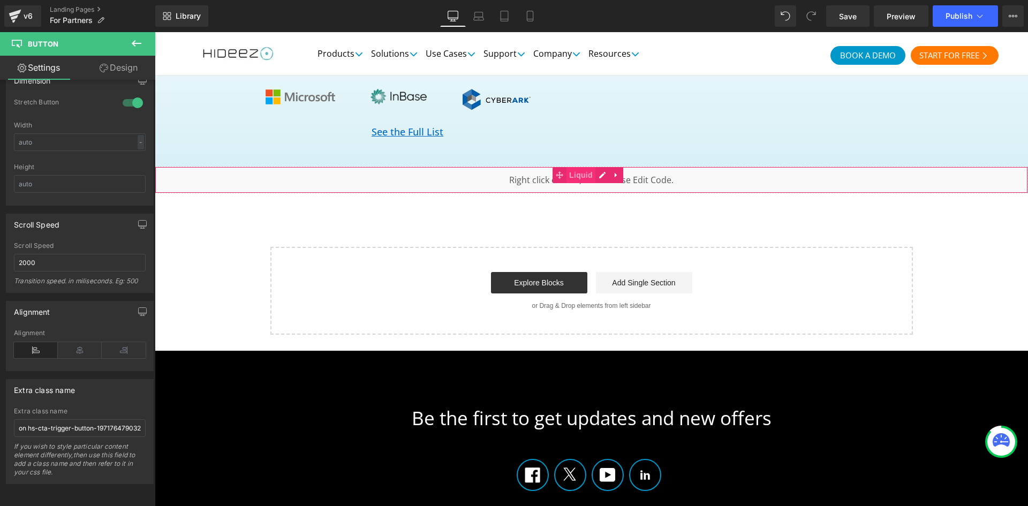
click at [590, 167] on span "Liquid" at bounding box center [580, 175] width 29 height 16
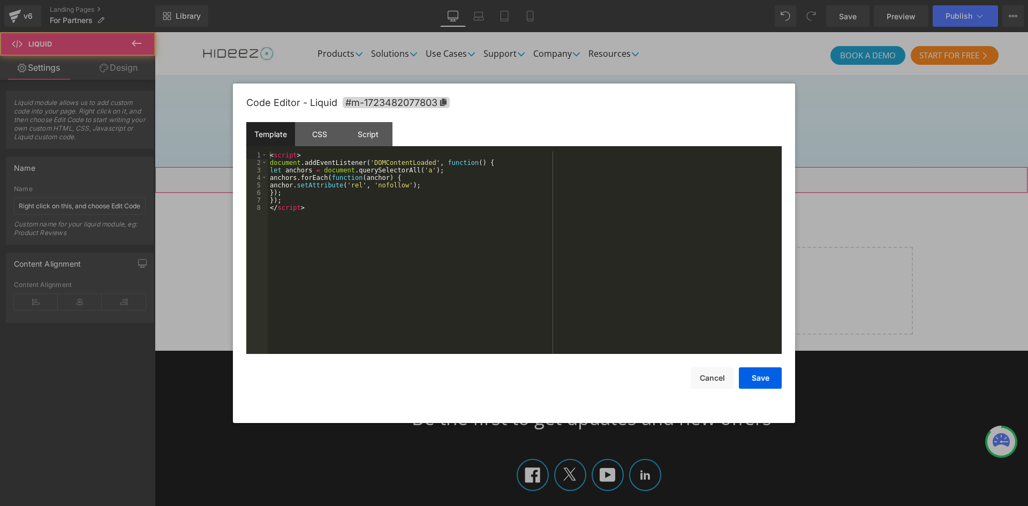
click at [597, 167] on div "Liquid" at bounding box center [591, 180] width 873 height 27
click at [317, 134] on div "CSS" at bounding box center [319, 134] width 49 height 24
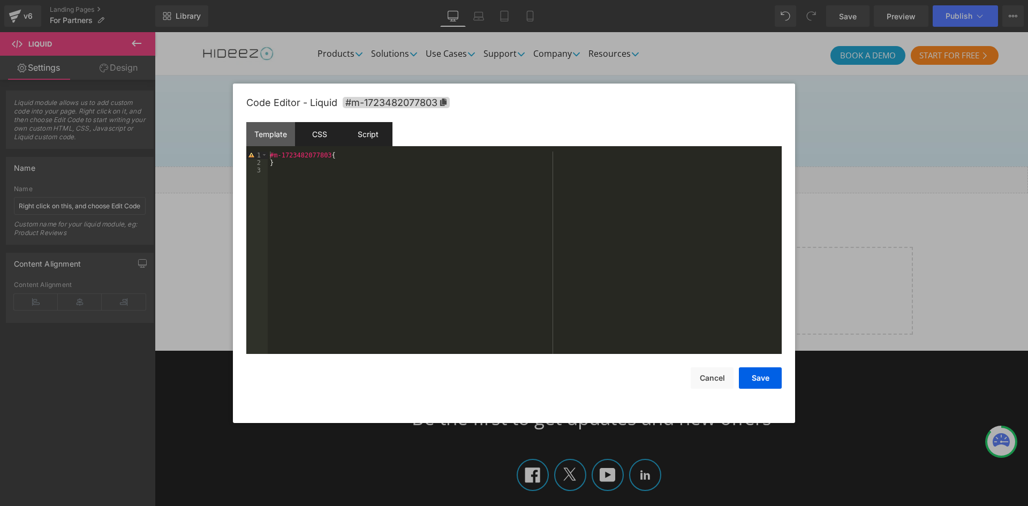
click at [379, 135] on div "Script" at bounding box center [368, 134] width 49 height 24
click at [317, 133] on div "CSS" at bounding box center [319, 134] width 49 height 24
click at [277, 133] on div "Template" at bounding box center [270, 134] width 49 height 24
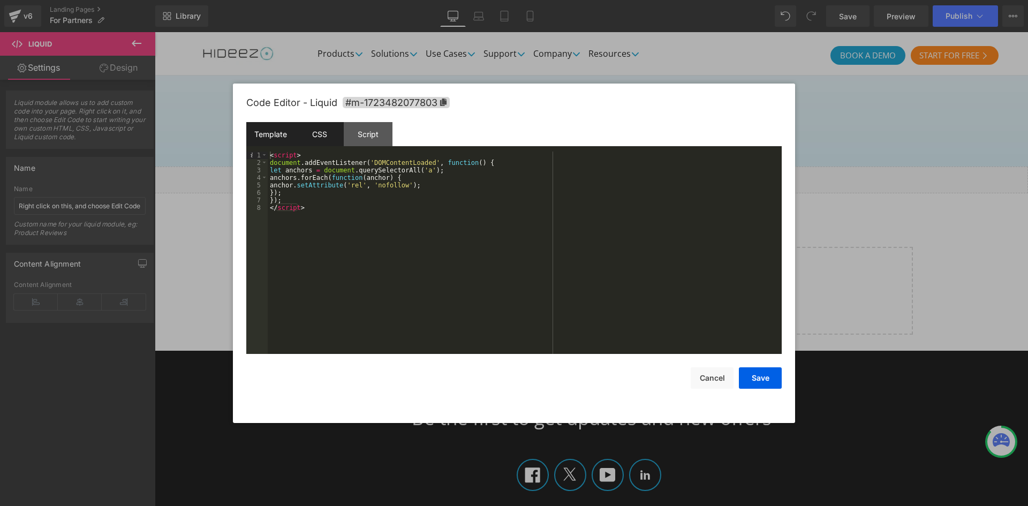
click at [336, 128] on div "CSS" at bounding box center [319, 134] width 49 height 24
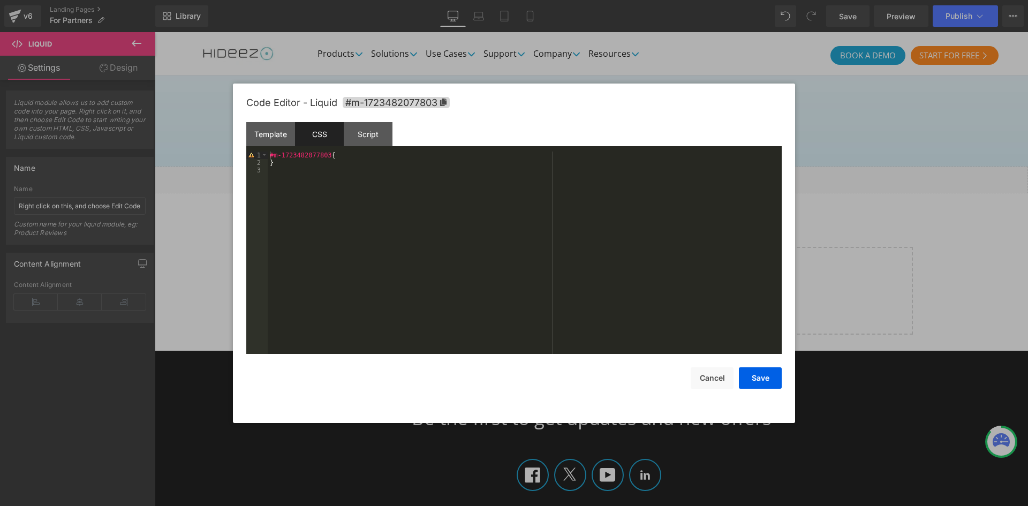
click at [209, 169] on div at bounding box center [514, 253] width 1028 height 506
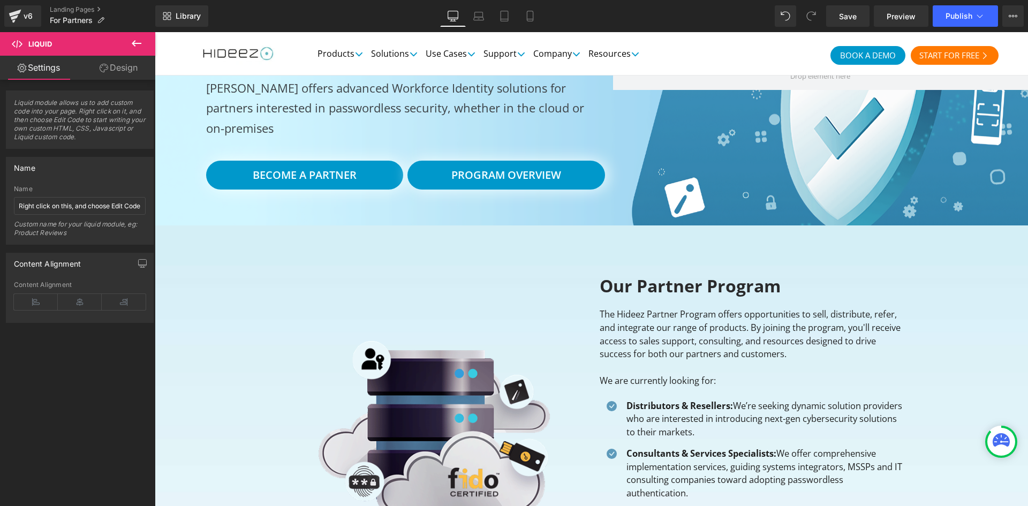
scroll to position [0, 0]
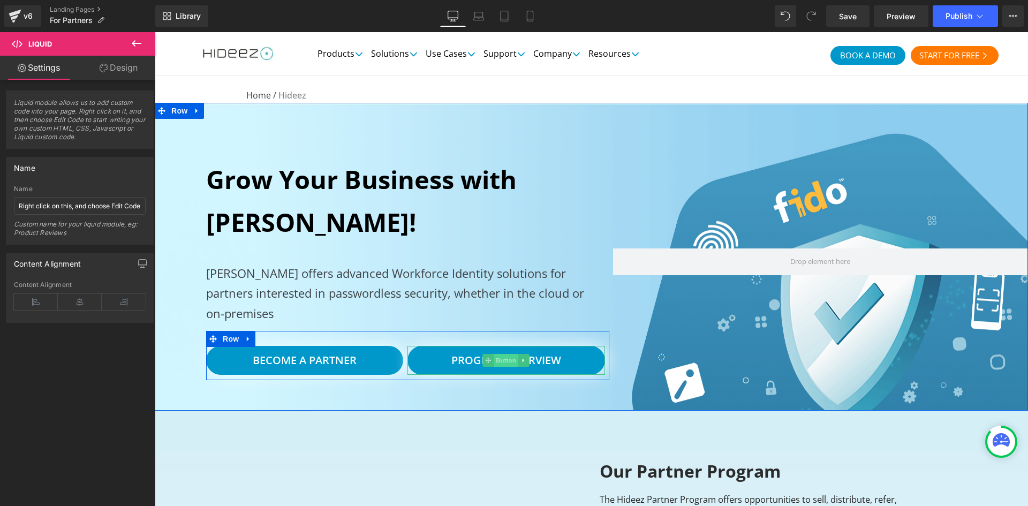
click at [508, 363] on span "Button" at bounding box center [506, 360] width 25 height 13
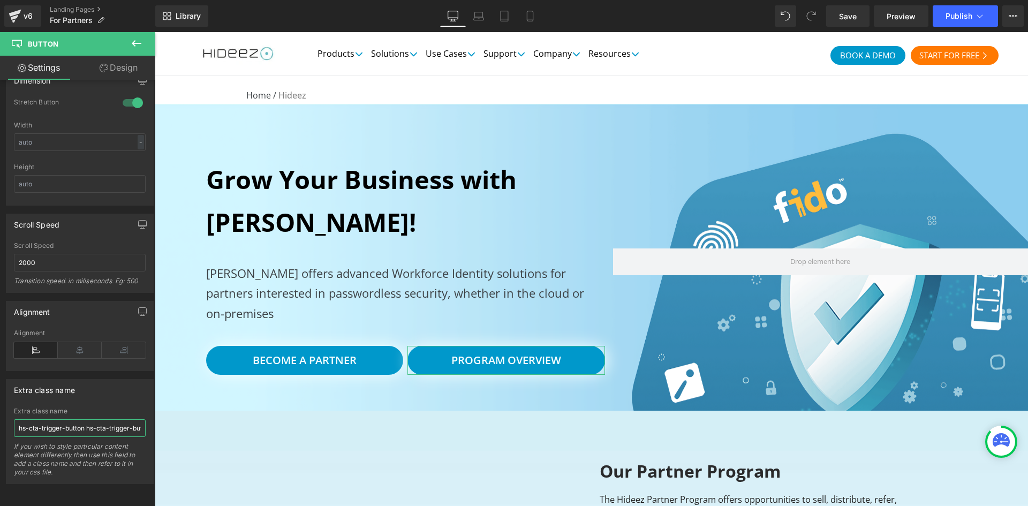
scroll to position [0, 62]
drag, startPoint x: 245, startPoint y: 449, endPoint x: 244, endPoint y: 421, distance: 28.4
click at [108, 427] on input "hs-cta-trigger-button hs-cta-trigger-button-197176479032" at bounding box center [80, 428] width 132 height 18
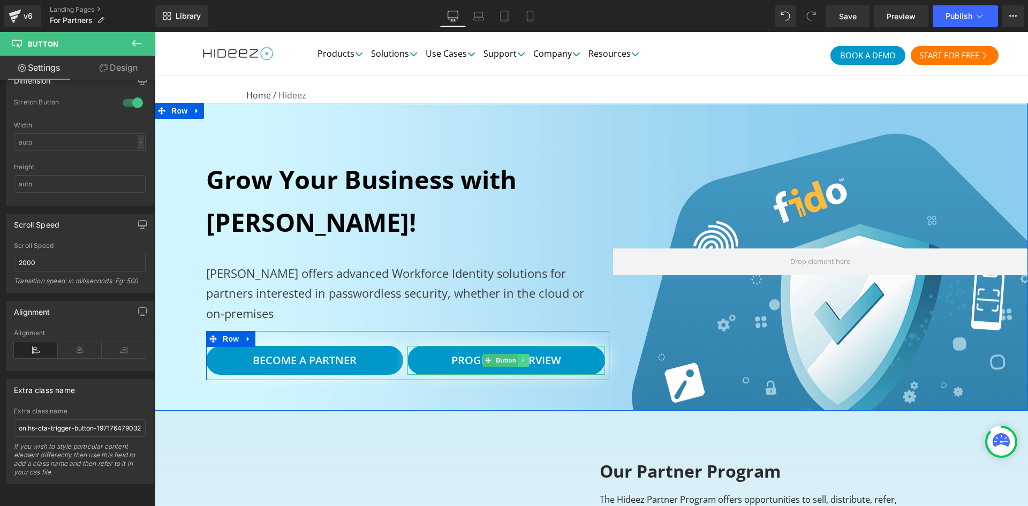
click at [521, 361] on icon at bounding box center [524, 360] width 6 height 6
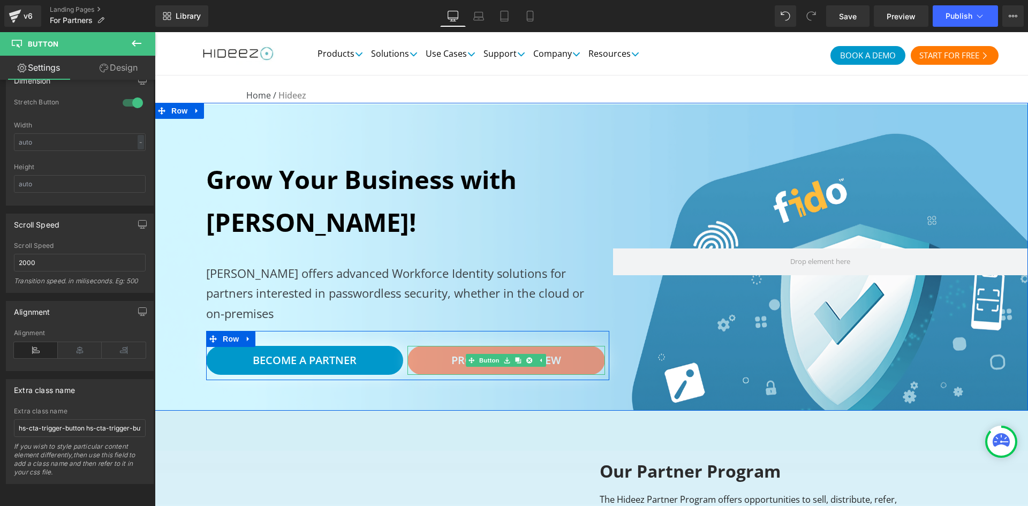
click at [477, 359] on div "Program Overview Button" at bounding box center [505, 360] width 197 height 29
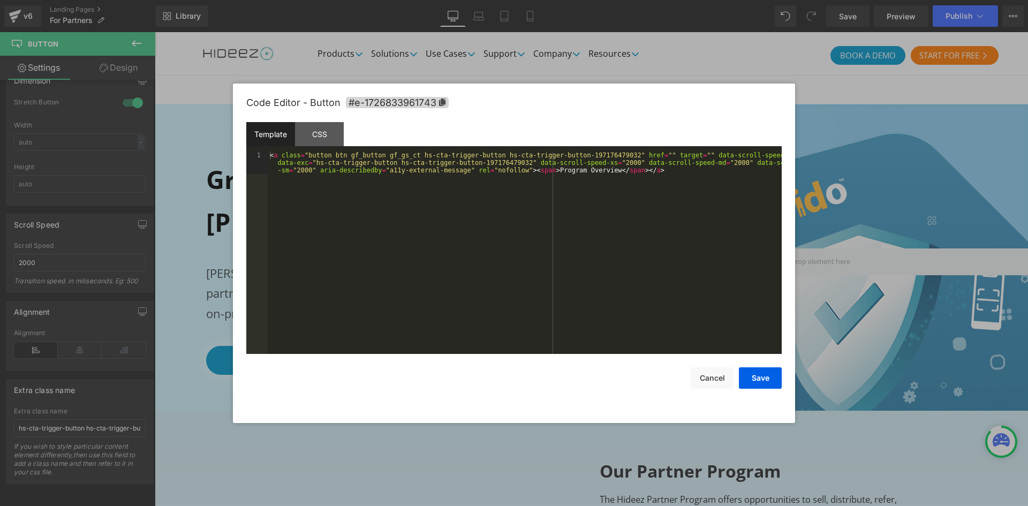
click at [485, 0] on div "Button You are previewing how the will restyle your page. You can not edit Elem…" at bounding box center [514, 0] width 1028 height 0
click at [313, 136] on div "CSS" at bounding box center [319, 134] width 49 height 24
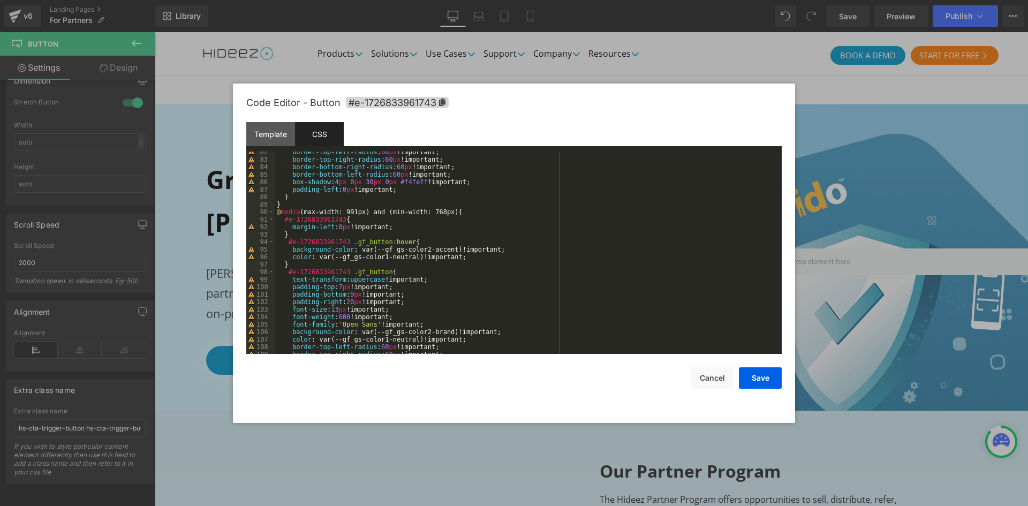
scroll to position [642, 0]
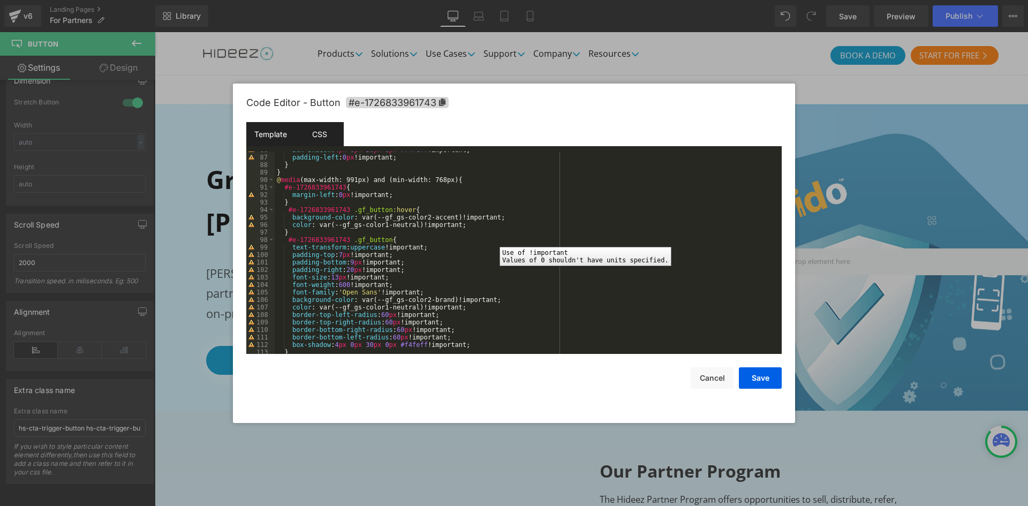
click at [264, 141] on div "Template" at bounding box center [270, 134] width 49 height 24
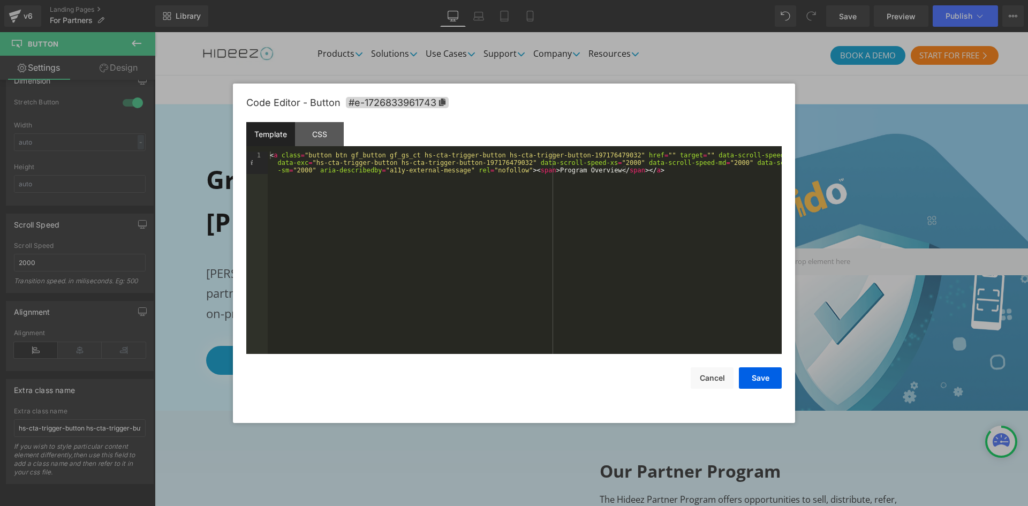
click at [923, 252] on div at bounding box center [514, 253] width 1028 height 506
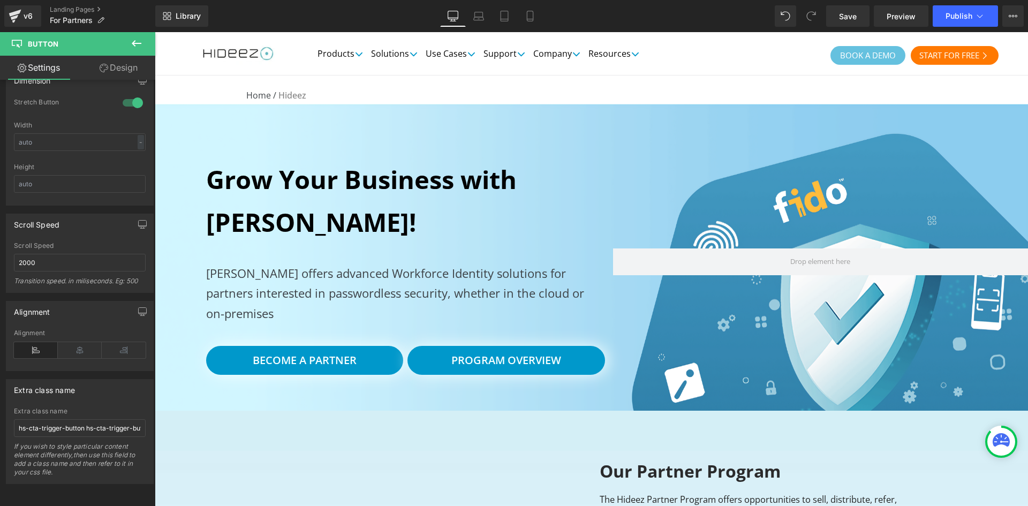
click at [866, 50] on span "BOOK A DEMO" at bounding box center [868, 55] width 56 height 12
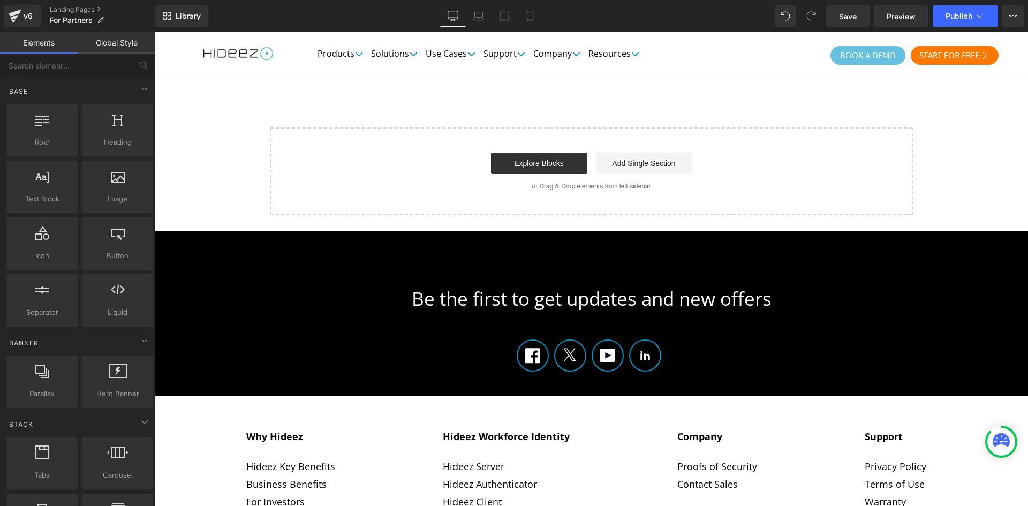
scroll to position [1160, 0]
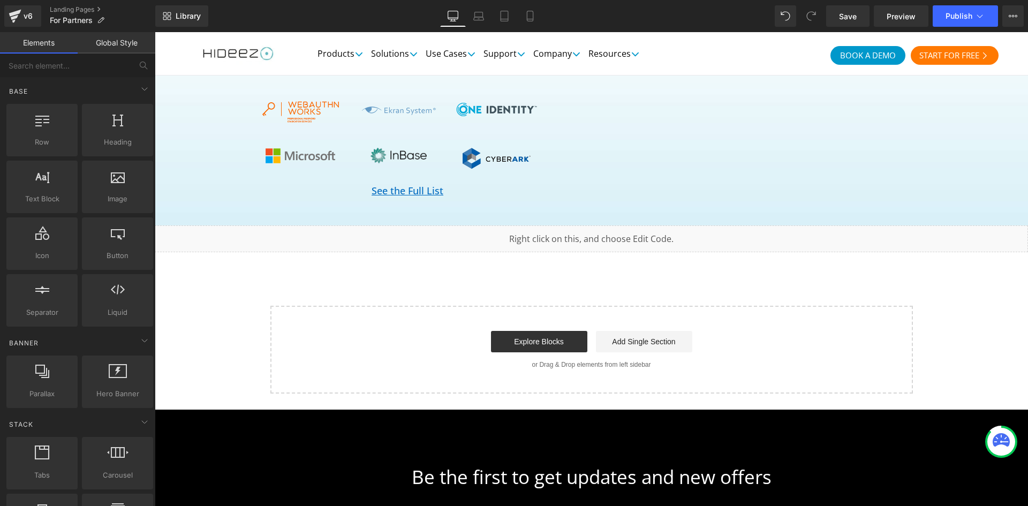
click at [580, 225] on div "Liquid" at bounding box center [591, 238] width 873 height 27
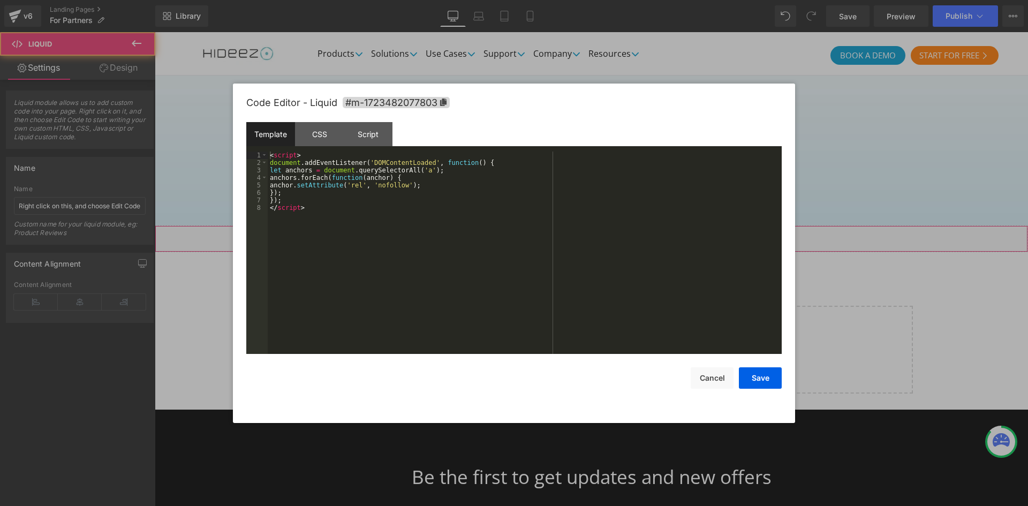
click at [600, 225] on div "Liquid" at bounding box center [591, 238] width 873 height 27
click at [1002, 28] on div at bounding box center [514, 253] width 1028 height 506
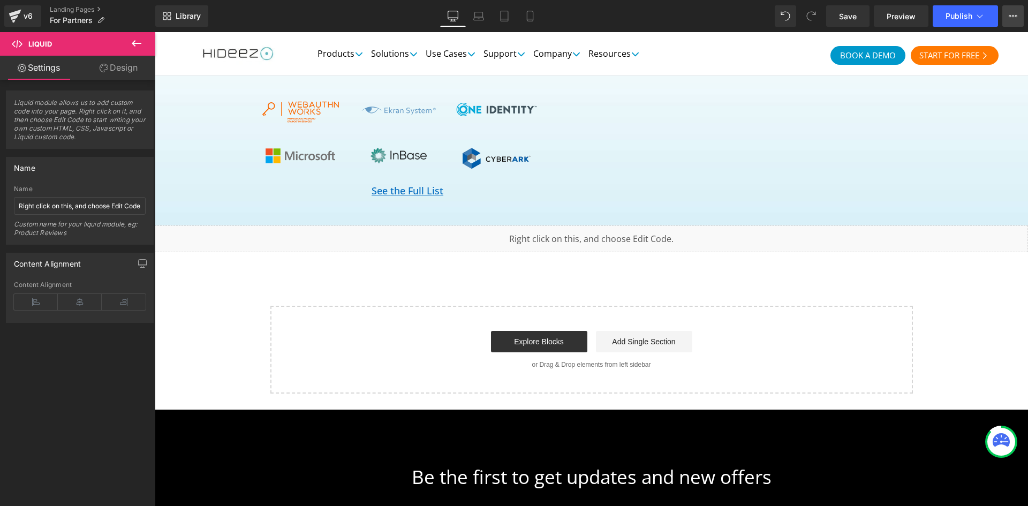
click at [1015, 20] on icon at bounding box center [1013, 16] width 9 height 9
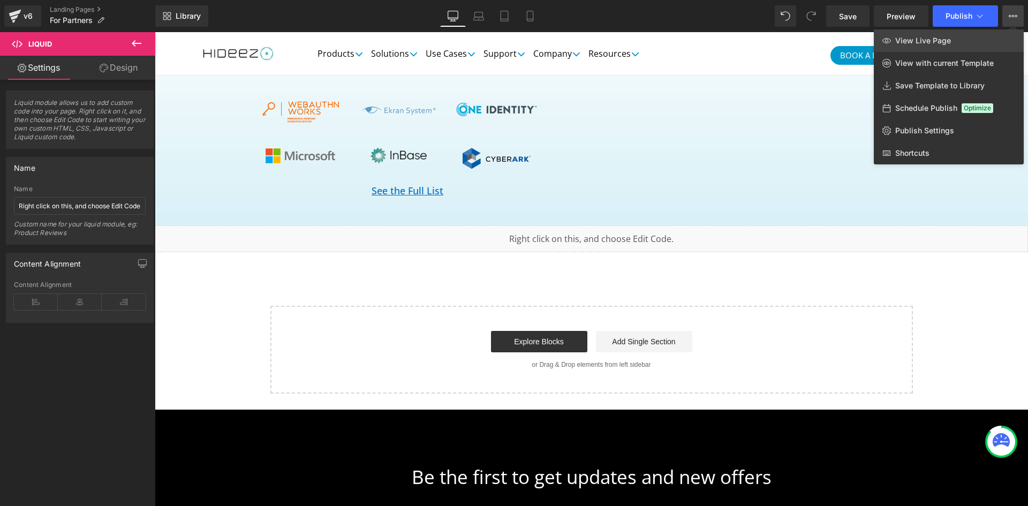
click at [949, 44] on span "View Live Page" at bounding box center [923, 41] width 56 height 10
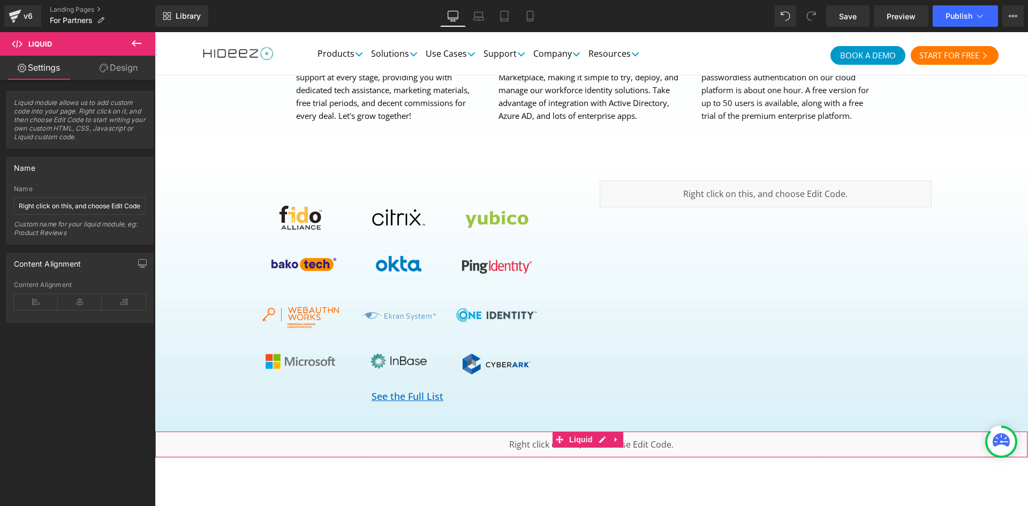
scroll to position [951, 0]
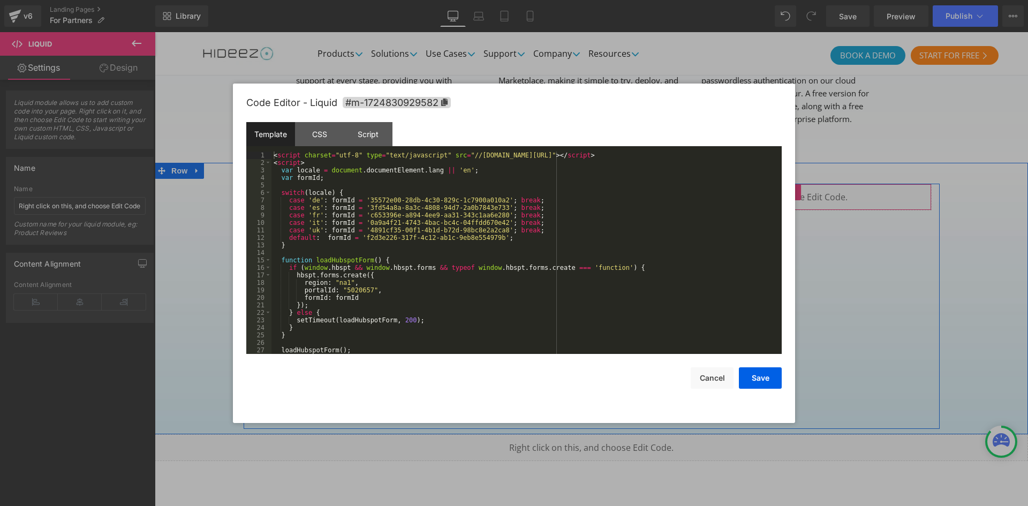
click at [772, 184] on div "Liquid" at bounding box center [766, 197] width 332 height 27
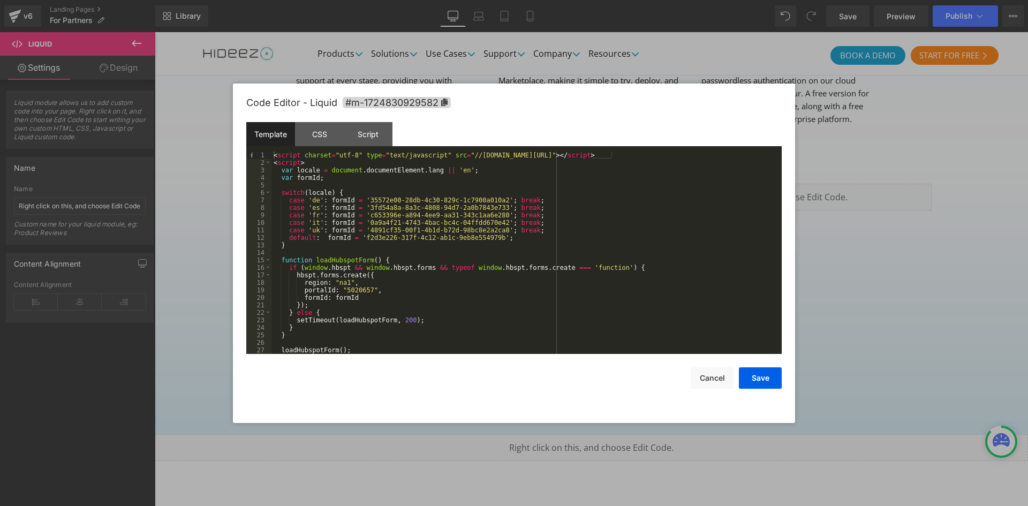
click at [958, 271] on div at bounding box center [514, 253] width 1028 height 506
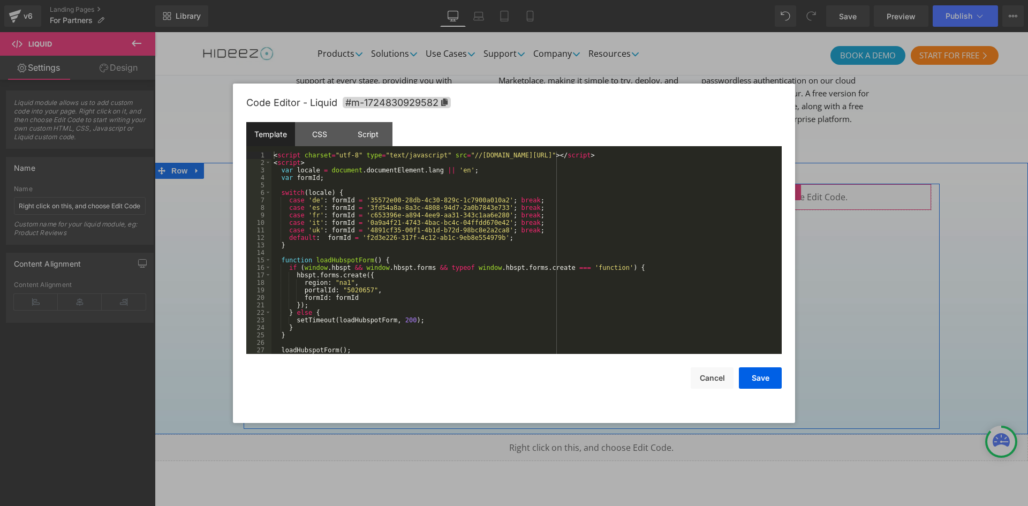
click at [771, 184] on div "Liquid" at bounding box center [766, 197] width 332 height 27
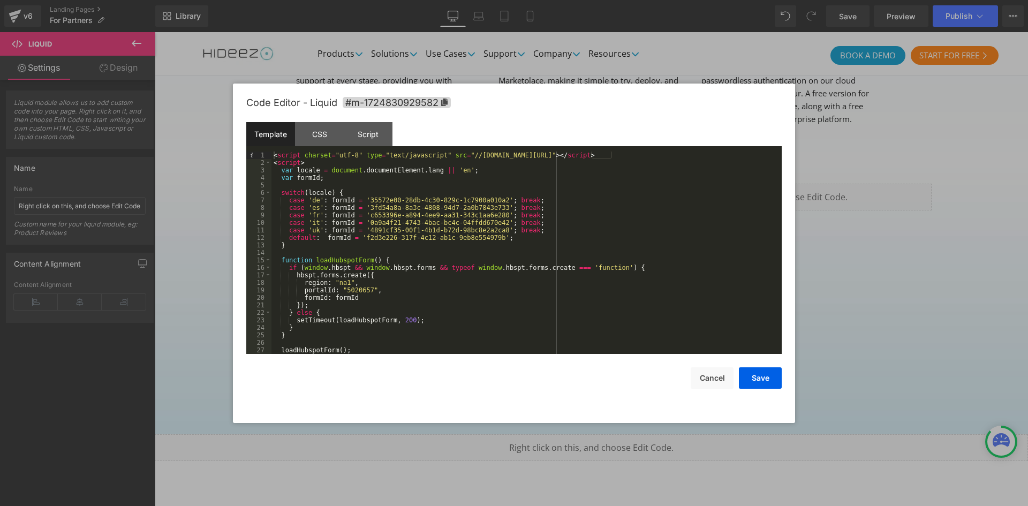
click at [922, 230] on div at bounding box center [514, 253] width 1028 height 506
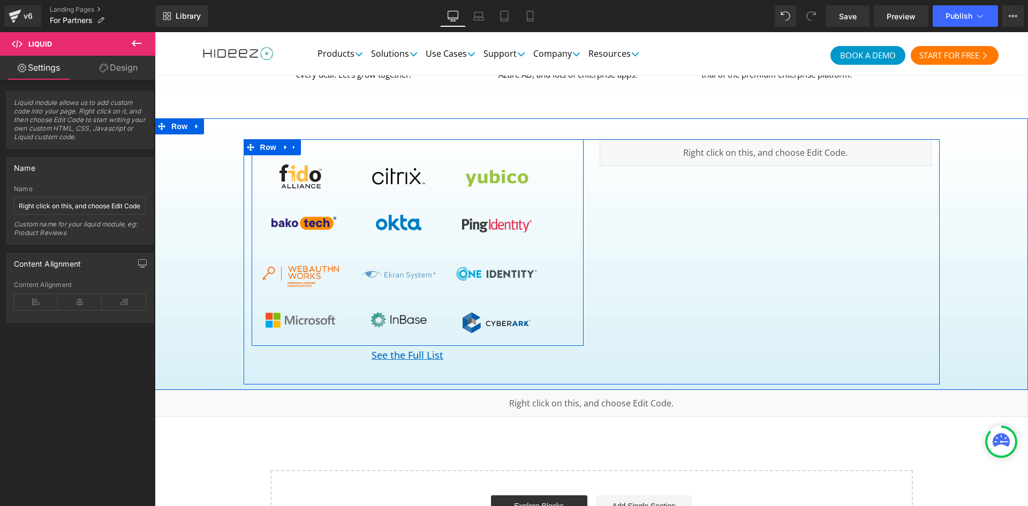
scroll to position [1041, 0]
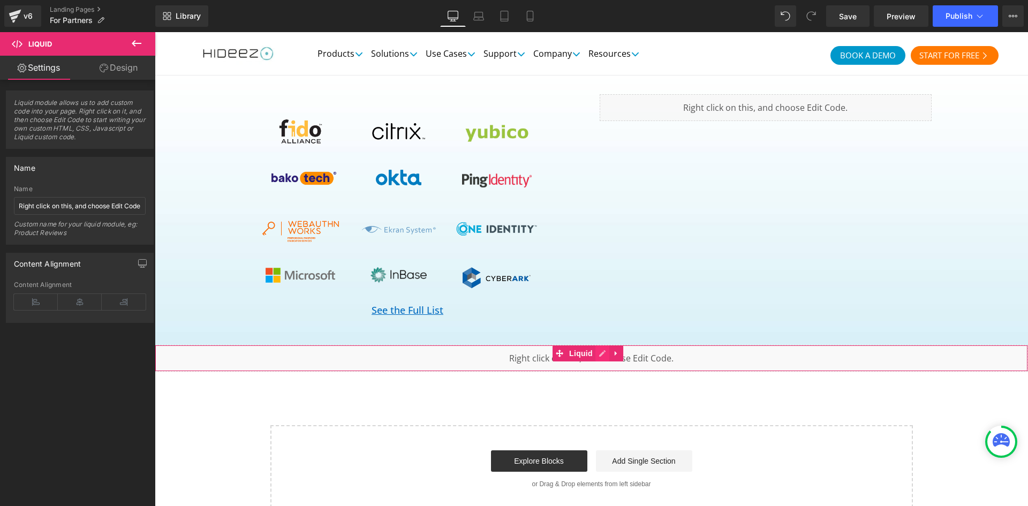
click at [599, 345] on div "Liquid" at bounding box center [591, 358] width 873 height 27
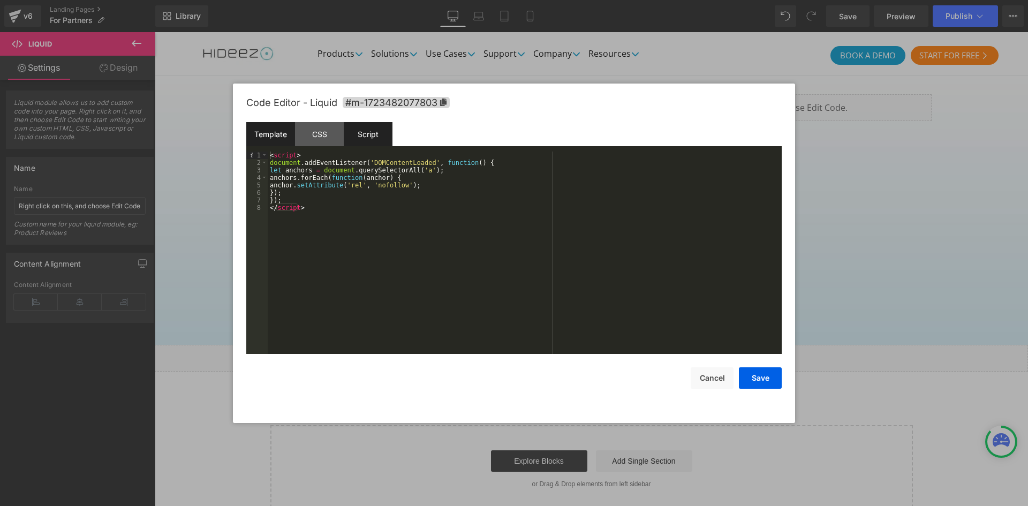
click at [380, 145] on div "Script" at bounding box center [368, 134] width 49 height 24
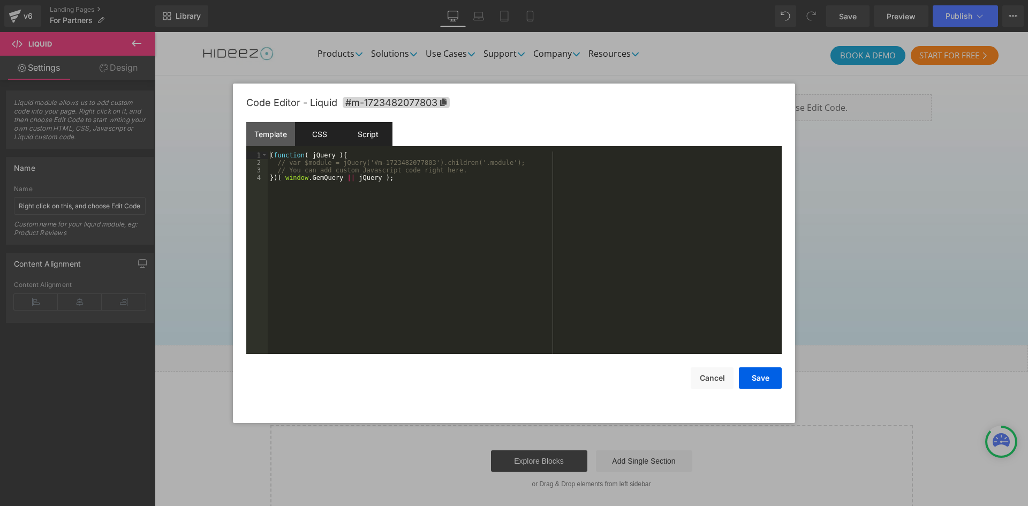
click at [314, 142] on div "CSS" at bounding box center [319, 134] width 49 height 24
click at [206, 177] on div at bounding box center [514, 253] width 1028 height 506
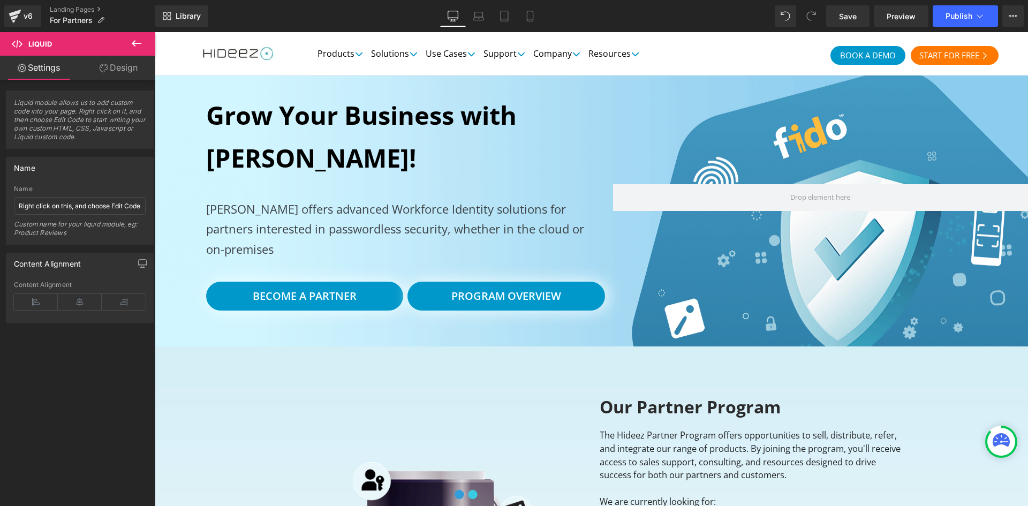
scroll to position [0, 0]
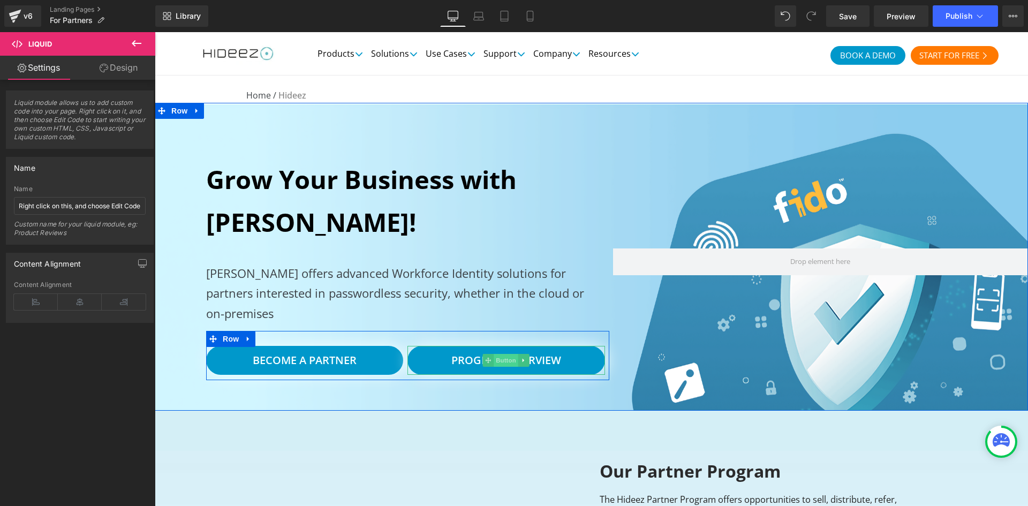
click at [500, 363] on span "Button" at bounding box center [506, 360] width 25 height 13
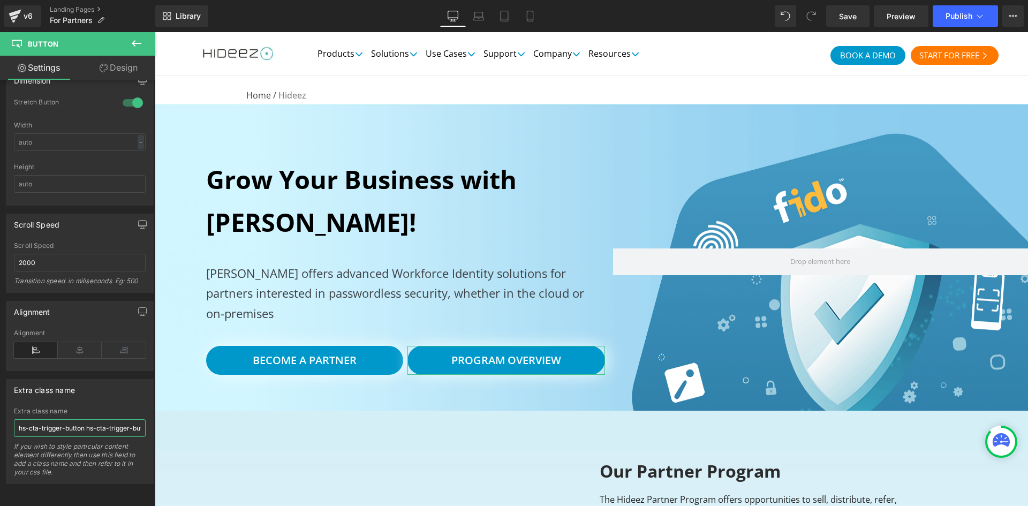
scroll to position [0, 62]
drag, startPoint x: 229, startPoint y: 453, endPoint x: 278, endPoint y: 432, distance: 53.7
click at [108, 423] on input "hs-cta-trigger-button hs-cta-trigger-button-197176479032" at bounding box center [80, 428] width 132 height 18
drag, startPoint x: 108, startPoint y: 423, endPoint x: 131, endPoint y: 420, distance: 23.7
click at [131, 420] on input "hs-cta-trigger-button hs-cta-trigger-button-197176479032" at bounding box center [80, 428] width 132 height 18
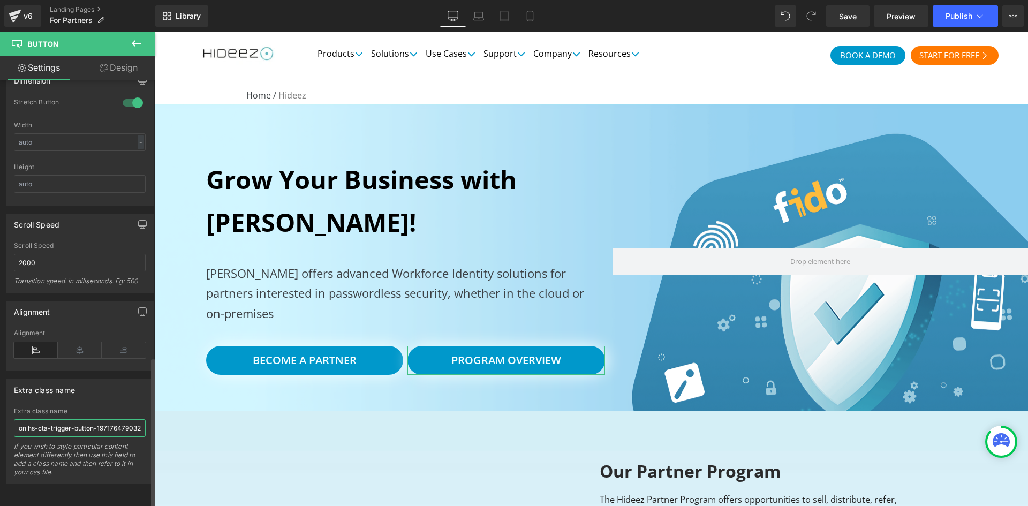
click at [131, 420] on input "hs-cta-trigger-button hs-cta-trigger-button-197176479032" at bounding box center [80, 428] width 132 height 18
click at [130, 382] on div "Extra class name" at bounding box center [79, 390] width 147 height 20
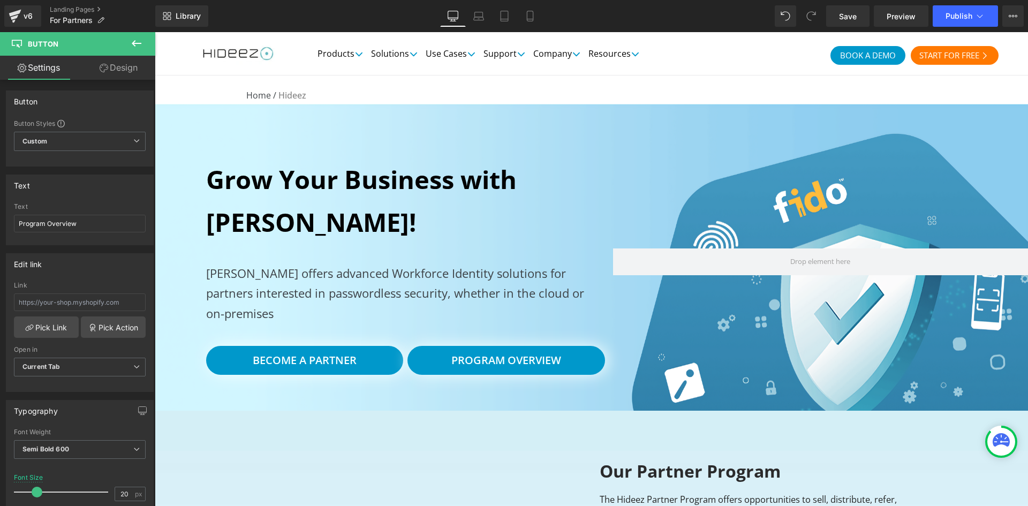
drag, startPoint x: 1016, startPoint y: 22, endPoint x: 1004, endPoint y: 28, distance: 13.2
click at [1016, 22] on button "View Live Page View with current Template Save Template to Library Schedule Pub…" at bounding box center [1012, 15] width 21 height 21
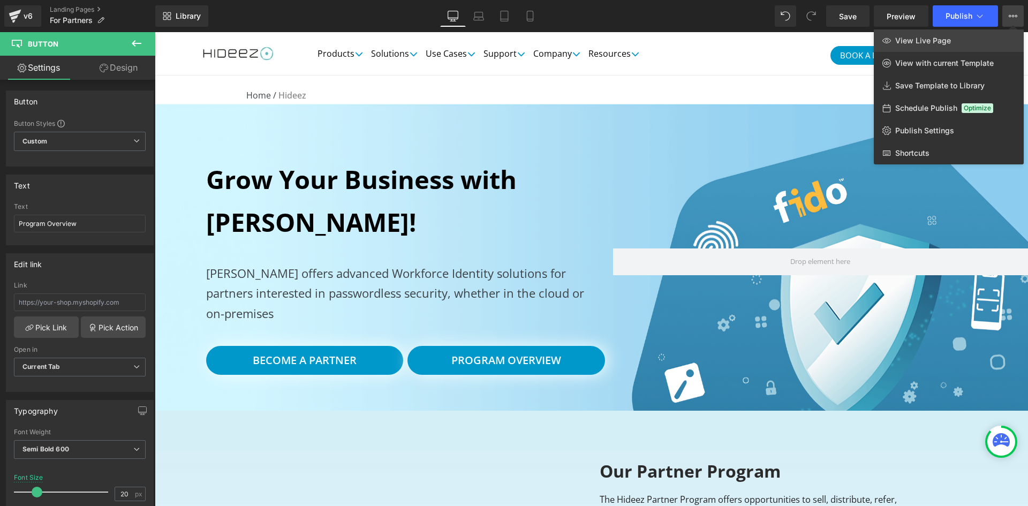
click at [938, 42] on span "View Live Page" at bounding box center [923, 41] width 56 height 10
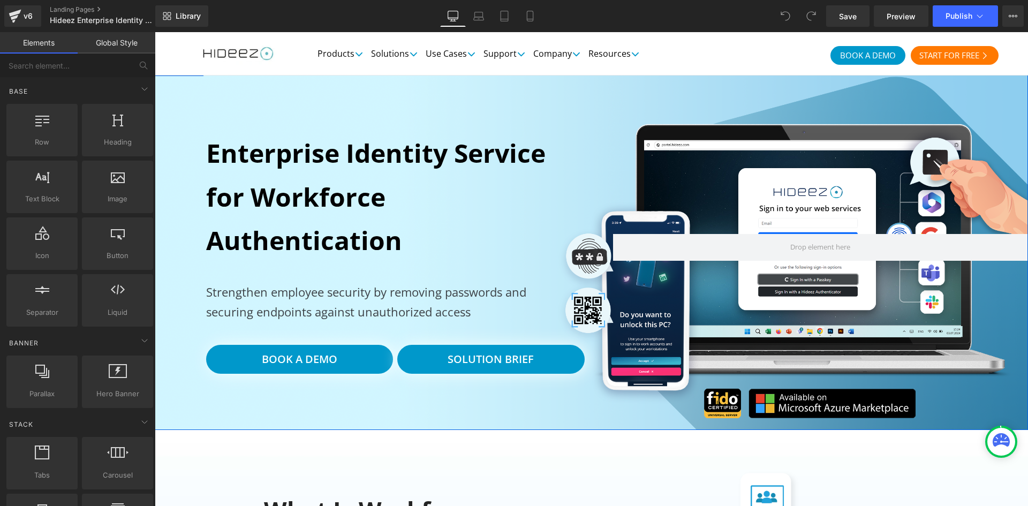
scroll to position [89, 0]
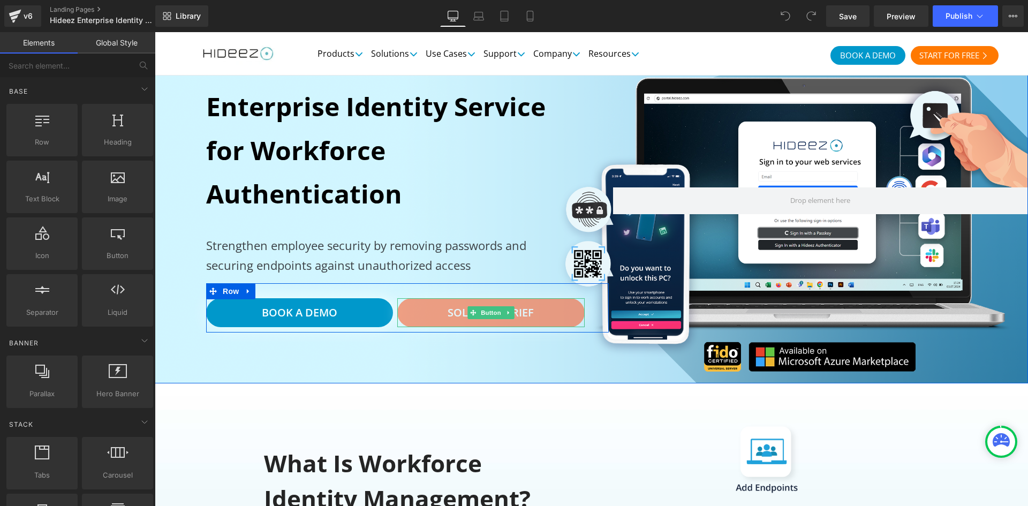
drag, startPoint x: 546, startPoint y: 316, endPoint x: 204, endPoint y: 286, distance: 343.4
click at [547, 316] on link "Solution Brief" at bounding box center [490, 312] width 187 height 29
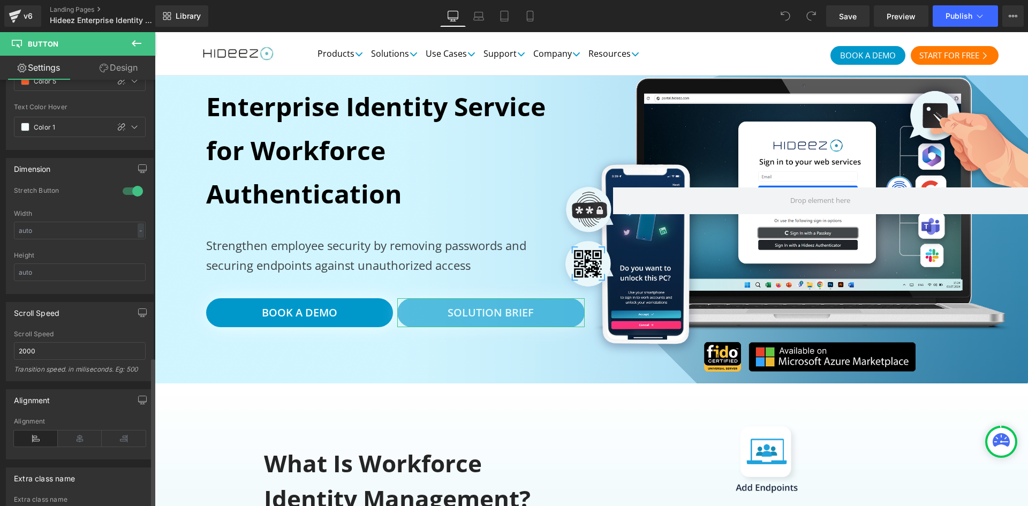
scroll to position [786, 0]
